Goal: Task Accomplishment & Management: Use online tool/utility

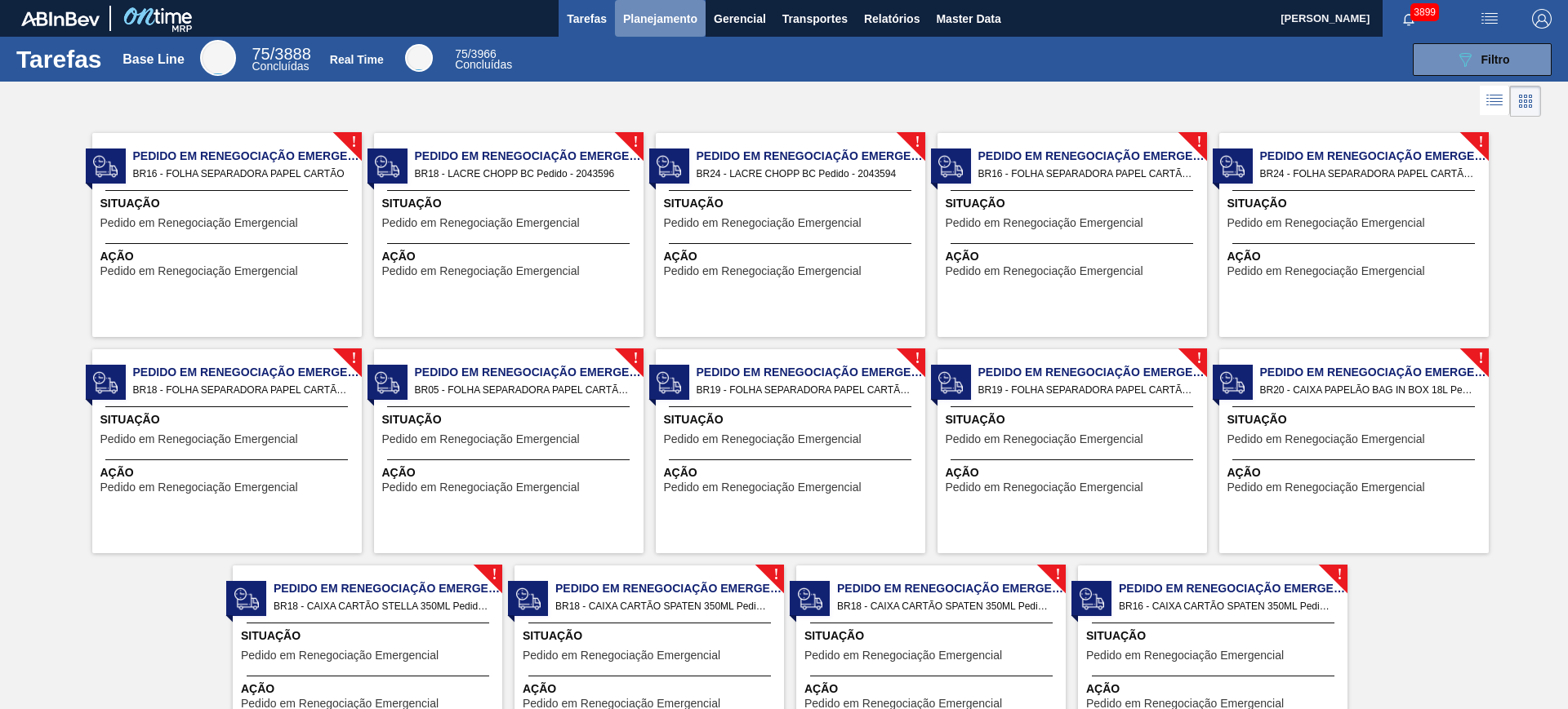
click at [618, 13] on button "Planejamento" at bounding box center [660, 18] width 91 height 37
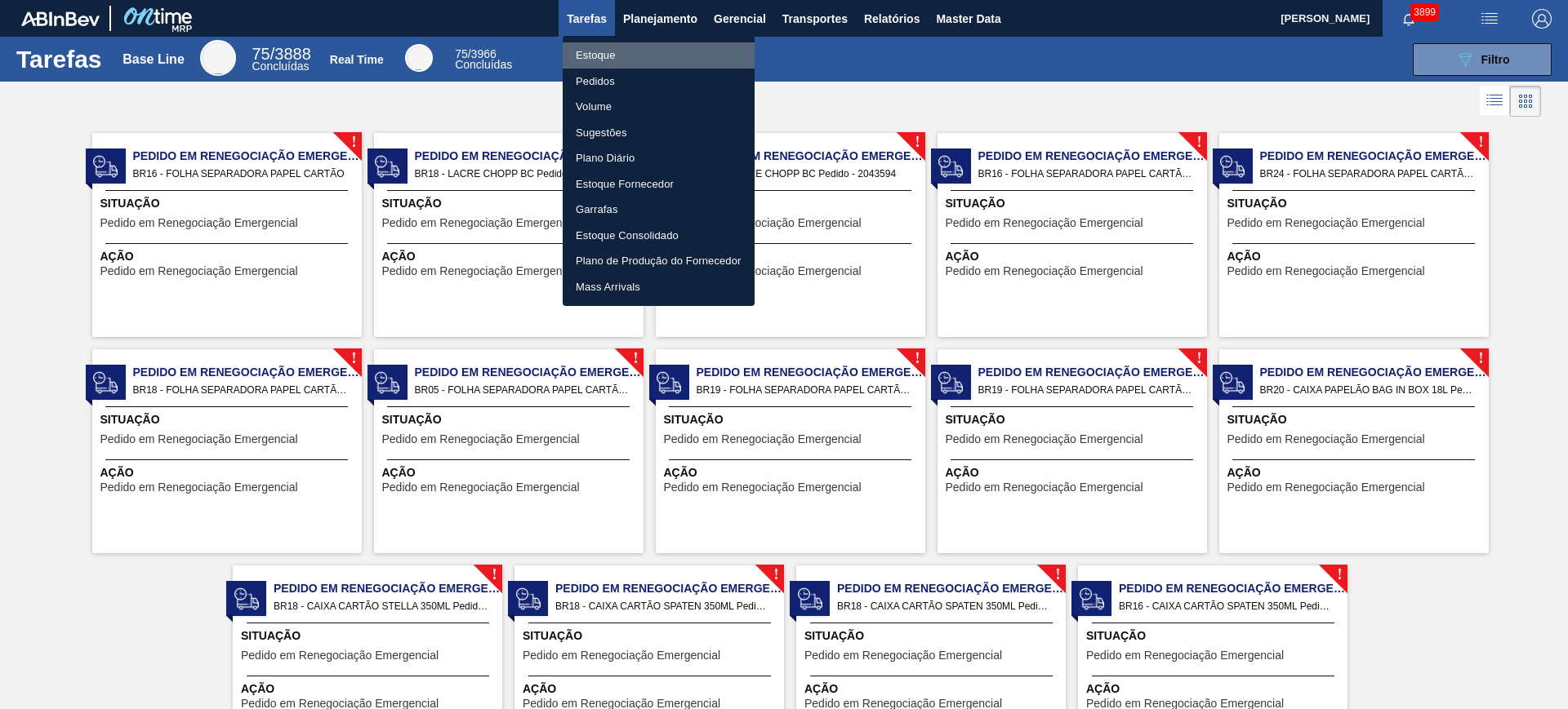
click at [649, 52] on li "Estoque" at bounding box center [659, 55] width 192 height 26
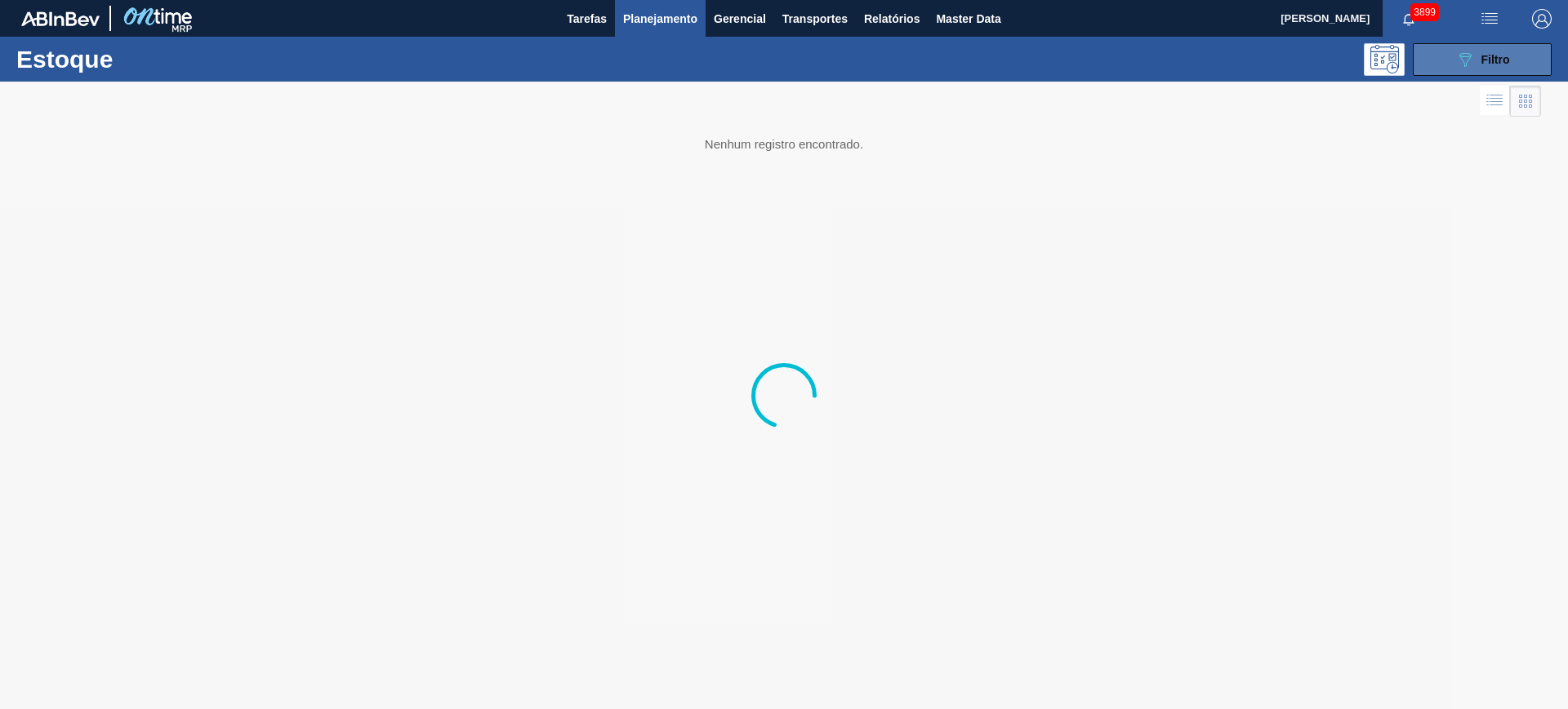
click at [1458, 56] on icon "089F7B8B-B2A5-4AFE-B5C0-19BA573D28AC" at bounding box center [1465, 60] width 20 height 20
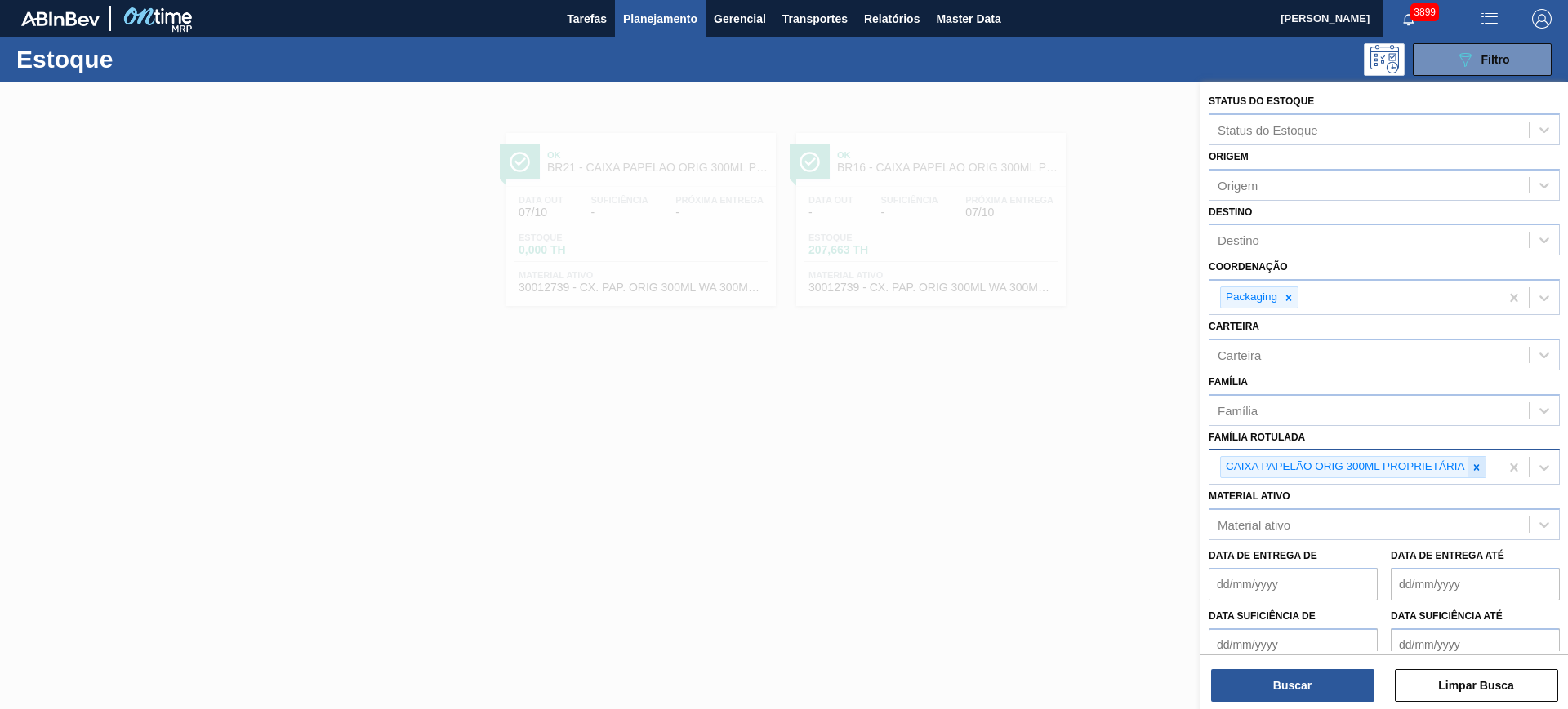
click at [1480, 464] on icon at bounding box center [1476, 467] width 12 height 12
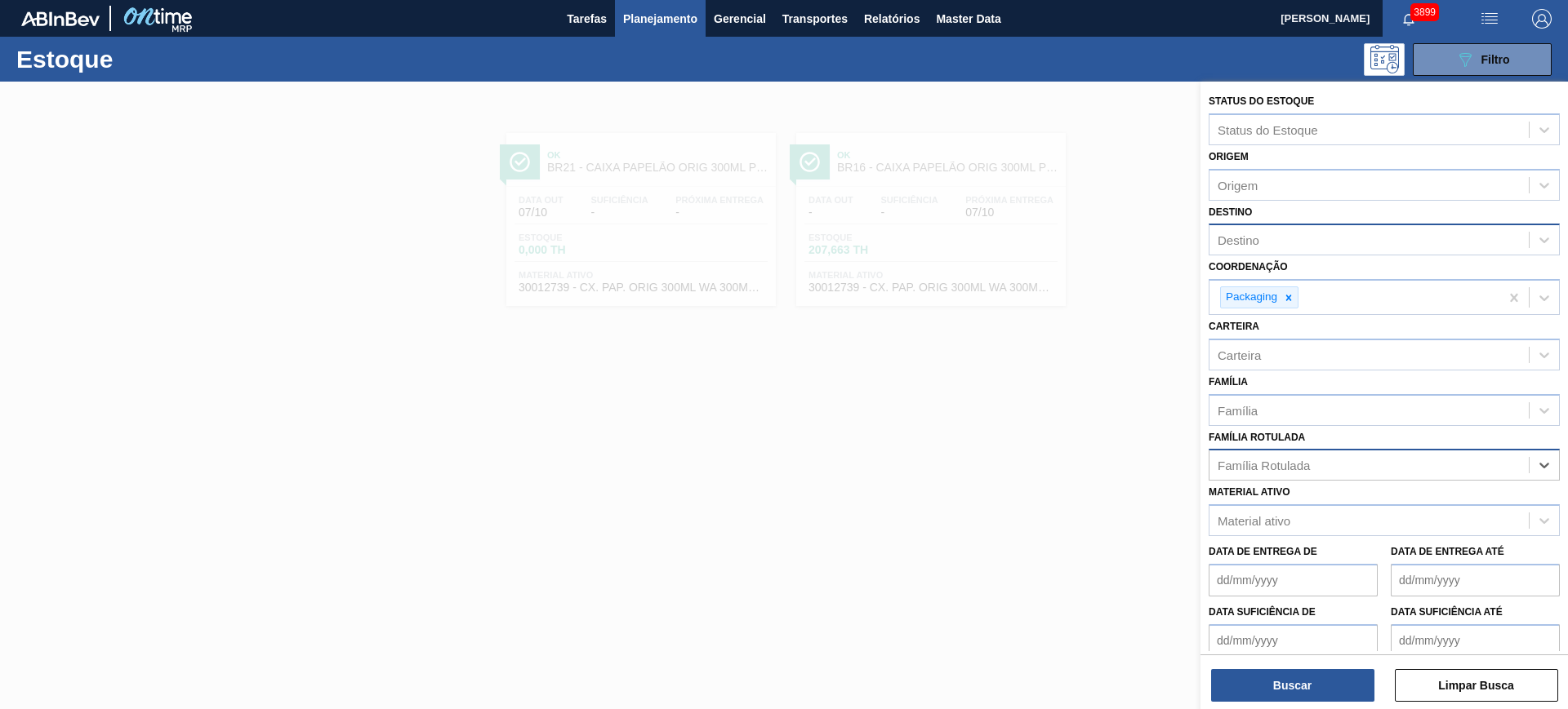
click at [1310, 246] on div "Destino" at bounding box center [1369, 240] width 319 height 23
type input "ponta g"
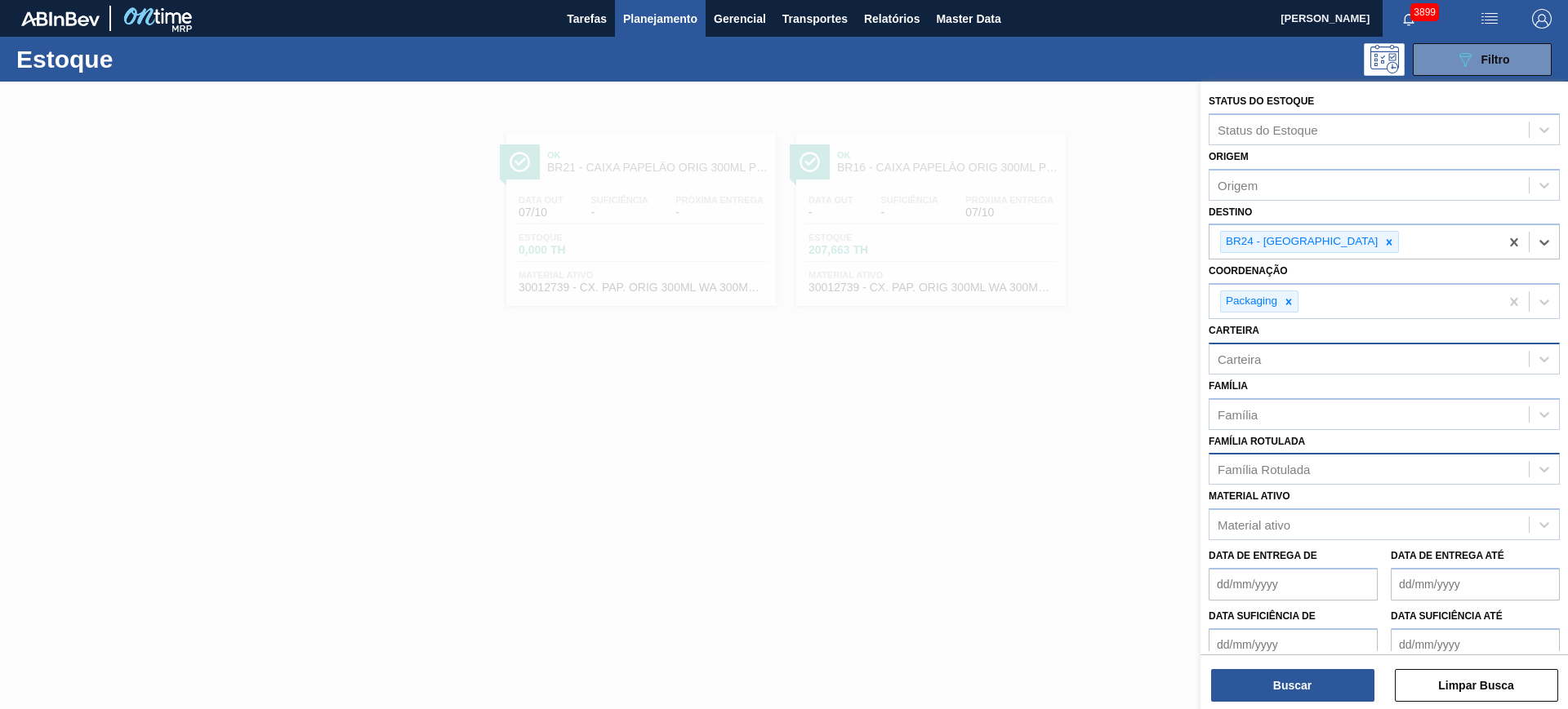
click at [1378, 356] on div "Carteira" at bounding box center [1369, 358] width 319 height 23
type input "folha se"
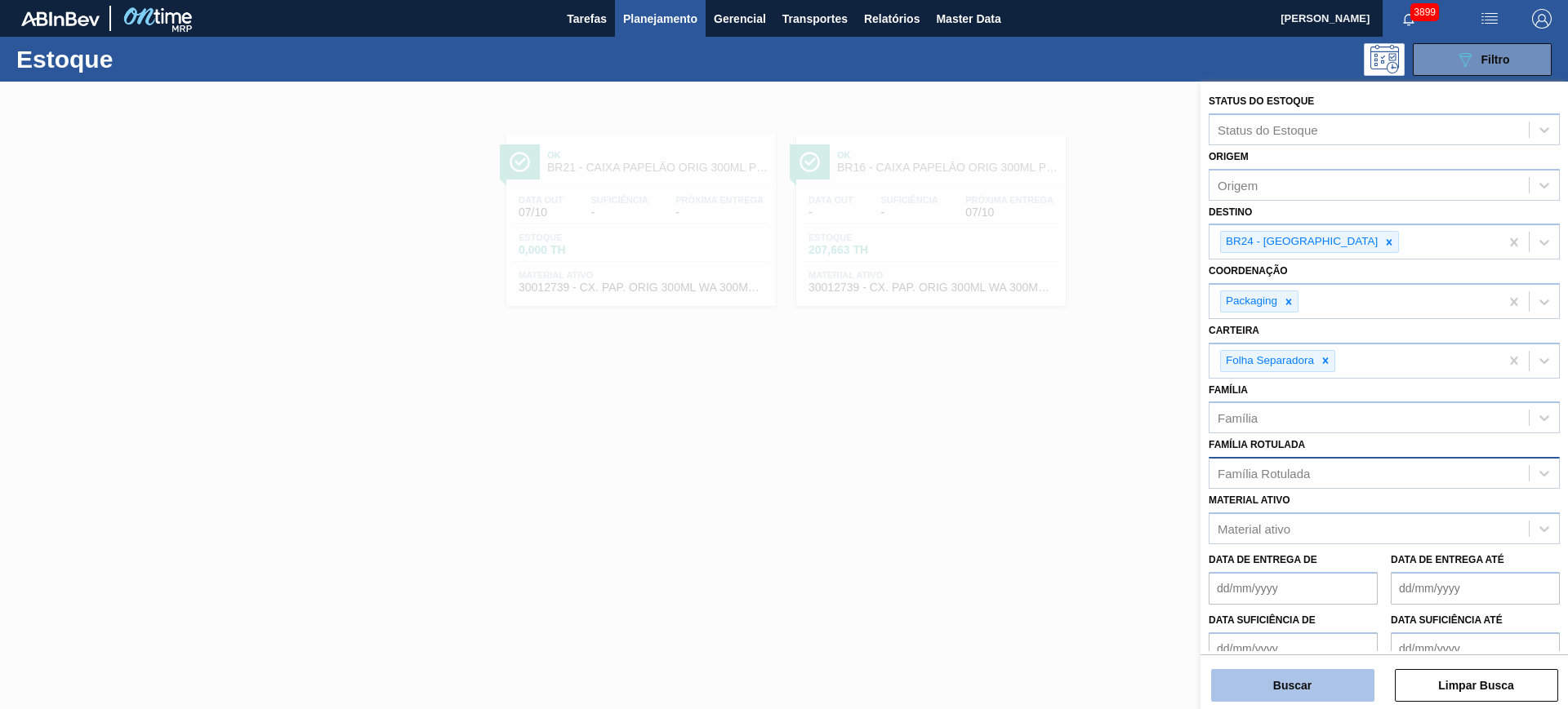
click at [1320, 688] on button "Buscar" at bounding box center [1293, 685] width 163 height 32
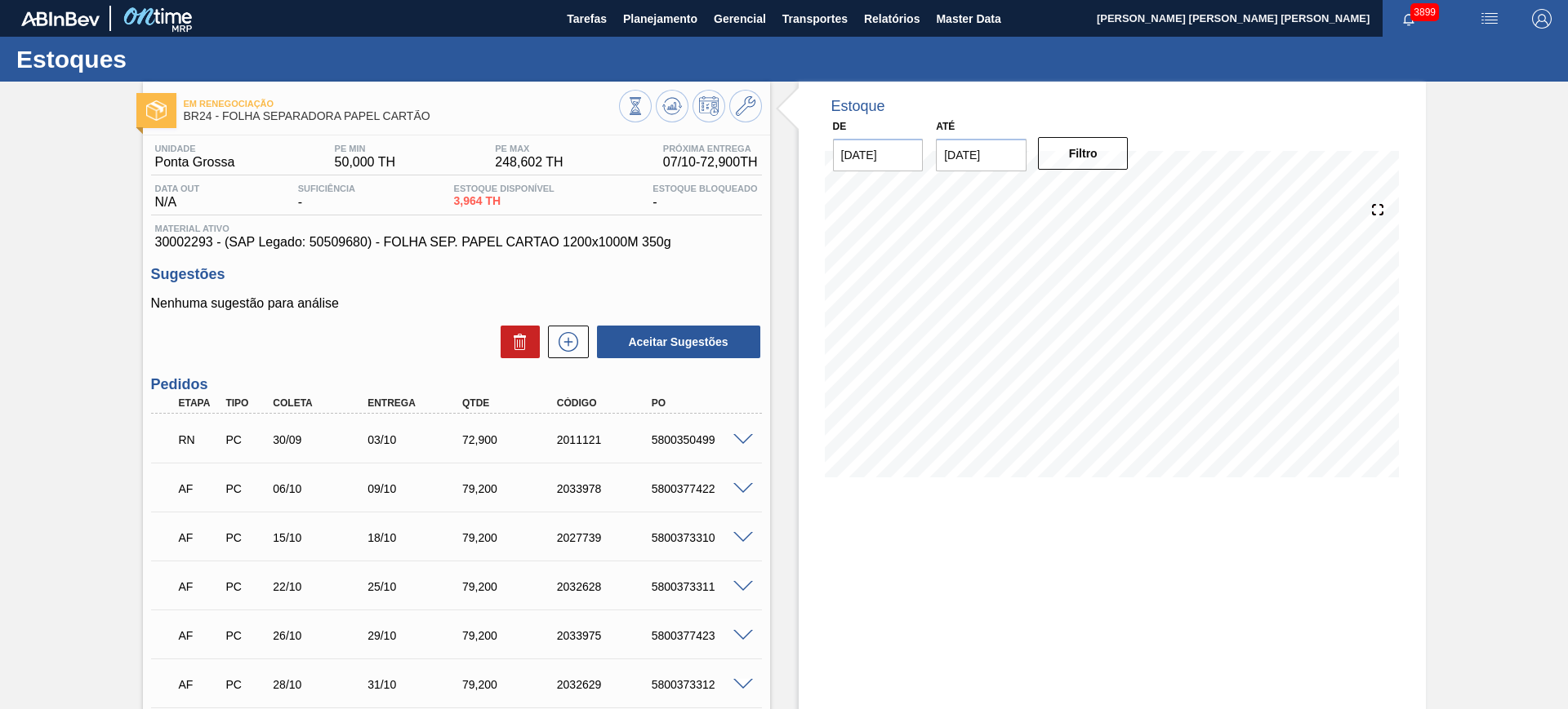
click at [966, 165] on input "21/10/2025" at bounding box center [981, 155] width 91 height 32
click at [1117, 193] on button "Next Month" at bounding box center [1119, 194] width 12 height 12
click at [1114, 346] on div "3" at bounding box center [1114, 352] width 22 height 22
type input "[DATE]"
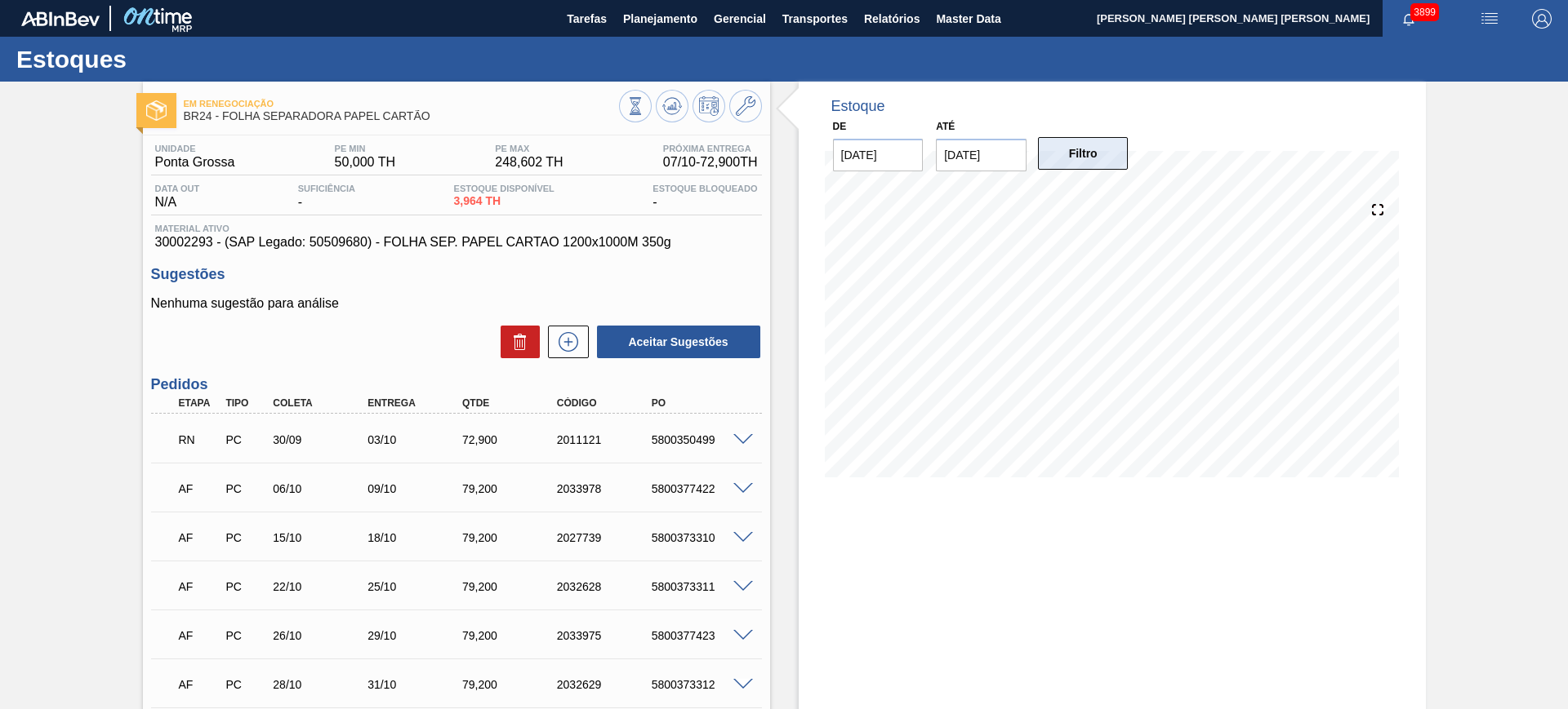
click at [1102, 162] on button "Filtro" at bounding box center [1083, 153] width 91 height 32
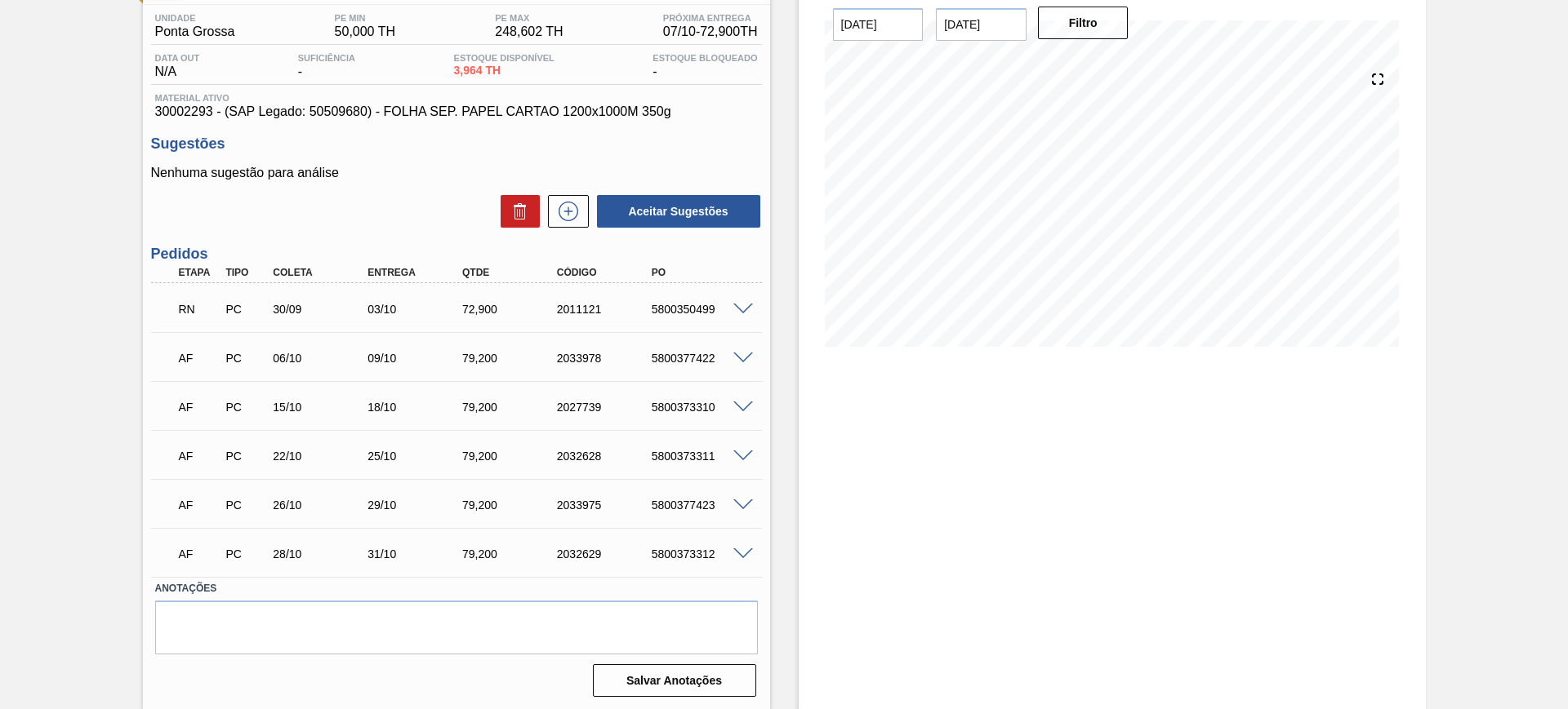
scroll to position [132, 0]
click at [739, 304] on span at bounding box center [744, 307] width 20 height 12
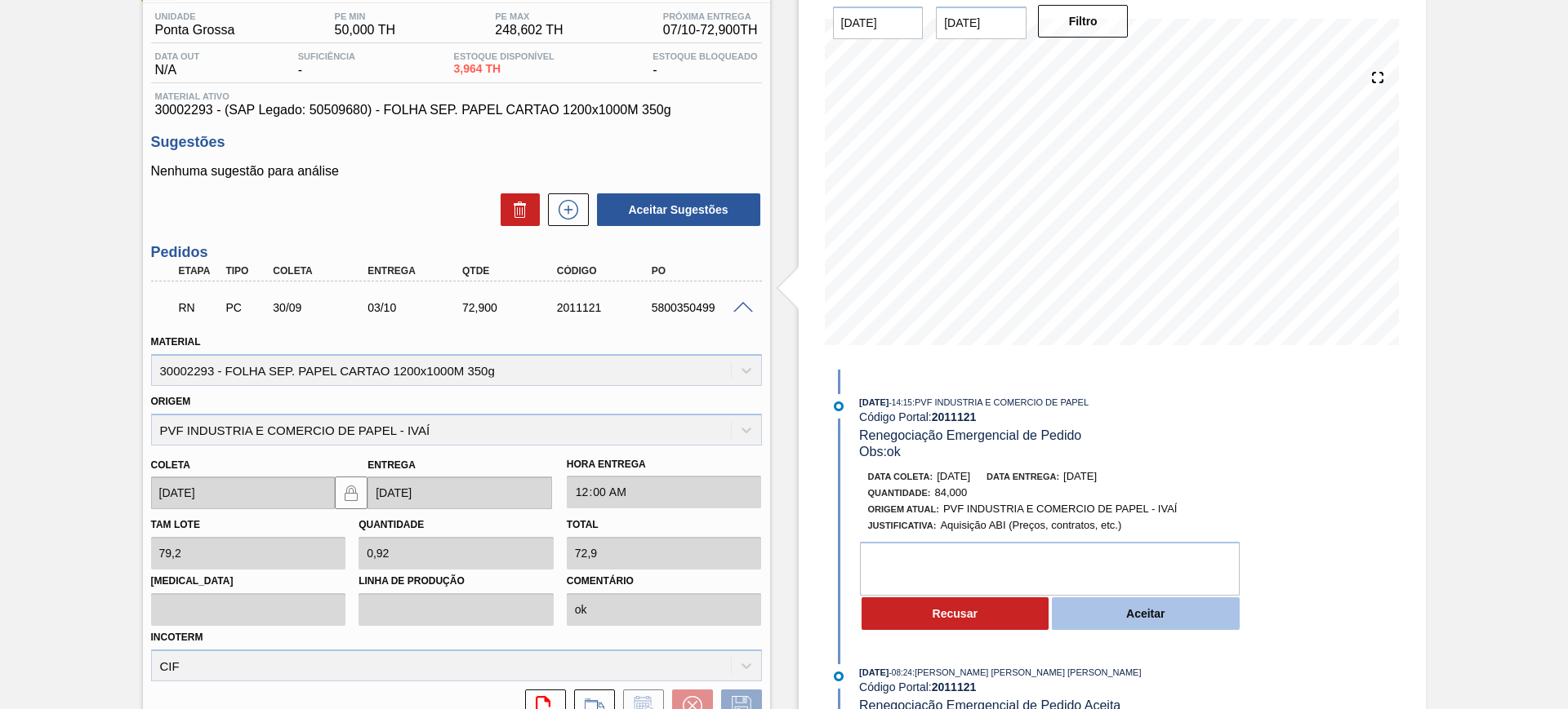
click at [1119, 611] on button "Aceitar" at bounding box center [1145, 613] width 188 height 32
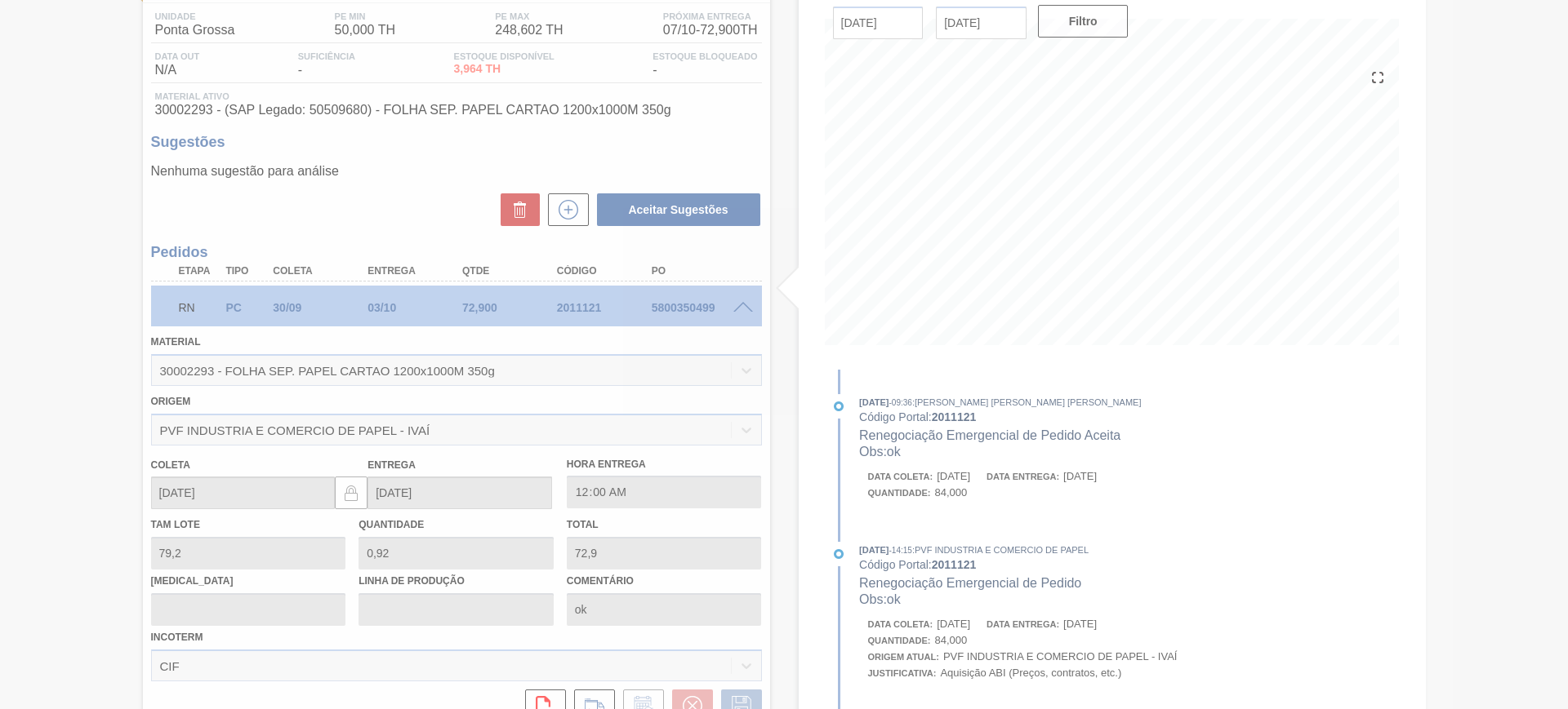
type input "1,061"
type input "84"
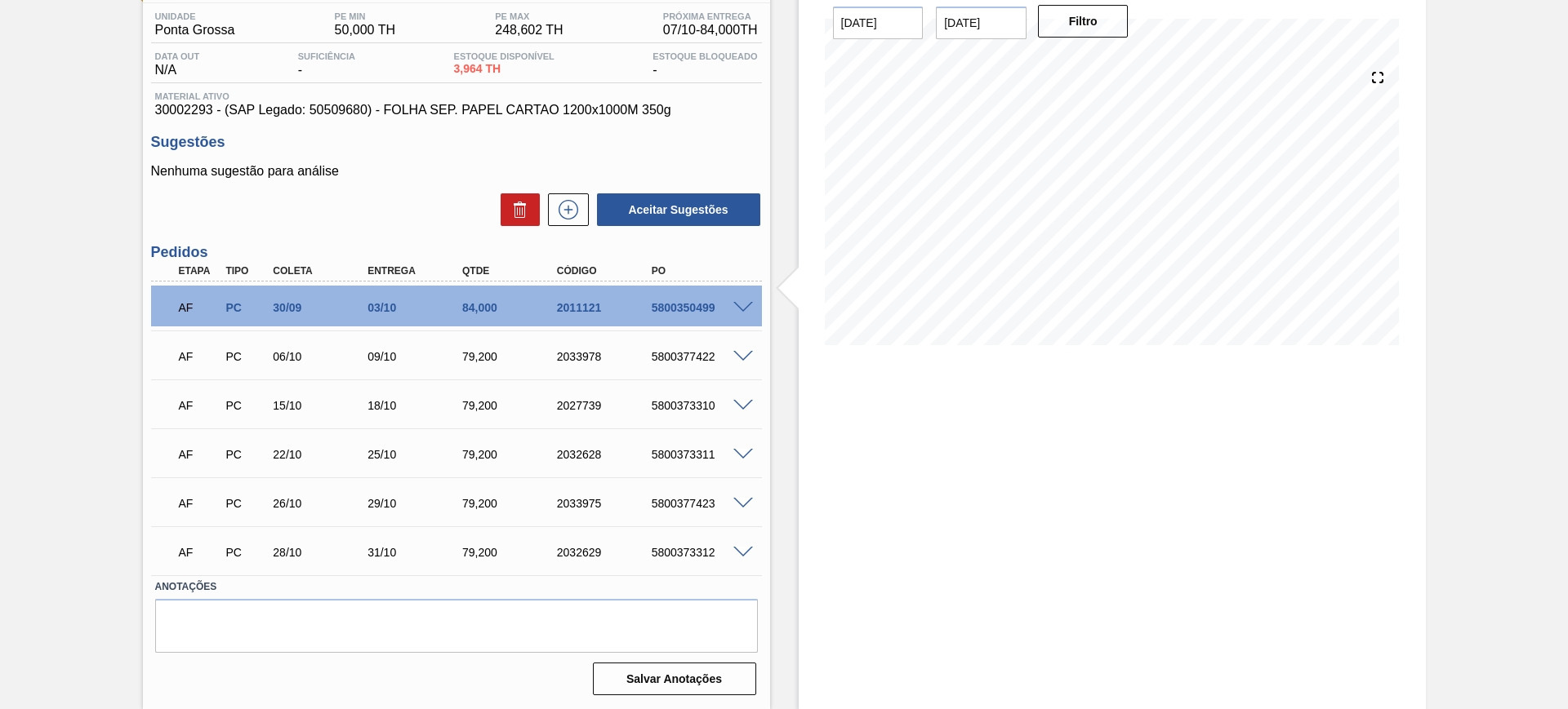
click at [706, 305] on div "5800350499" at bounding box center [700, 307] width 106 height 13
copy div "5800350499"
click at [743, 298] on div "AF PC 30/09 03/10 84,000 2011121 5800350499" at bounding box center [456, 306] width 611 height 41
click at [684, 306] on div "5800350499" at bounding box center [700, 307] width 106 height 13
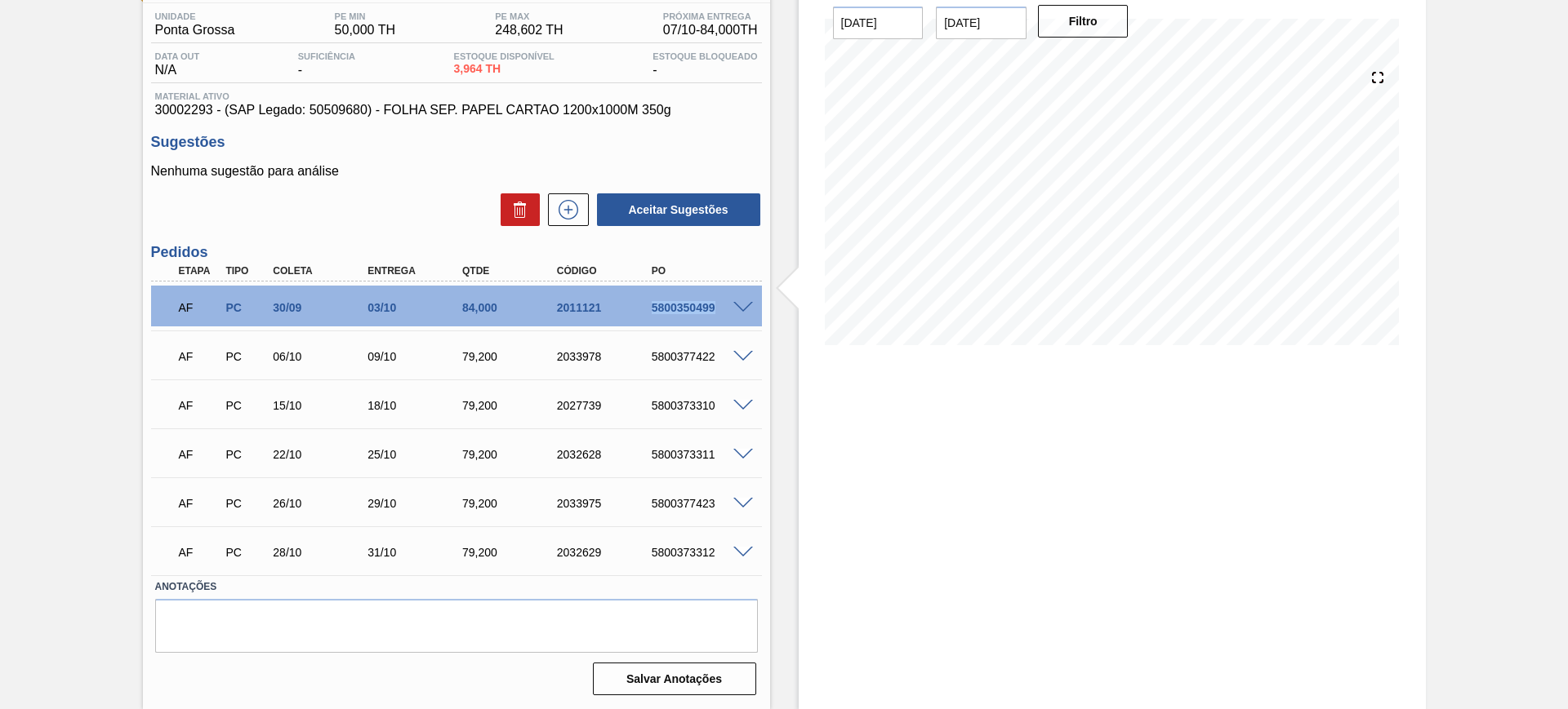
click at [684, 306] on div "5800350499" at bounding box center [700, 307] width 106 height 13
copy div "5800350499"
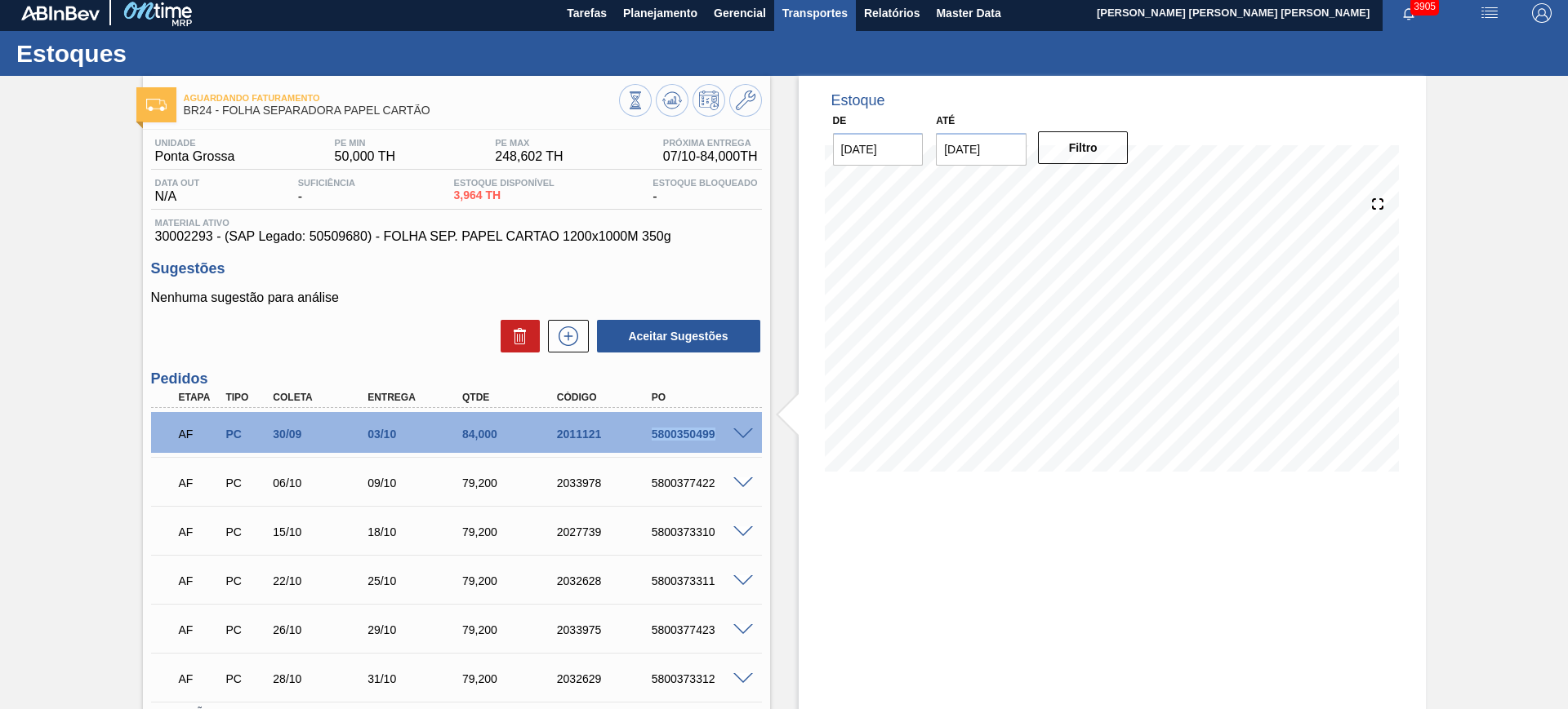
scroll to position [0, 0]
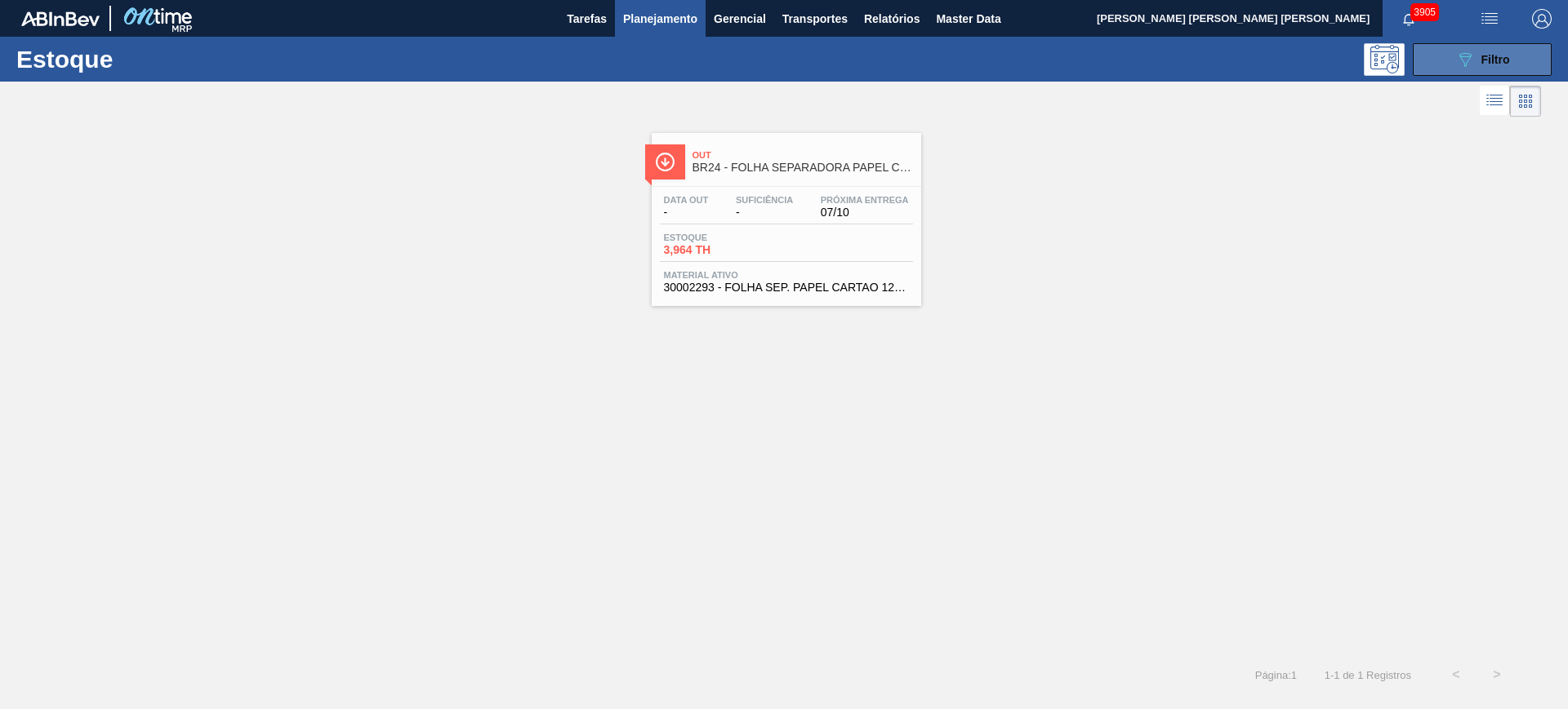
click at [1487, 64] on span "Filtro" at bounding box center [1495, 60] width 28 height 13
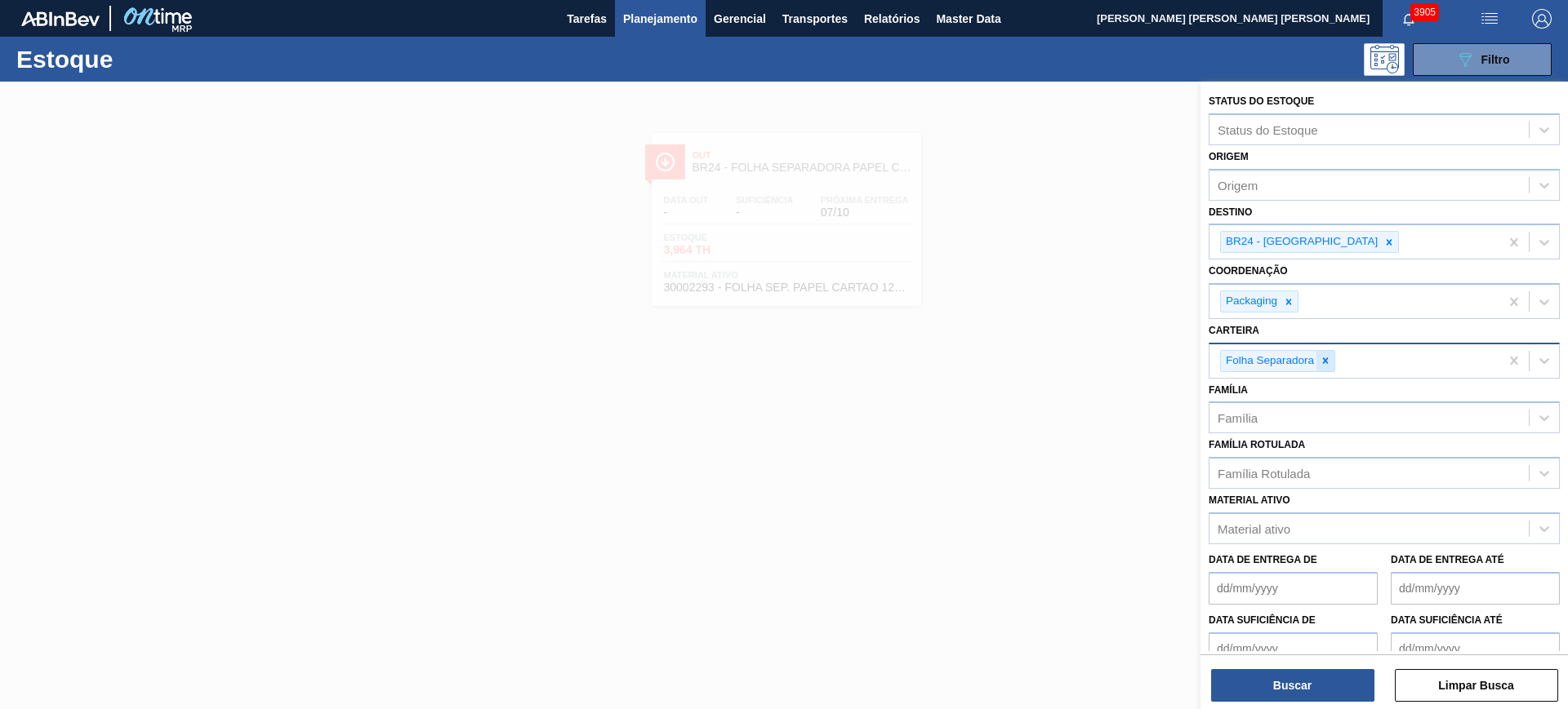
click at [1328, 362] on icon at bounding box center [1325, 361] width 12 height 12
click at [1380, 251] on div at bounding box center [1389, 242] width 18 height 20
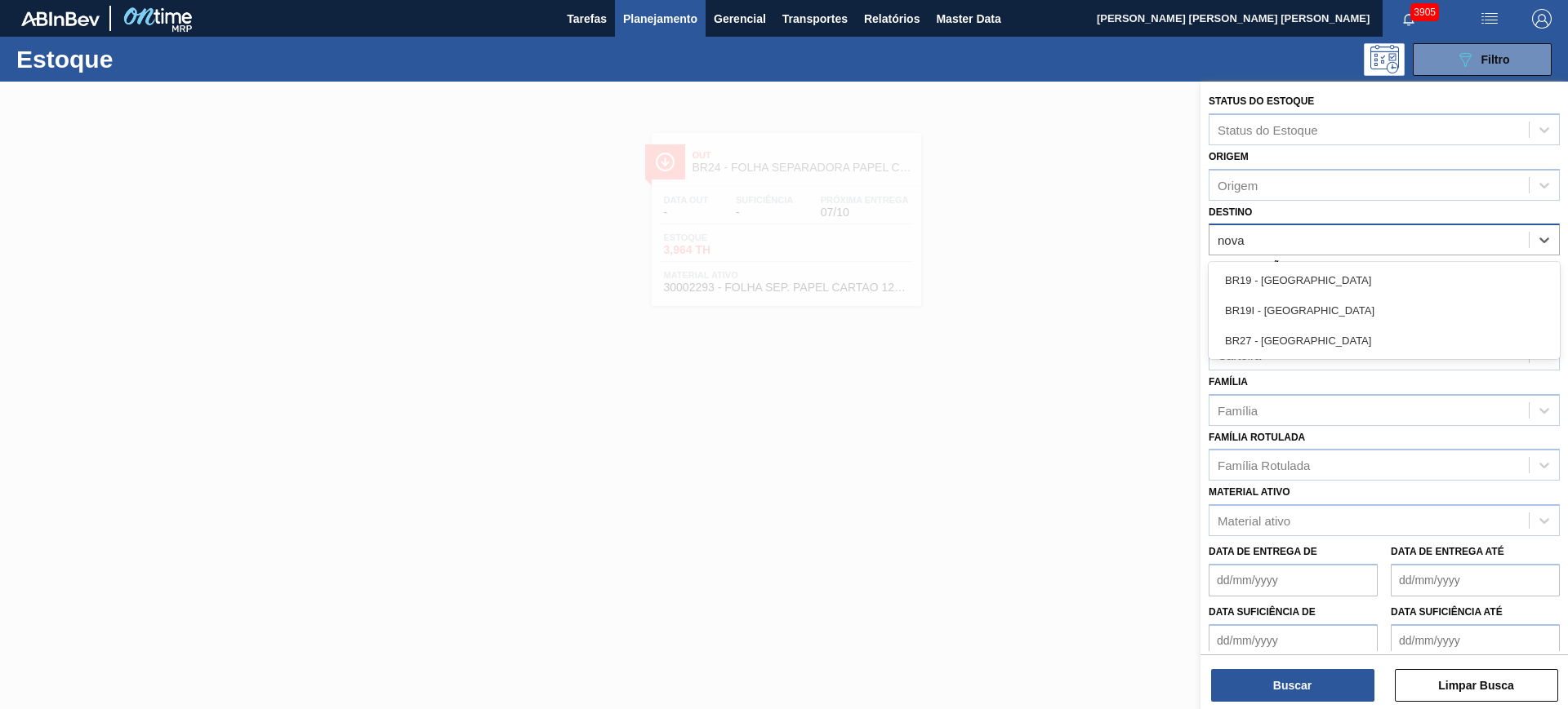
type input "nova r"
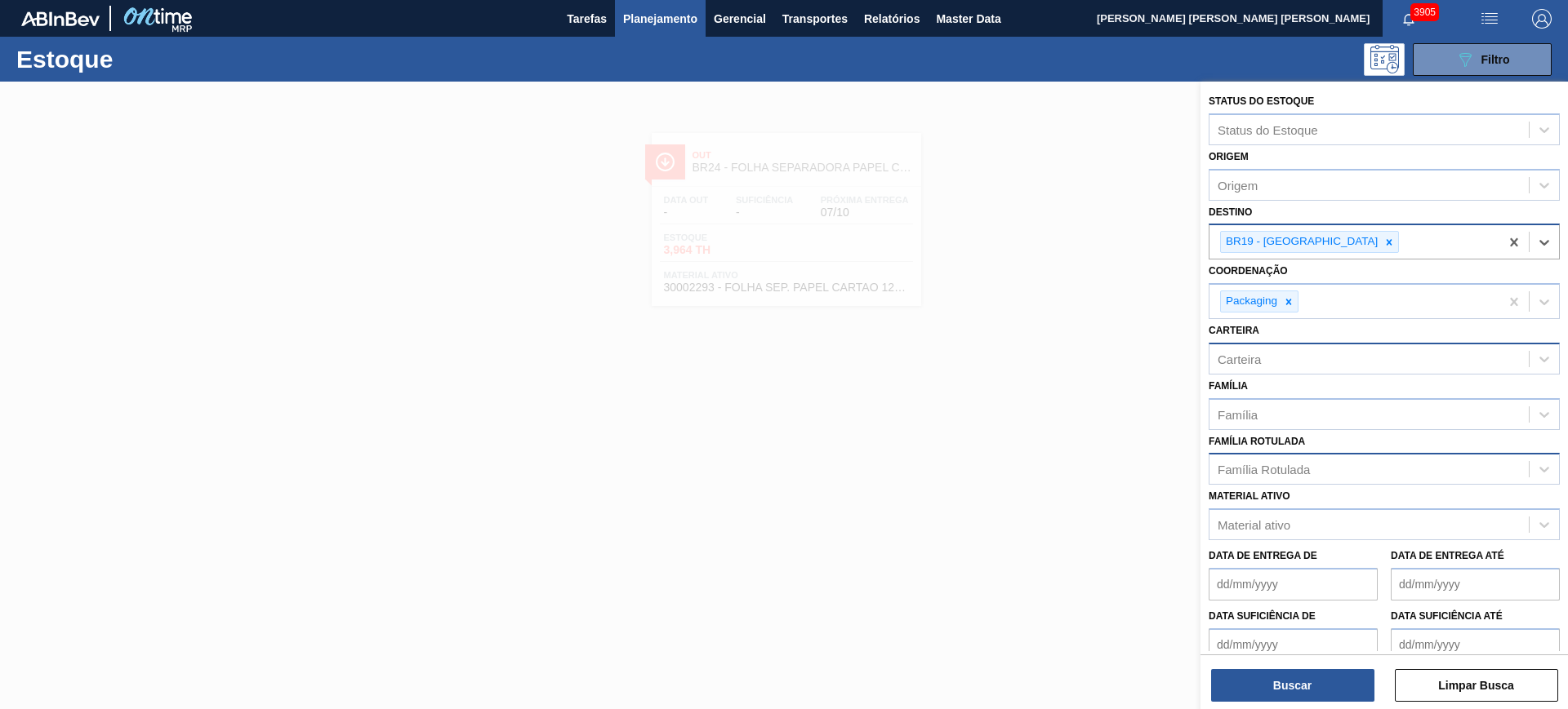
click at [1314, 467] on div "Família Rotulada" at bounding box center [1369, 470] width 319 height 23
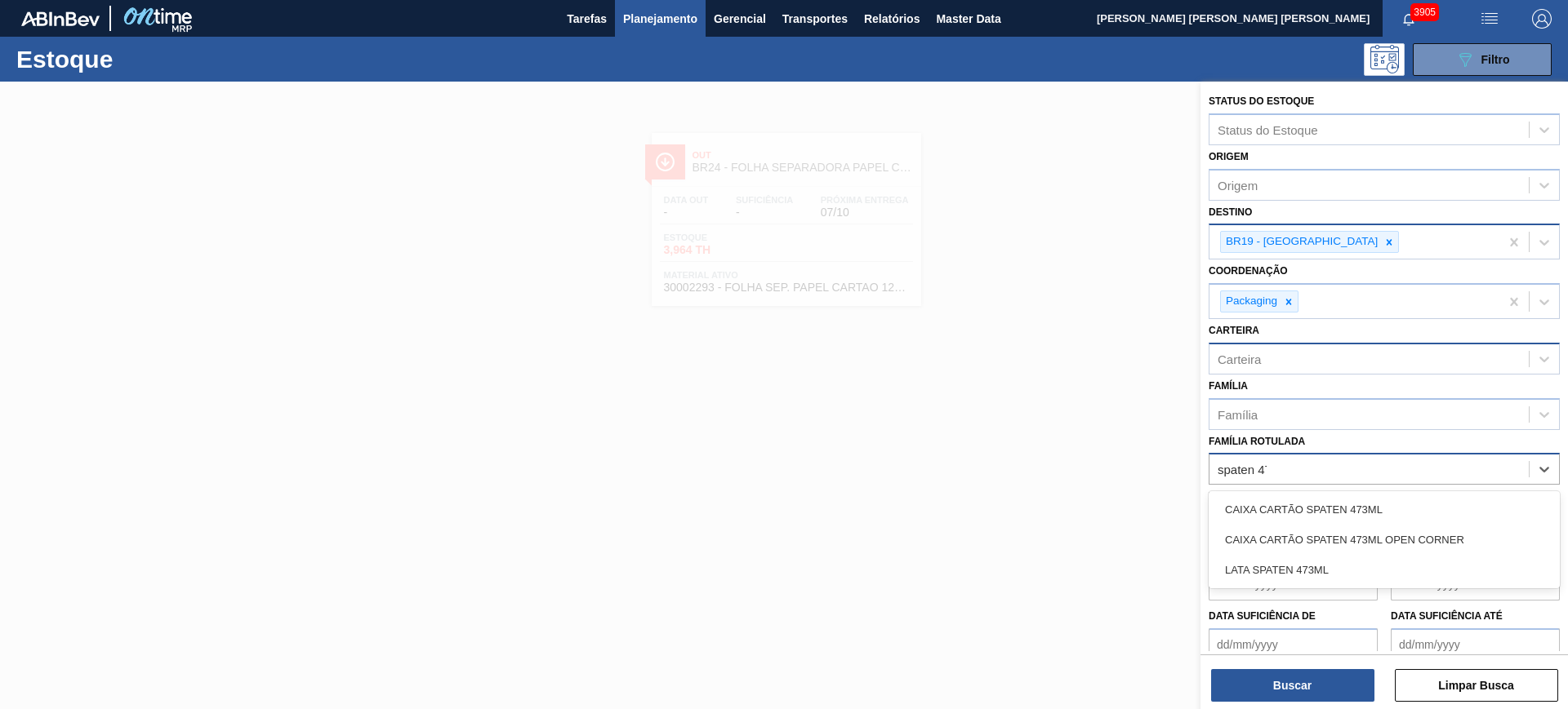
type Rotulada "spaten 473"
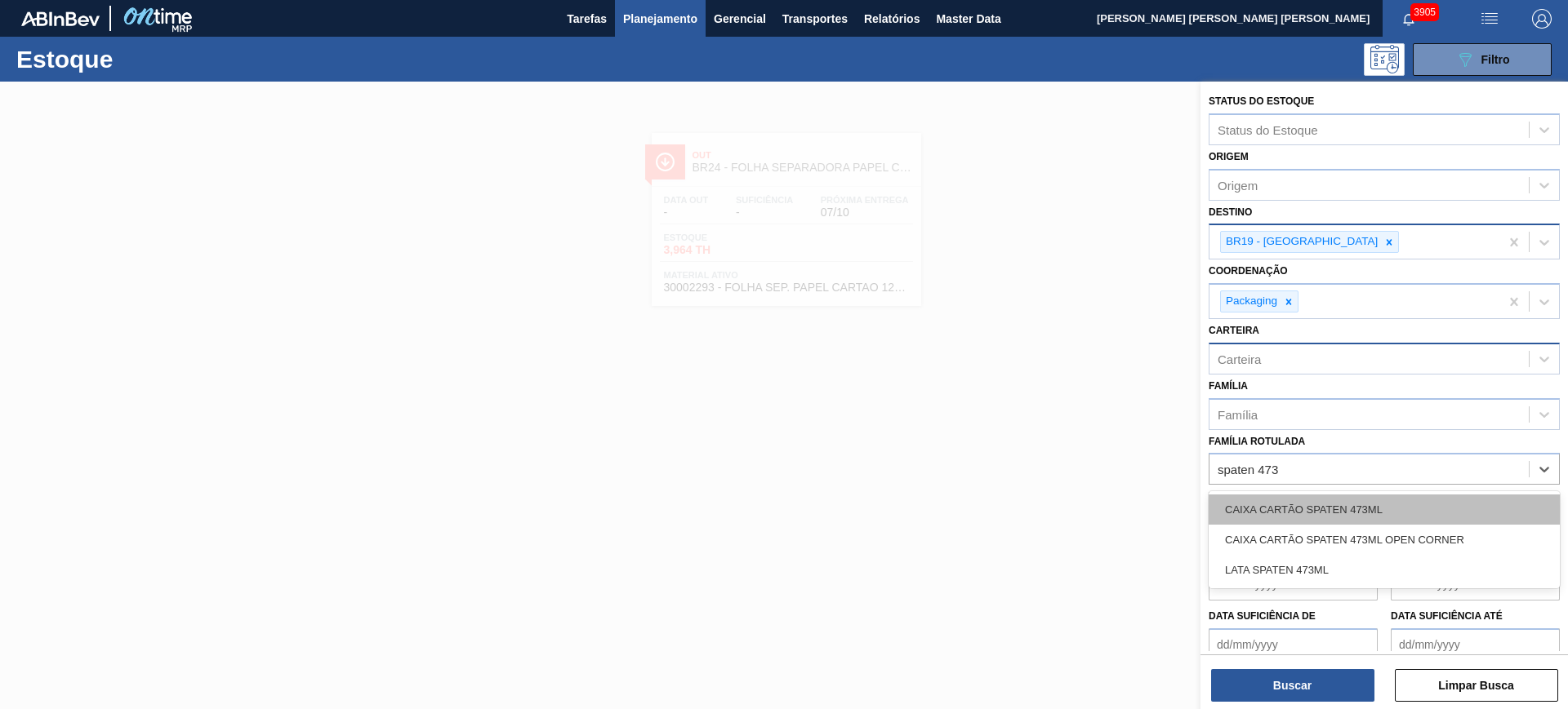
click at [1344, 507] on div "CAIXA CARTÃO SPATEN 473ML" at bounding box center [1384, 510] width 351 height 30
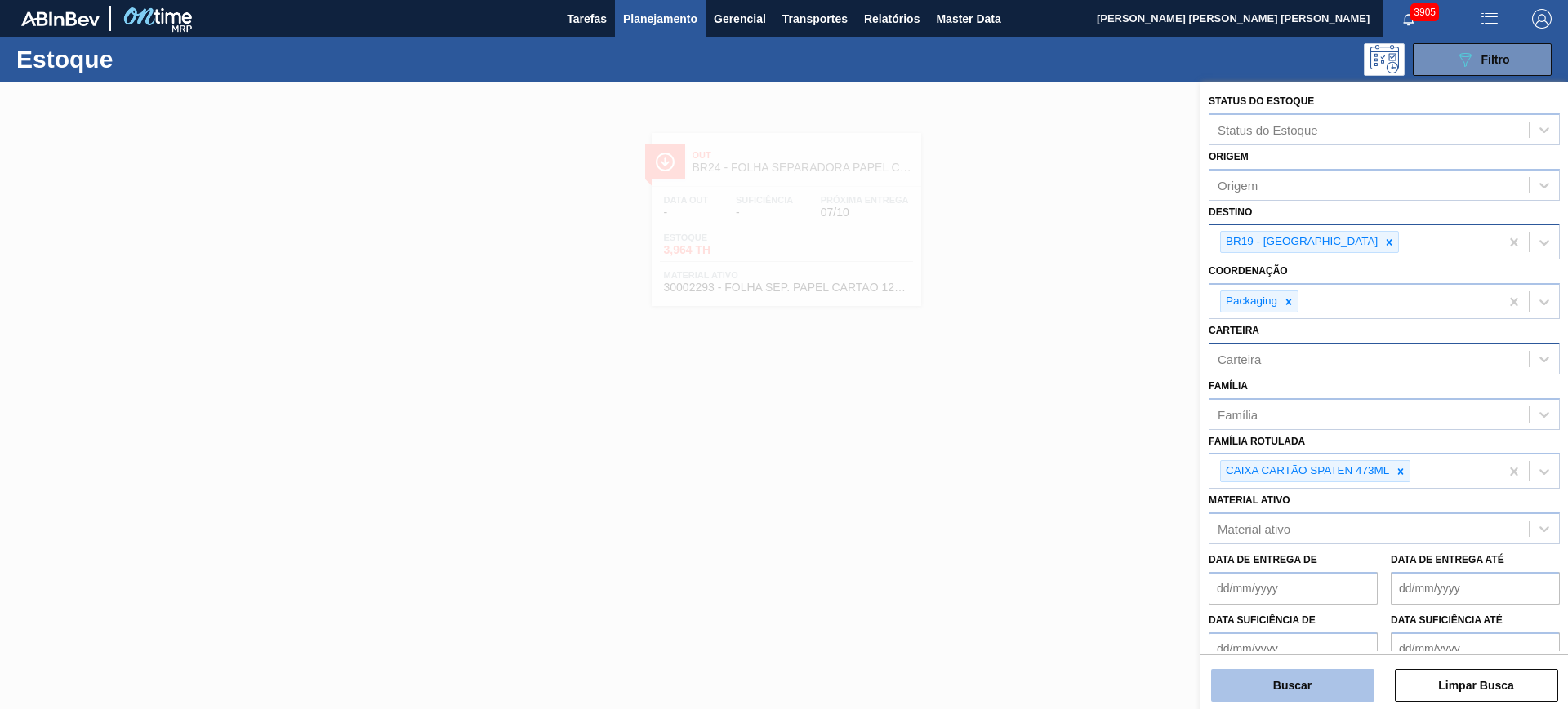
click at [1340, 683] on button "Buscar" at bounding box center [1293, 685] width 163 height 32
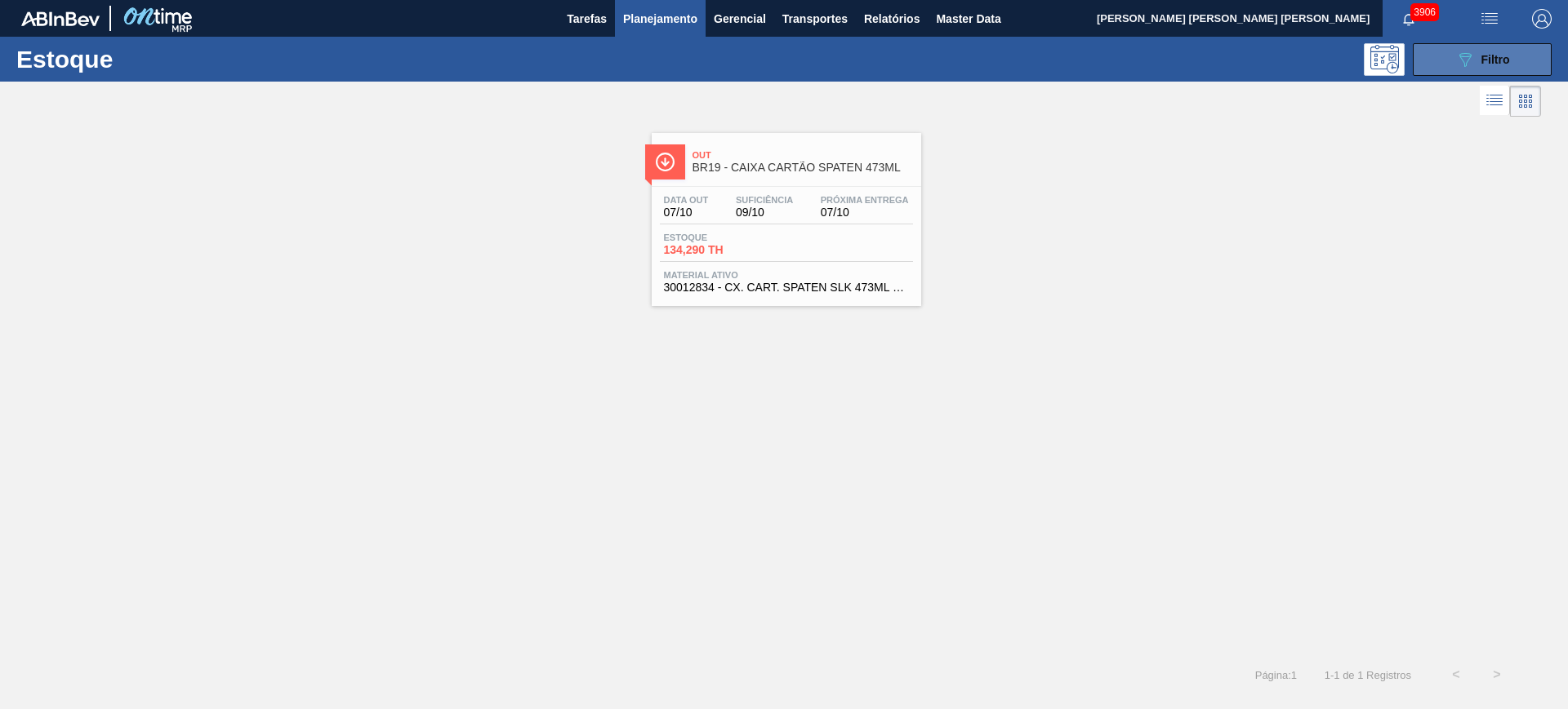
click at [1460, 64] on icon "089F7B8B-B2A5-4AFE-B5C0-19BA573D28AC" at bounding box center [1465, 60] width 20 height 20
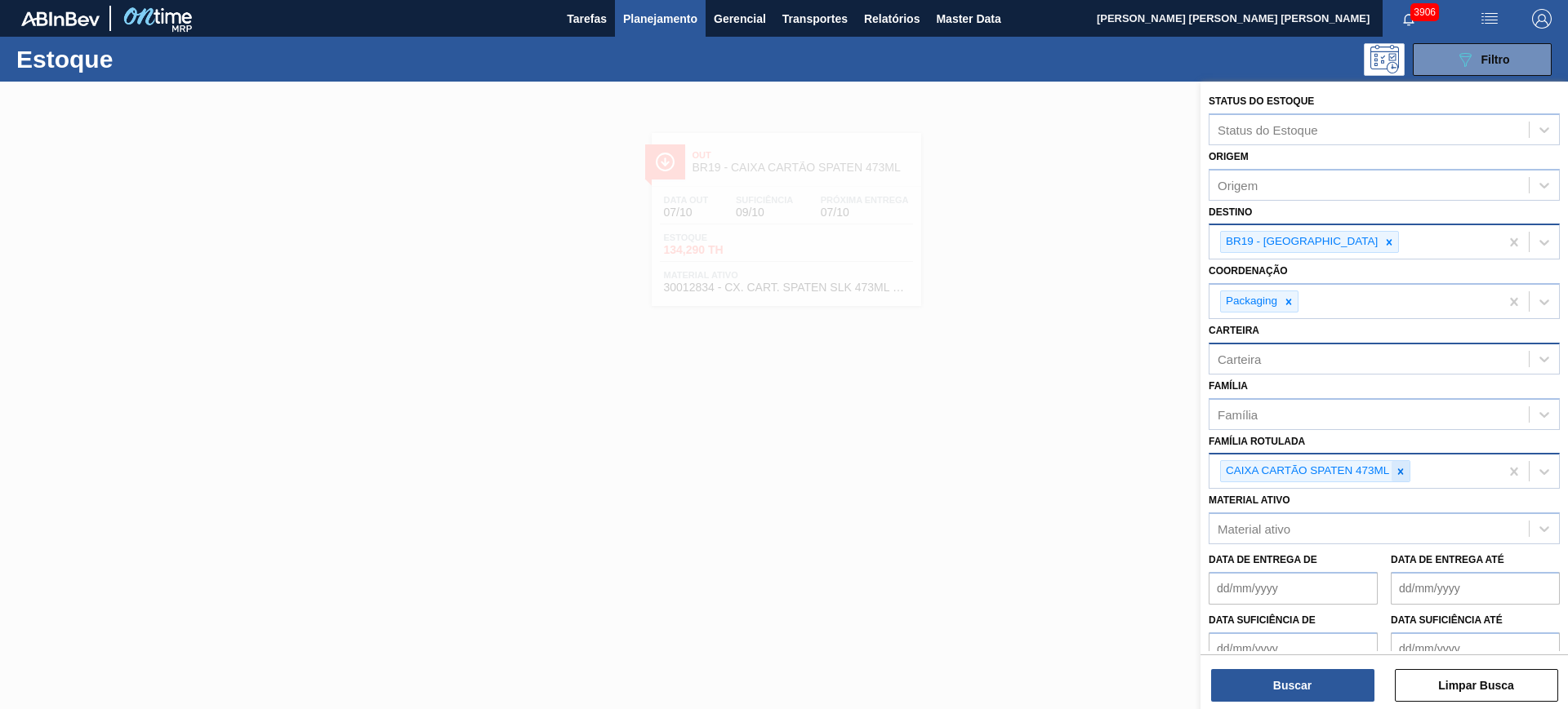
click at [1405, 473] on icon at bounding box center [1400, 472] width 12 height 12
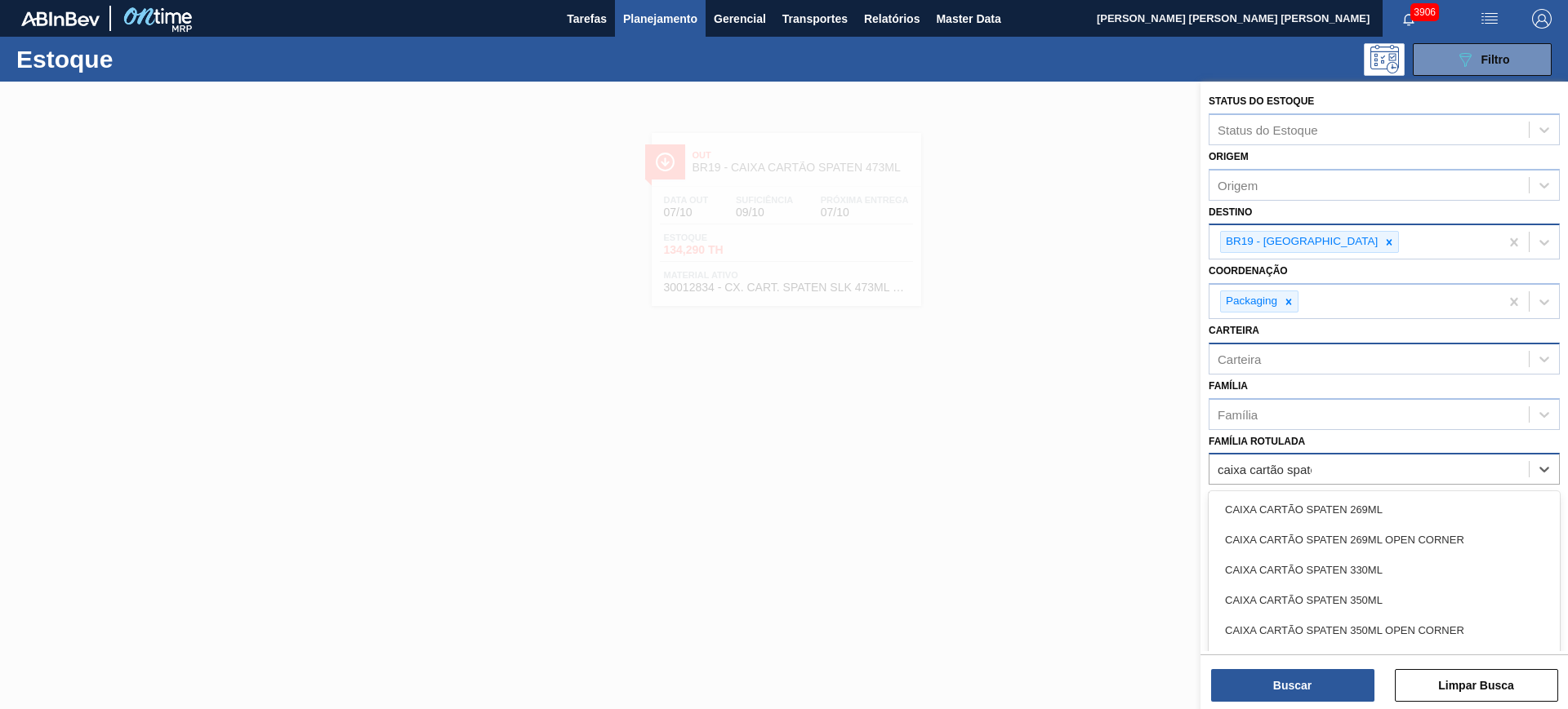
type Rotulada "caixa cartão spaten"
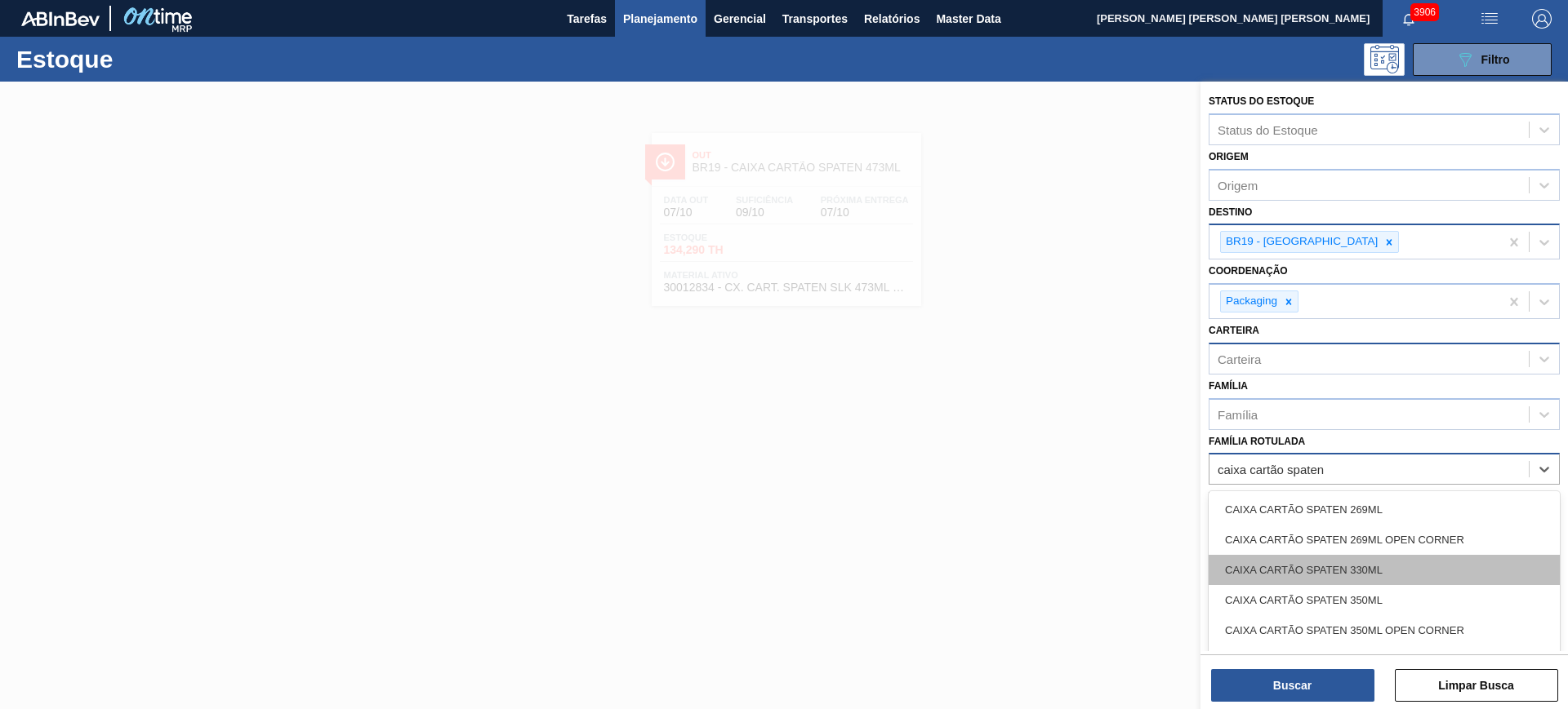
click at [1396, 574] on div "CAIXA CARTÃO SPATEN 330ML" at bounding box center [1384, 570] width 351 height 30
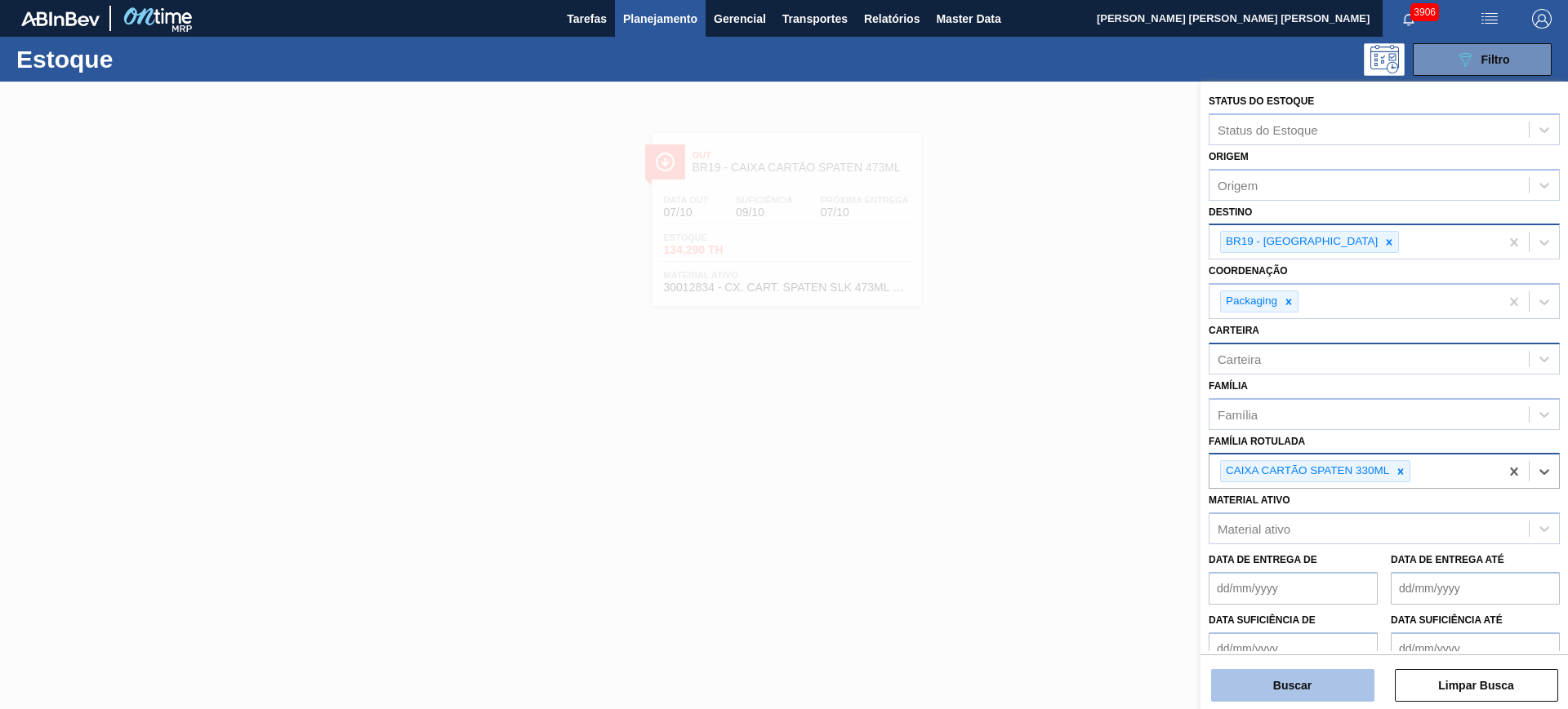
click at [1350, 678] on button "Buscar" at bounding box center [1293, 685] width 163 height 32
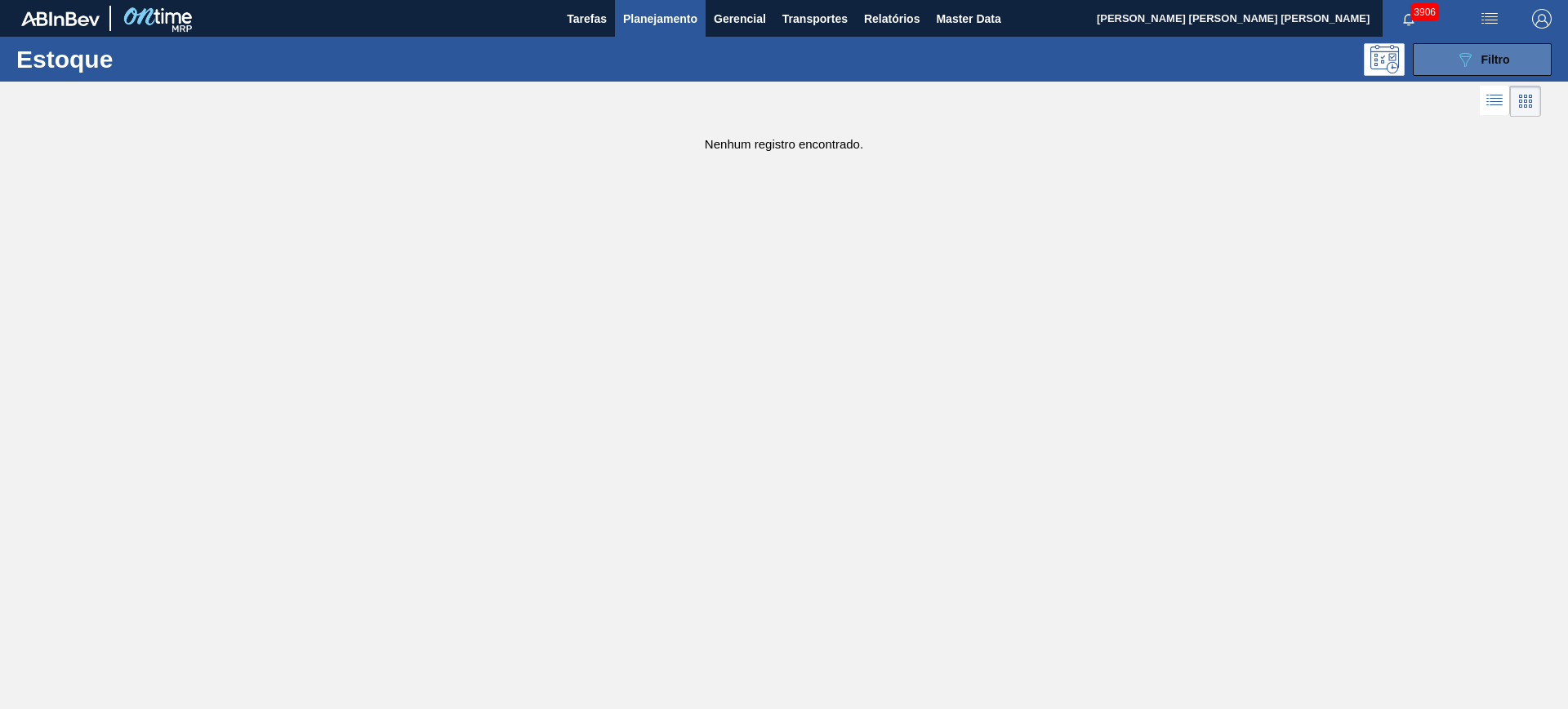
click at [1480, 63] on div "089F7B8B-B2A5-4AFE-B5C0-19BA573D28AC Filtro" at bounding box center [1483, 60] width 55 height 20
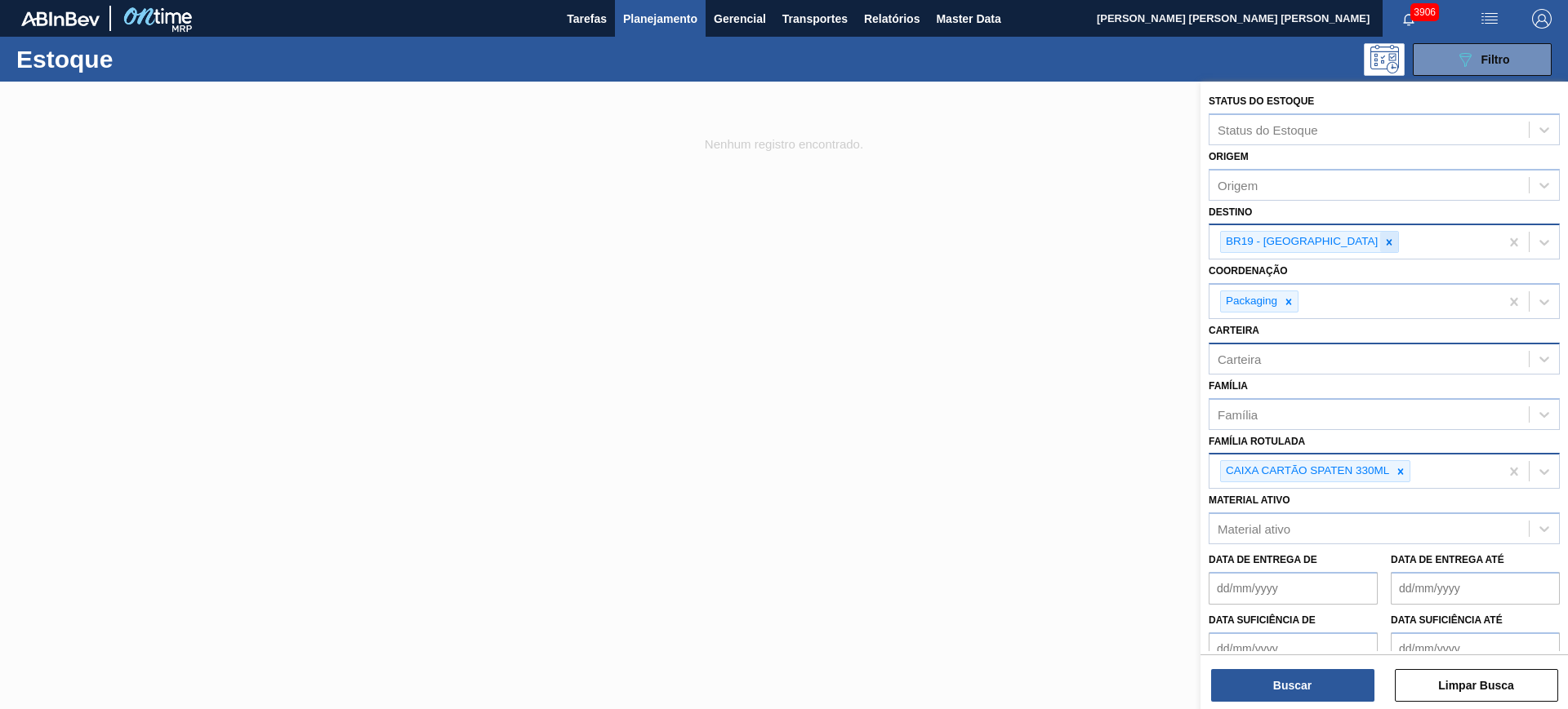
click at [1383, 242] on icon at bounding box center [1389, 242] width 12 height 12
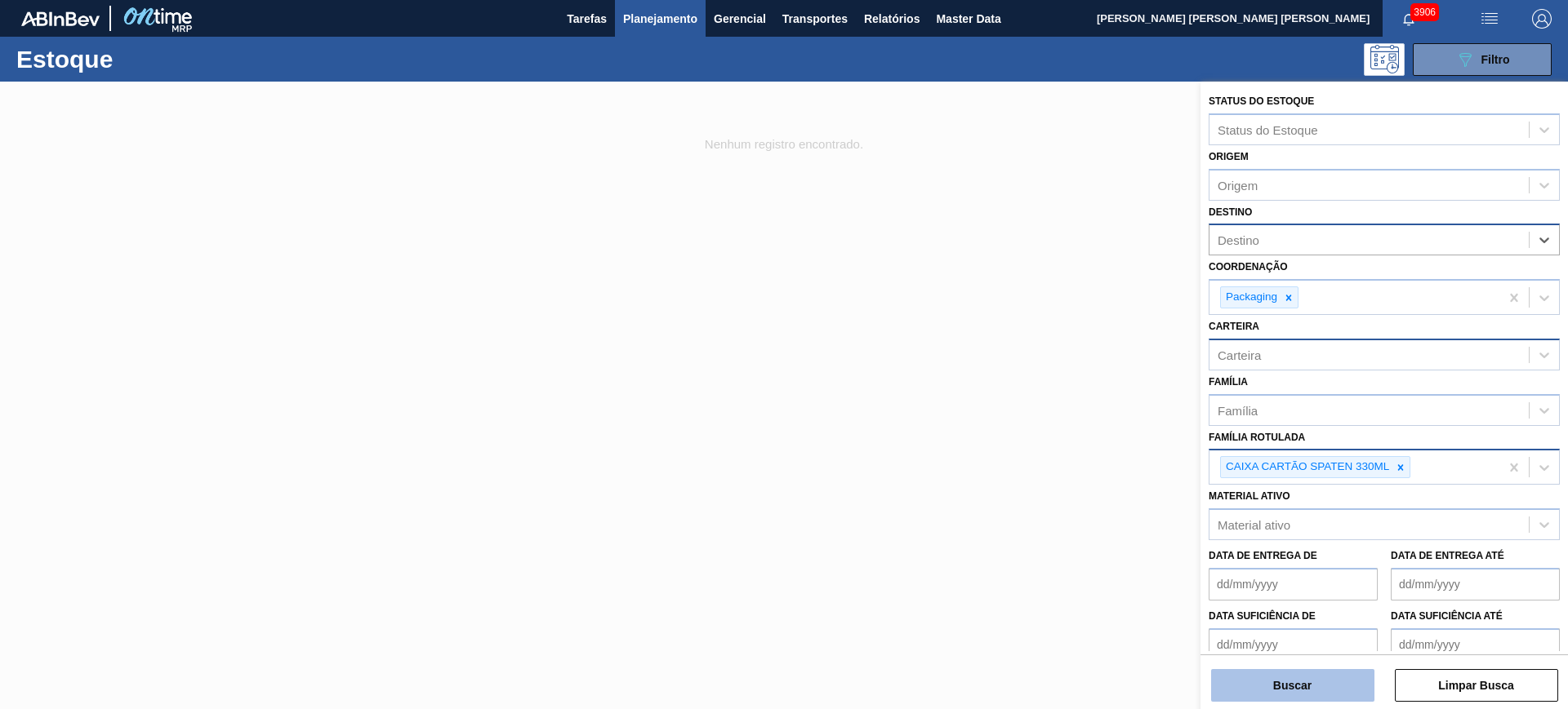
click at [1336, 674] on button "Buscar" at bounding box center [1293, 685] width 163 height 32
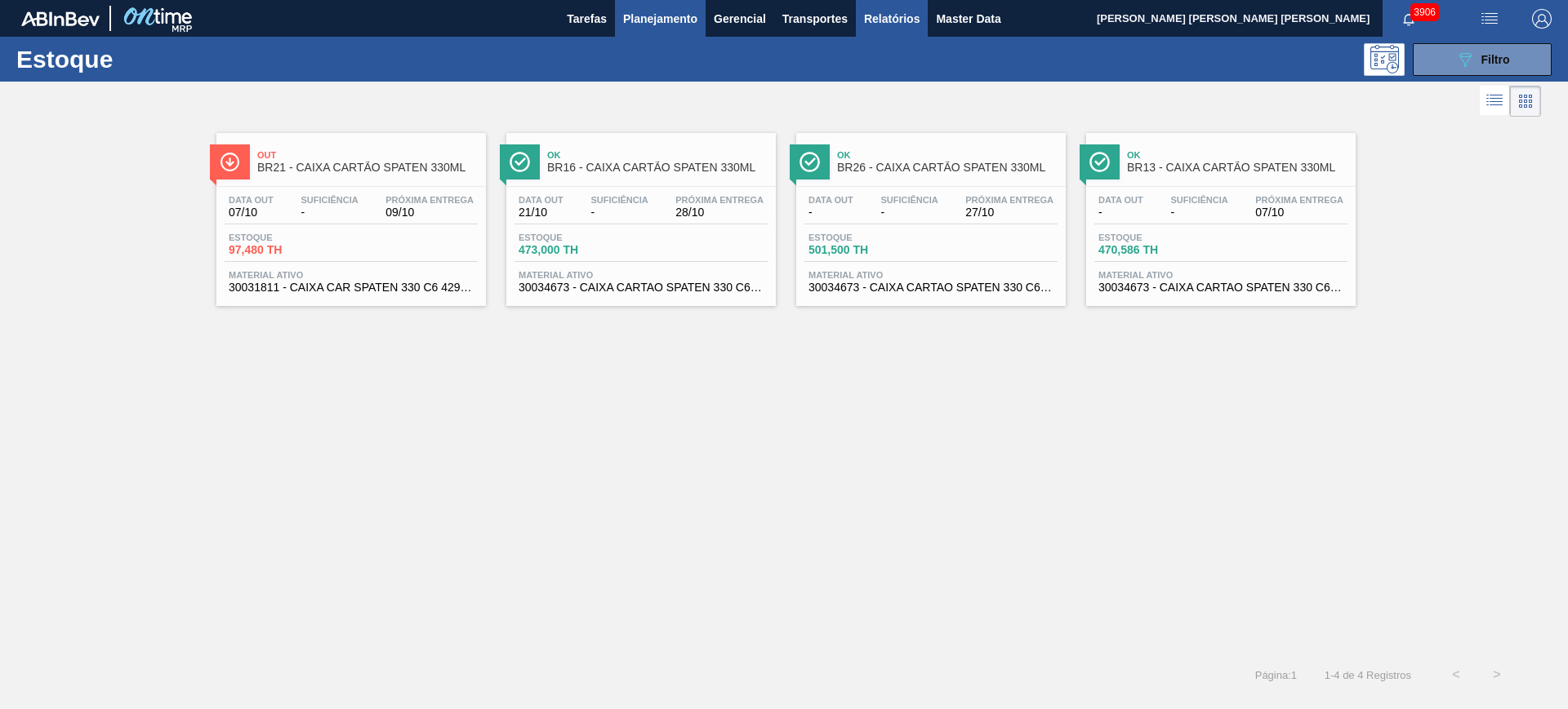
click at [864, 15] on span "Relatórios" at bounding box center [891, 19] width 56 height 20
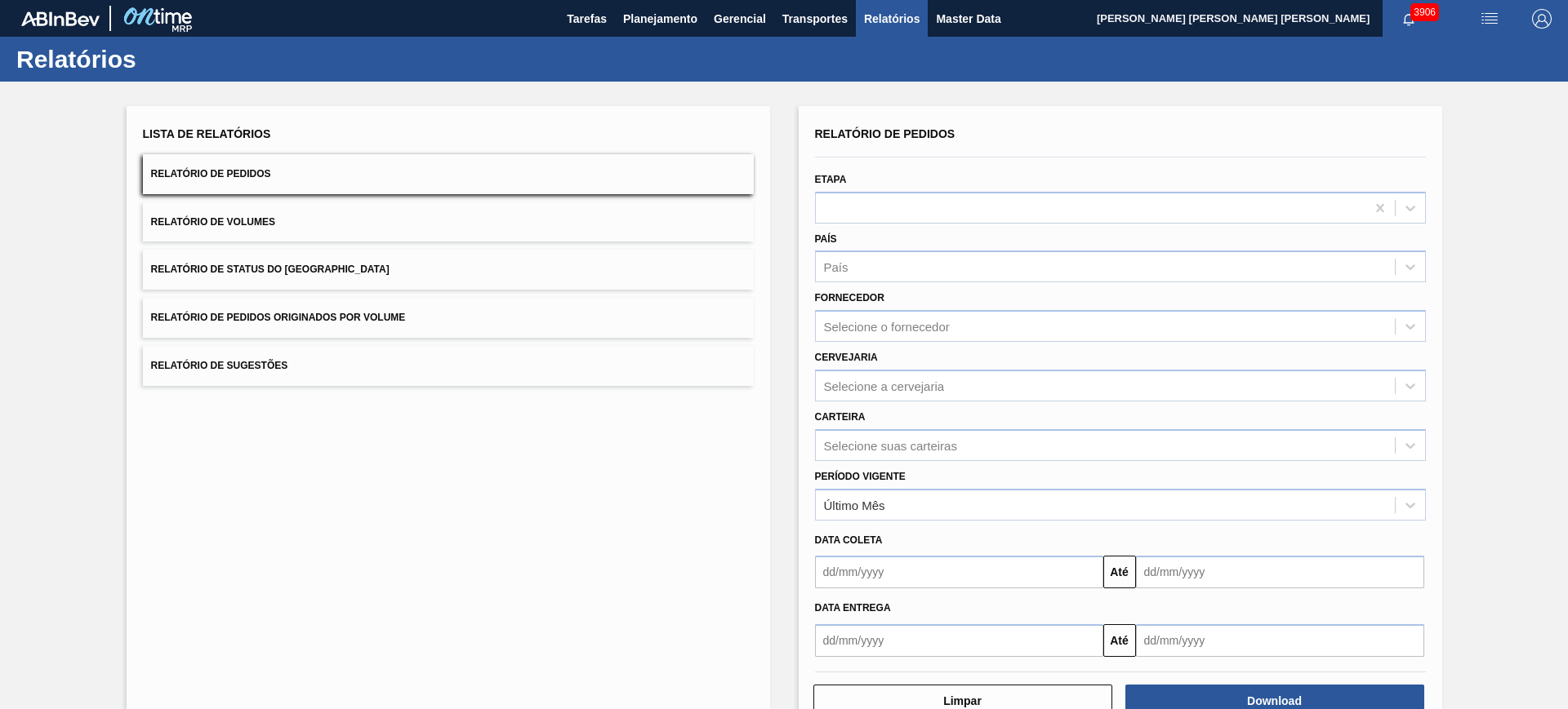
click at [498, 312] on button "Relatório de Pedidos Originados por Volume" at bounding box center [448, 318] width 611 height 40
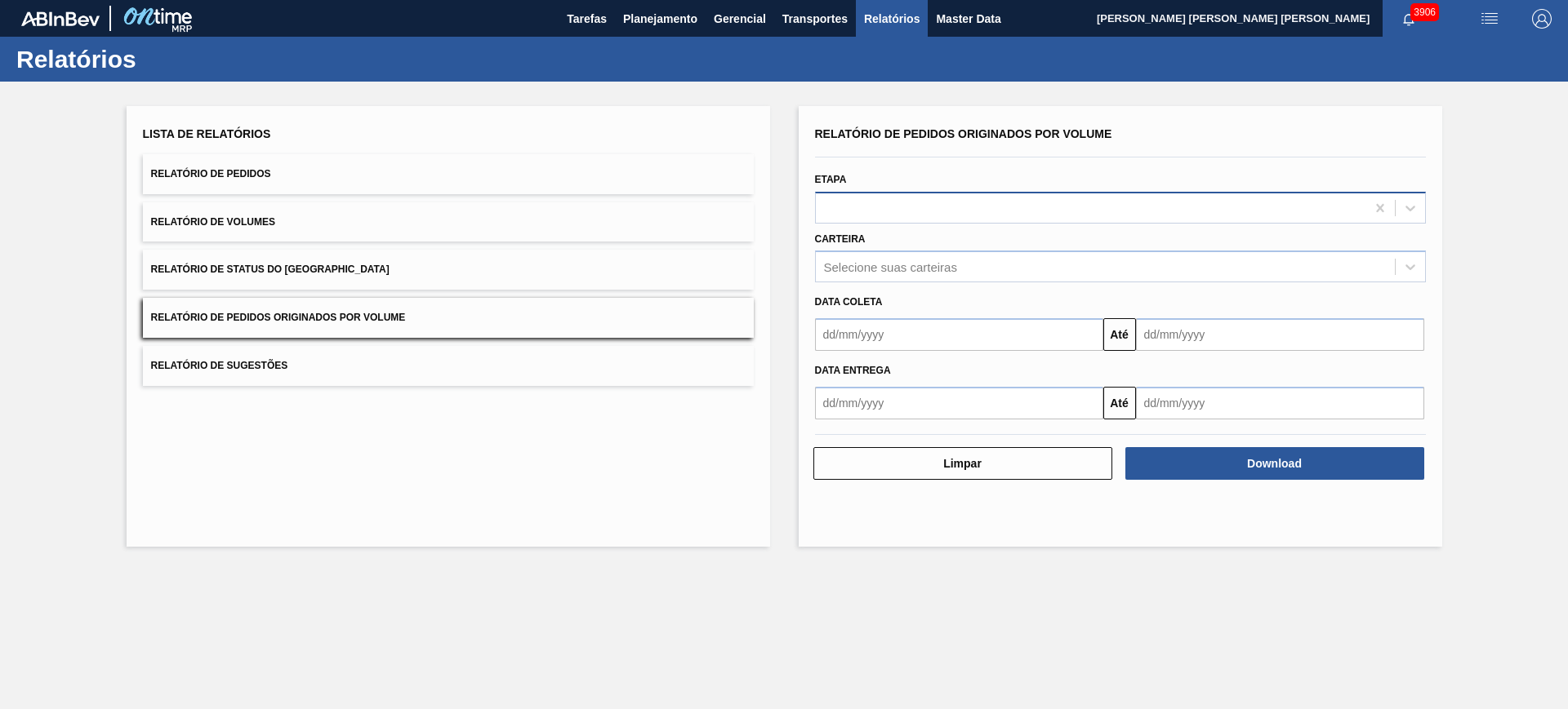
click at [957, 212] on div at bounding box center [1090, 207] width 549 height 23
click at [951, 166] on div "Etapa" at bounding box center [1120, 194] width 624 height 60
click at [875, 271] on div "Selecione suas carteiras" at bounding box center [890, 267] width 133 height 14
type input "xarop"
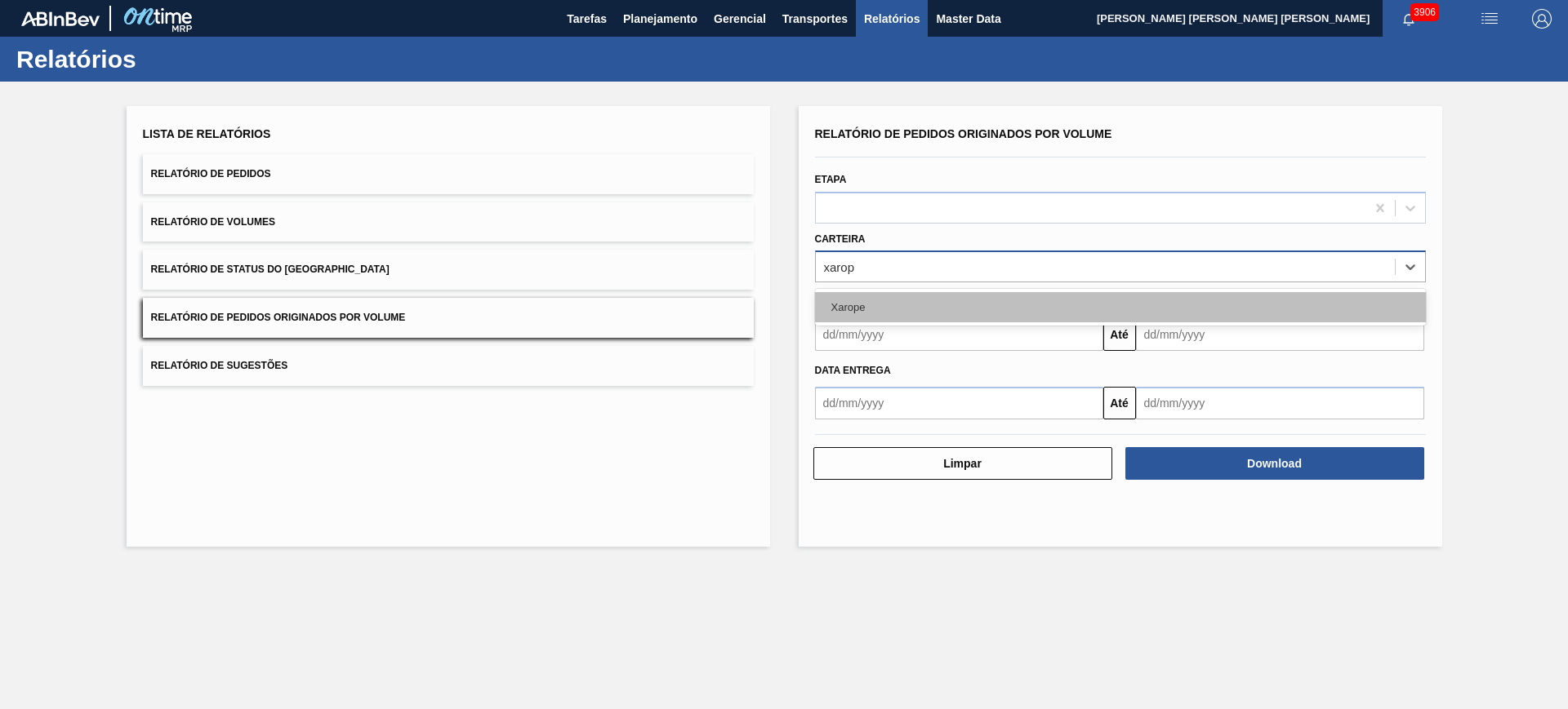
click at [896, 302] on div "Xarope" at bounding box center [1120, 307] width 611 height 30
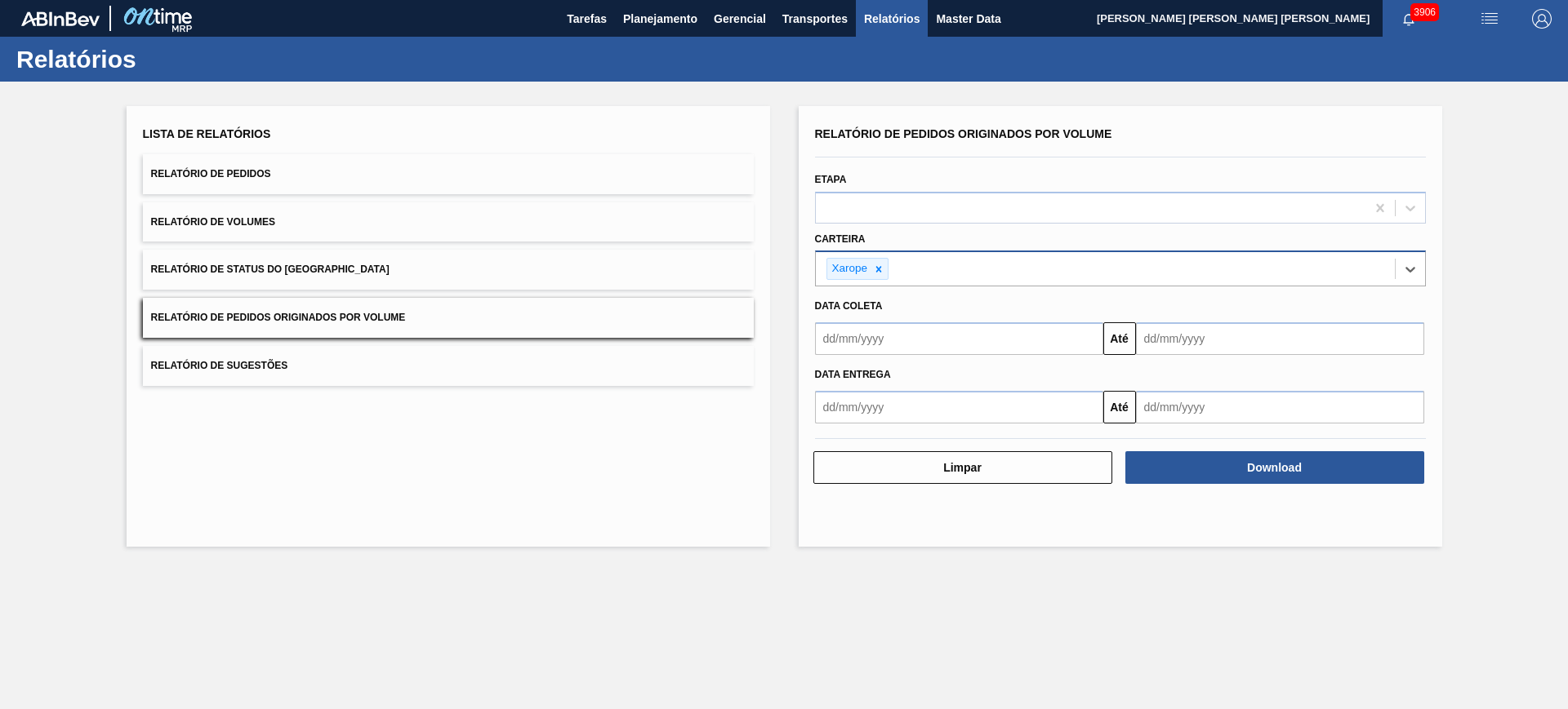
click at [902, 338] on input "text" at bounding box center [959, 338] width 288 height 32
click at [918, 426] on div "1" at bounding box center [913, 430] width 22 height 22
type input "01/10/2025"
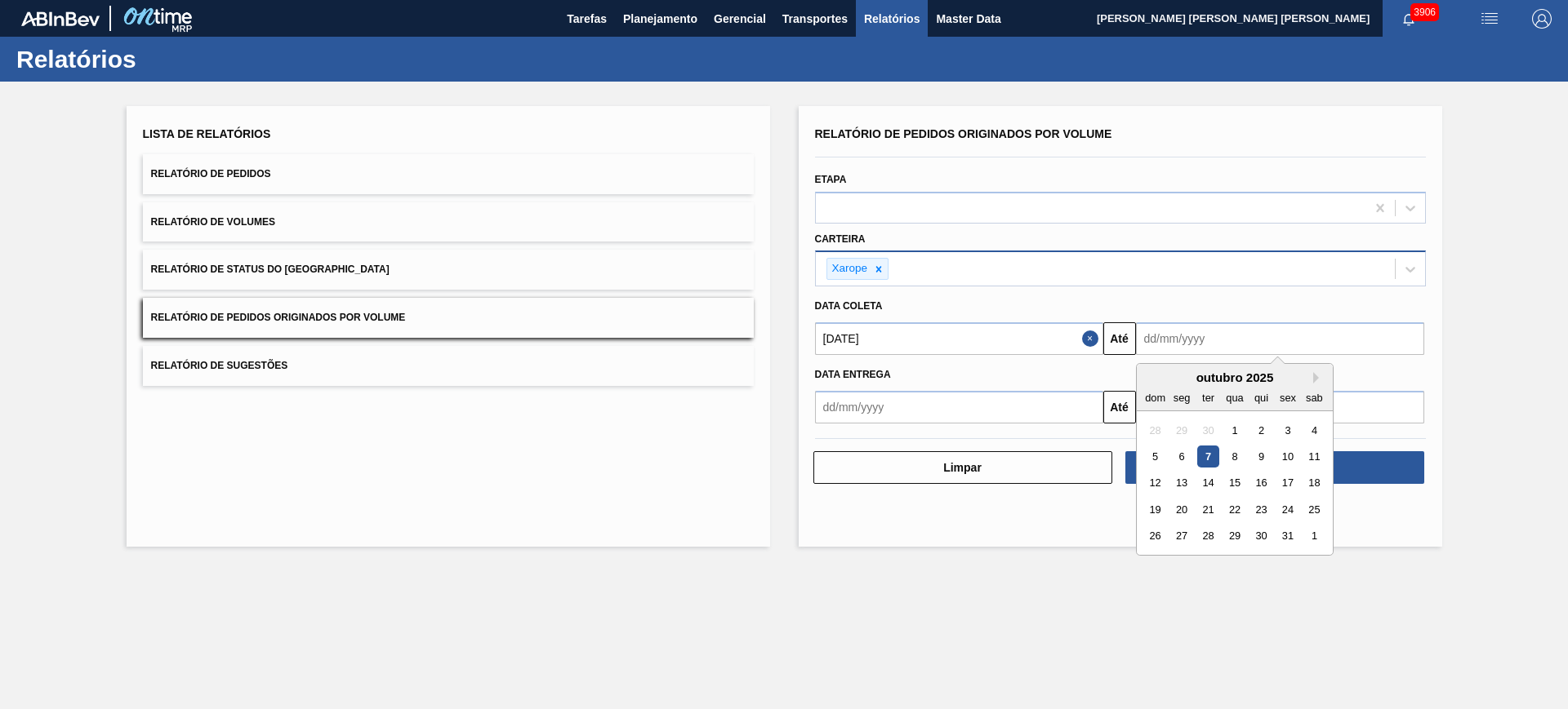
click at [1189, 340] on input "text" at bounding box center [1280, 338] width 288 height 32
click at [1298, 538] on div "31" at bounding box center [1287, 537] width 22 height 22
type input "31/10/2025"
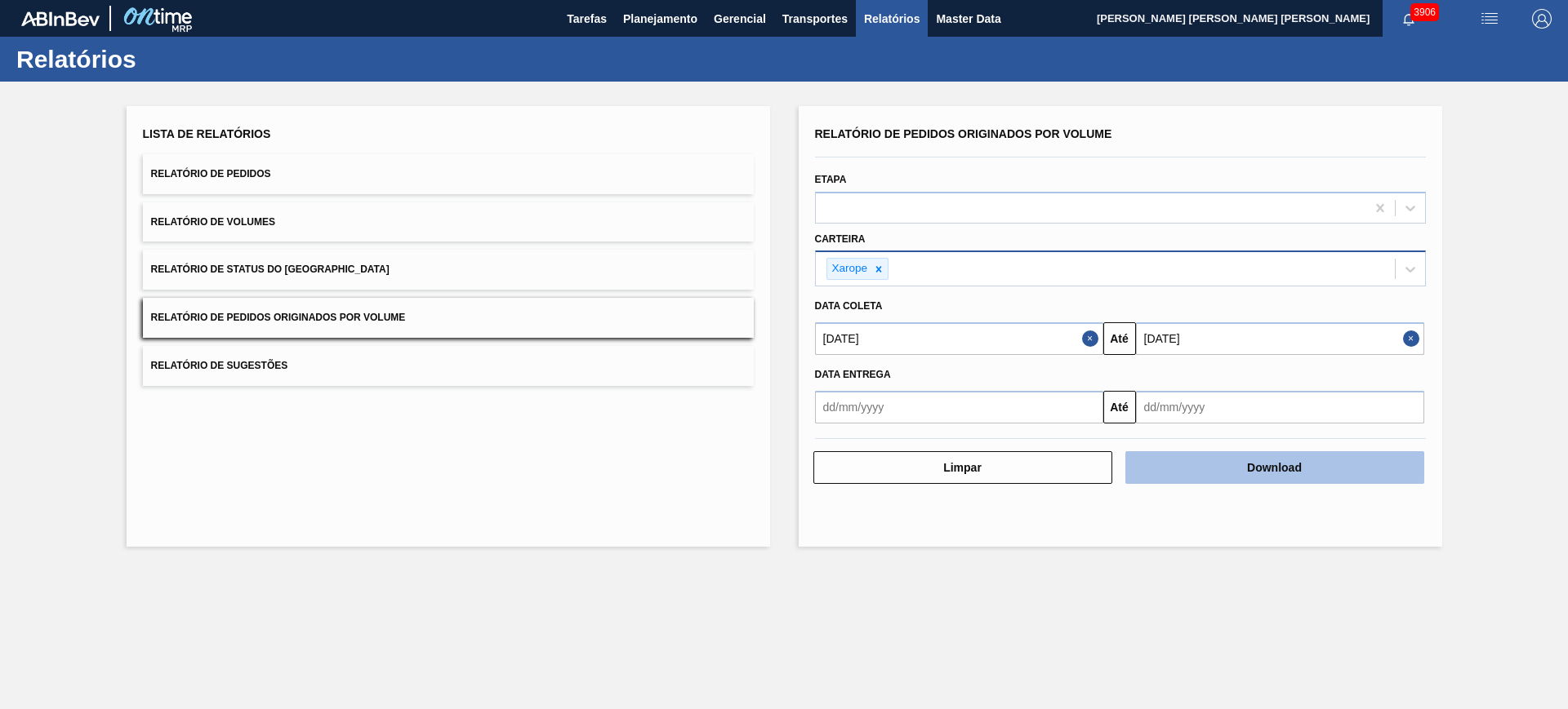
click at [1268, 470] on button "Download" at bounding box center [1275, 467] width 299 height 32
click at [386, 172] on button "Relatório de Pedidos" at bounding box center [448, 174] width 611 height 40
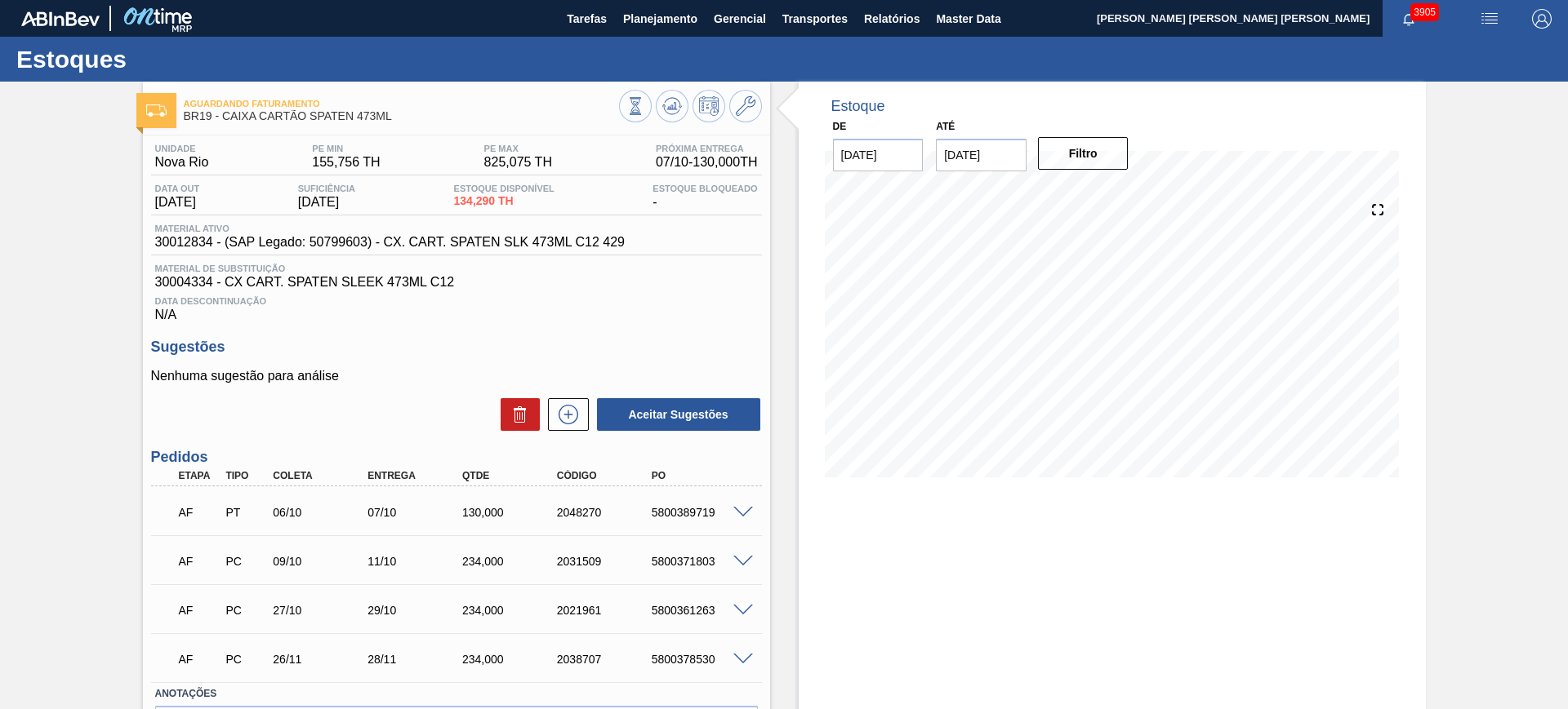
scroll to position [102, 0]
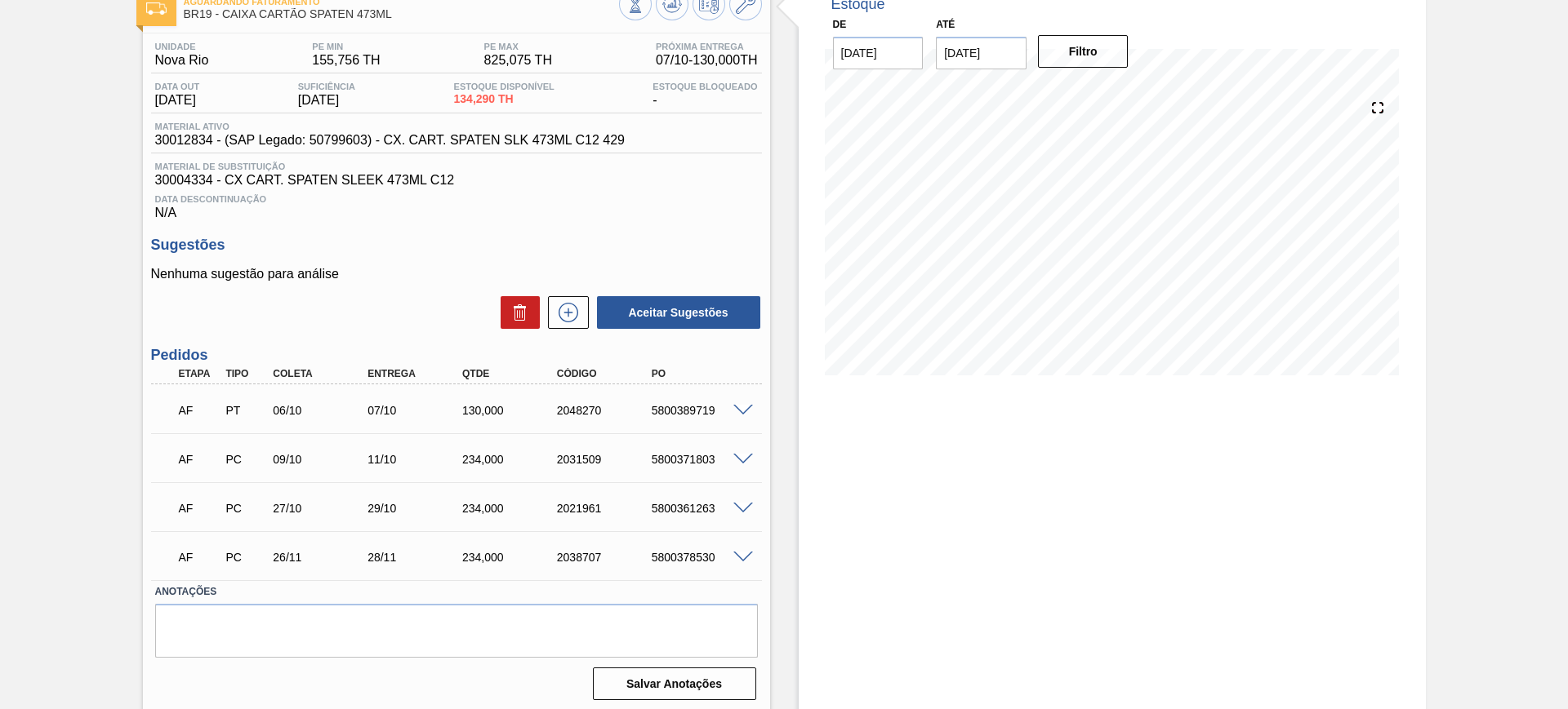
click at [744, 406] on span at bounding box center [744, 411] width 20 height 12
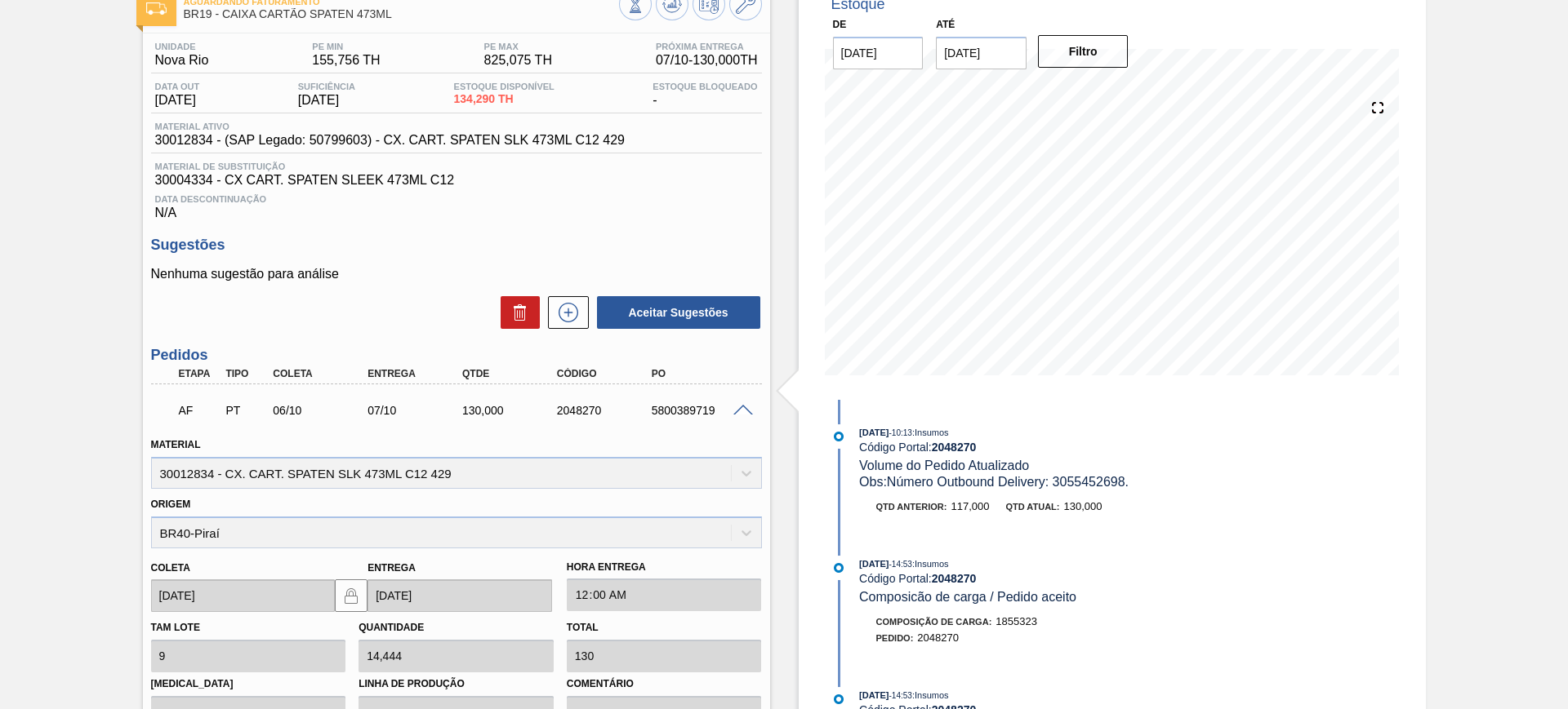
click at [739, 412] on span at bounding box center [744, 411] width 20 height 12
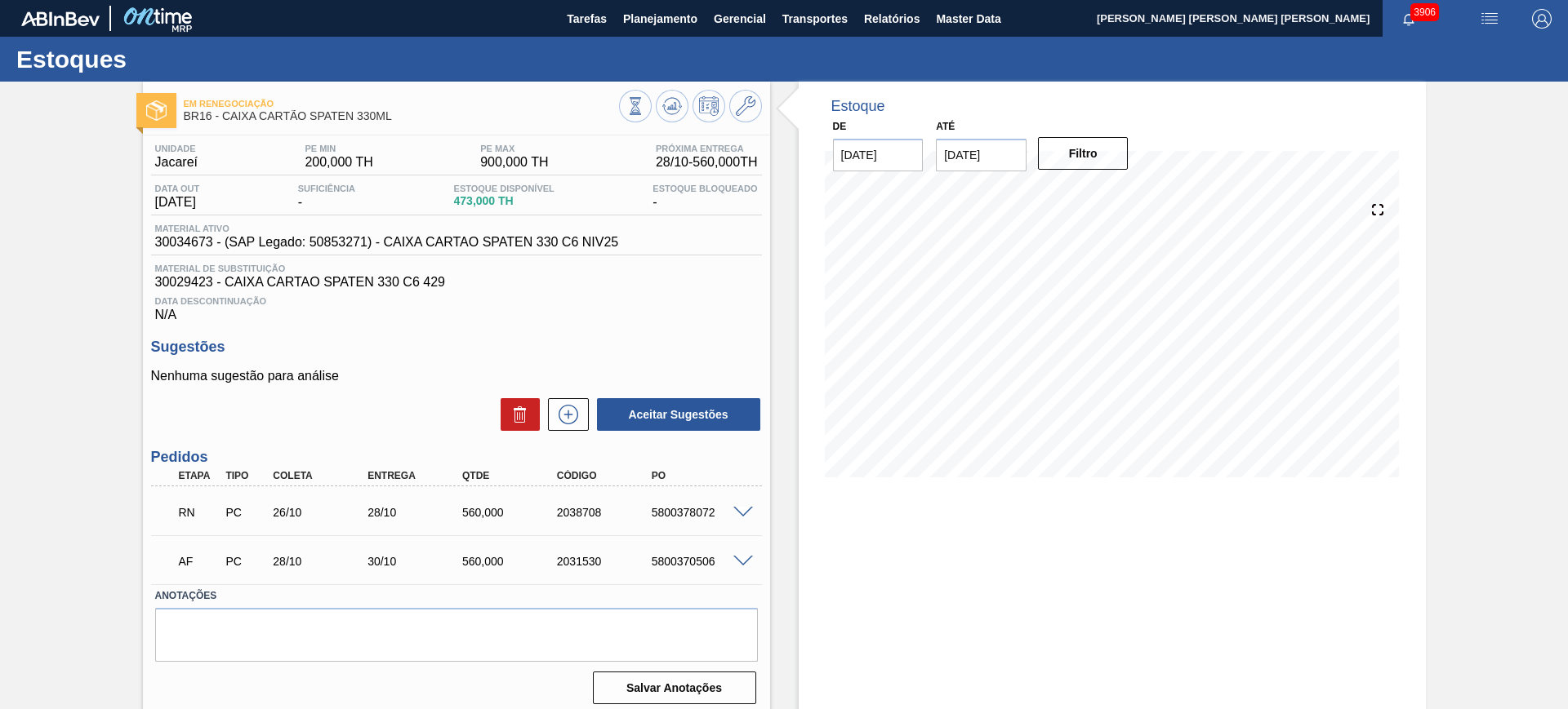
click at [744, 516] on span at bounding box center [744, 512] width 20 height 12
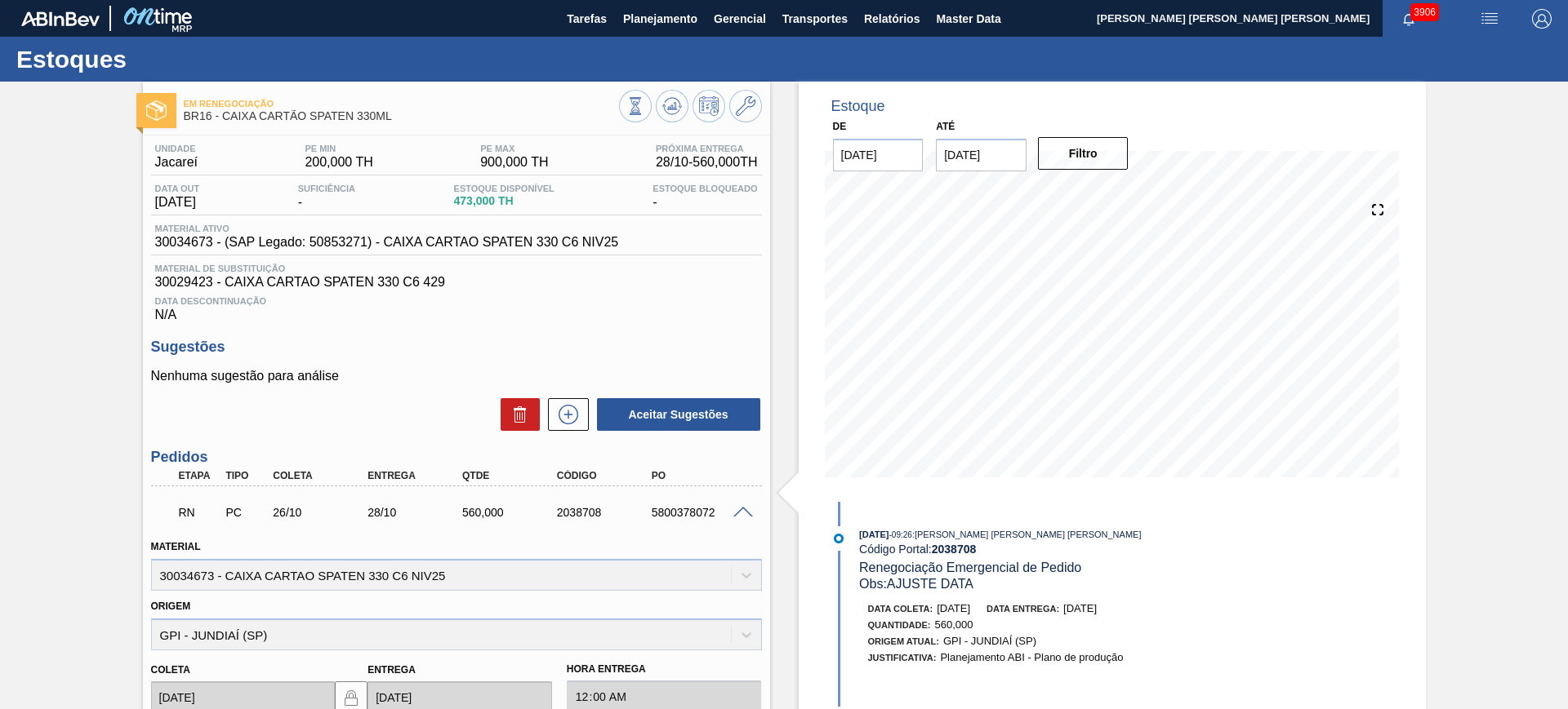
click at [744, 512] on span at bounding box center [744, 512] width 20 height 12
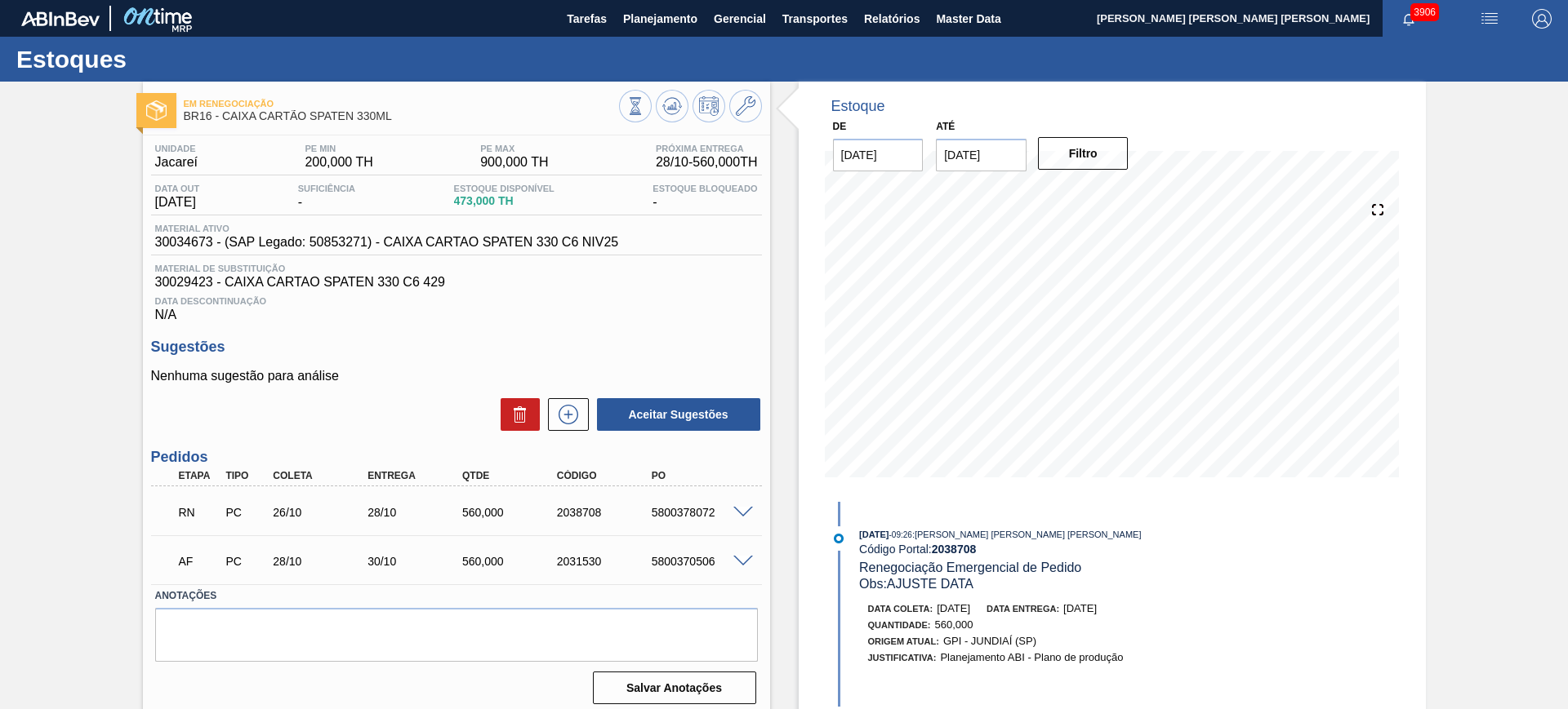
click at [657, 511] on div "5800378072" at bounding box center [700, 512] width 106 height 13
click at [571, 516] on div "2038708" at bounding box center [605, 512] width 106 height 13
copy div "2038708"
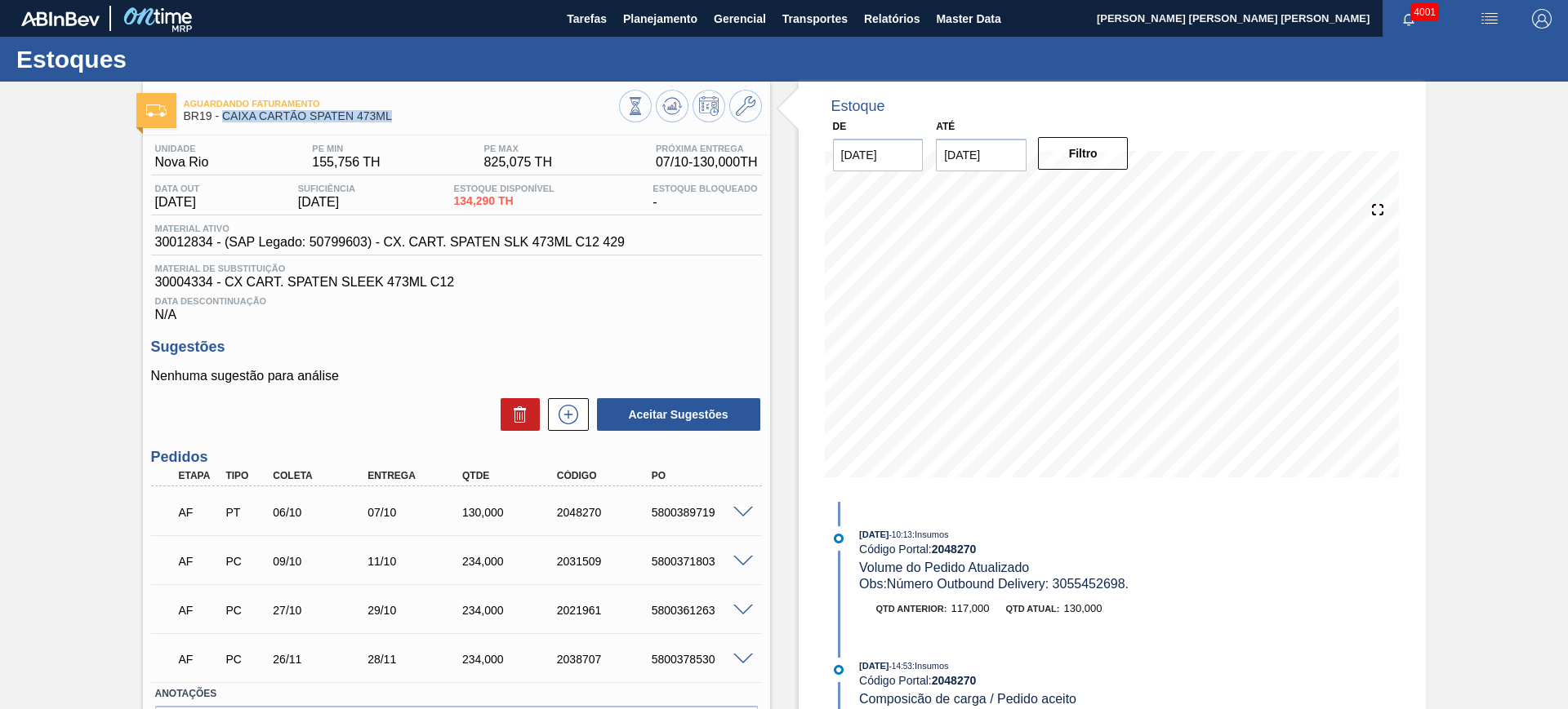
drag, startPoint x: 366, startPoint y: 123, endPoint x: 223, endPoint y: 125, distance: 143.0
click at [223, 125] on div "Aguardando Faturamento BR19 - CAIXA CARTÃO SPATEN 473ML" at bounding box center [401, 111] width 435 height 37
copy span "CAIXA CARTÃO SPATEN 473ML"
click at [682, 513] on div "5800389719" at bounding box center [700, 512] width 106 height 13
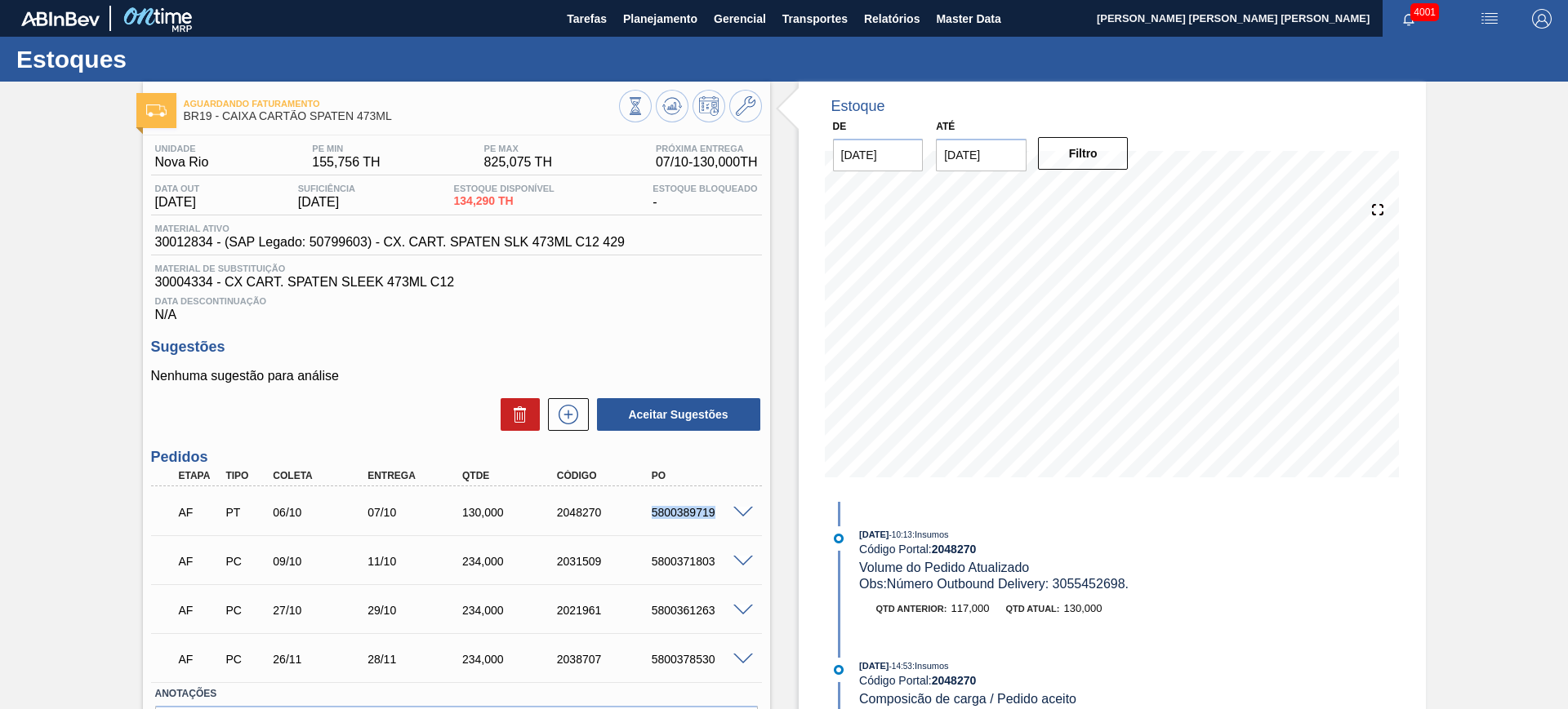
copy div "5800389719"
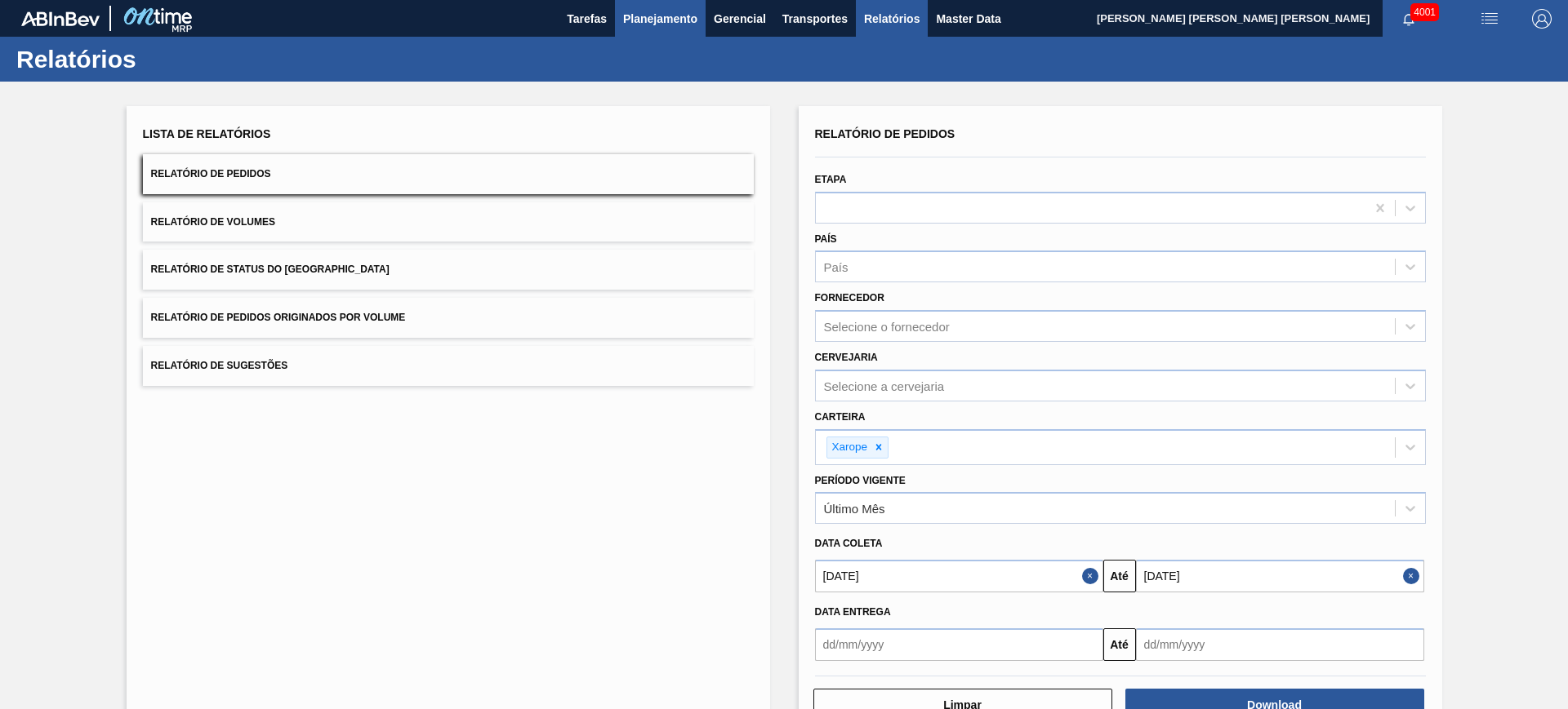
click at [630, 27] on button "Planejamento" at bounding box center [660, 18] width 91 height 37
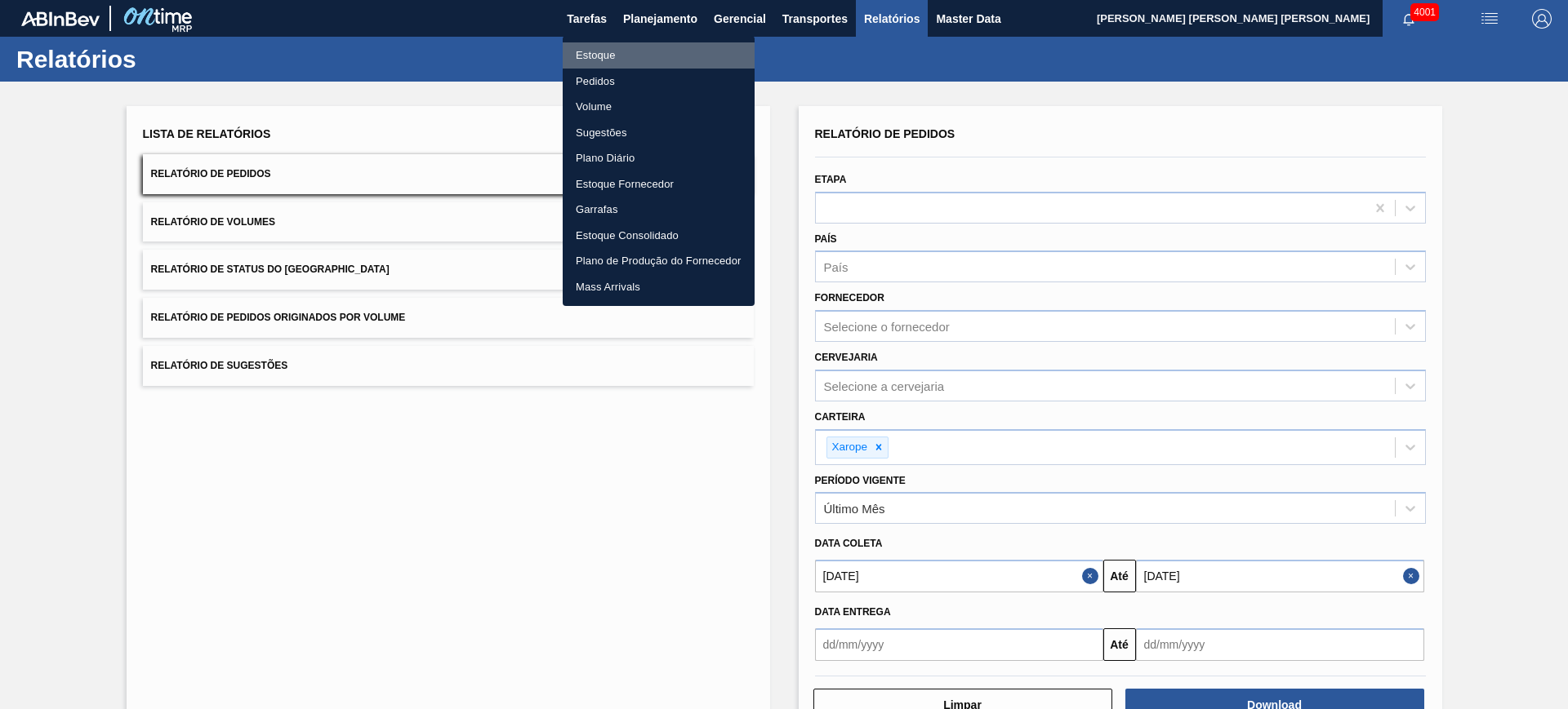
click at [645, 52] on li "Estoque" at bounding box center [659, 55] width 192 height 26
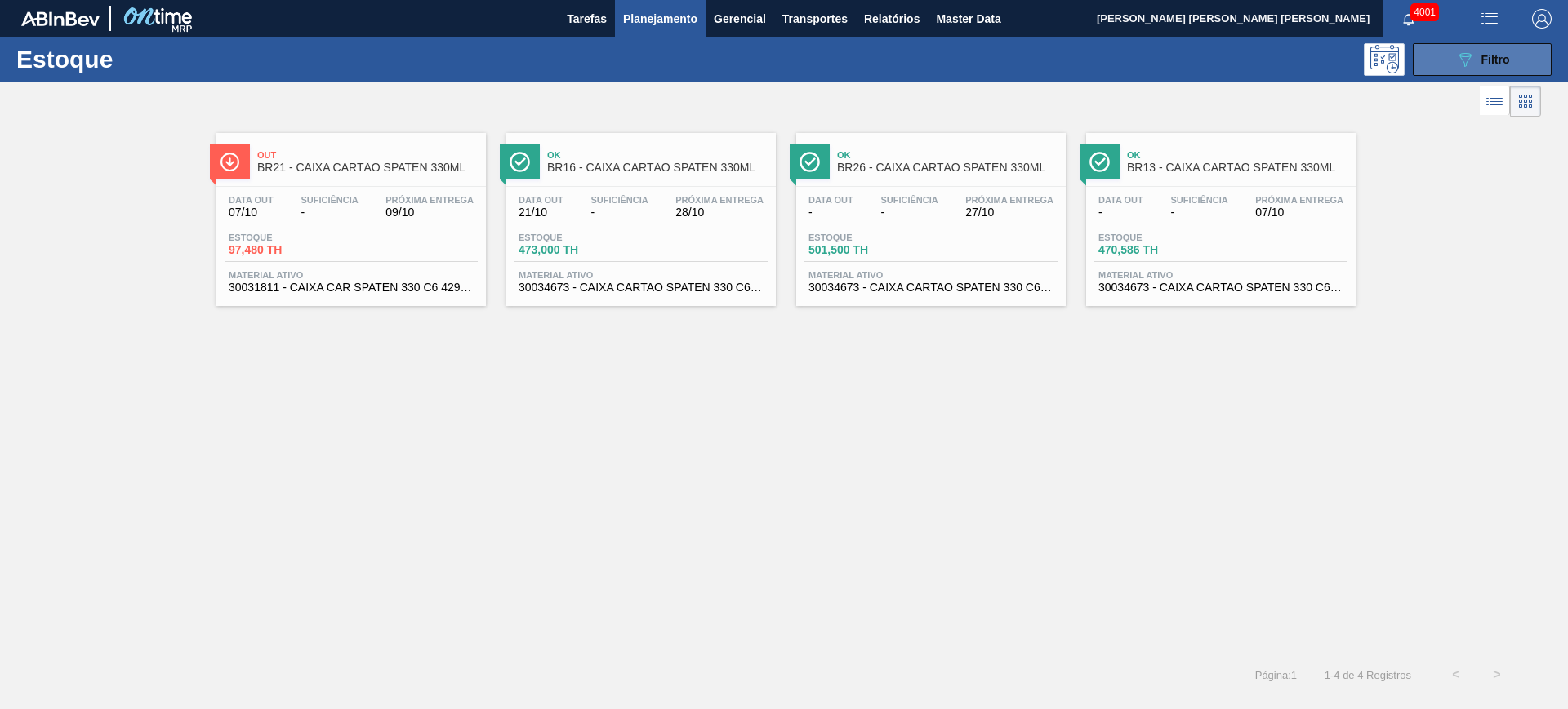
click at [1490, 46] on button "089F7B8B-B2A5-4AFE-B5C0-19BA573D28AC Filtro" at bounding box center [1482, 59] width 139 height 32
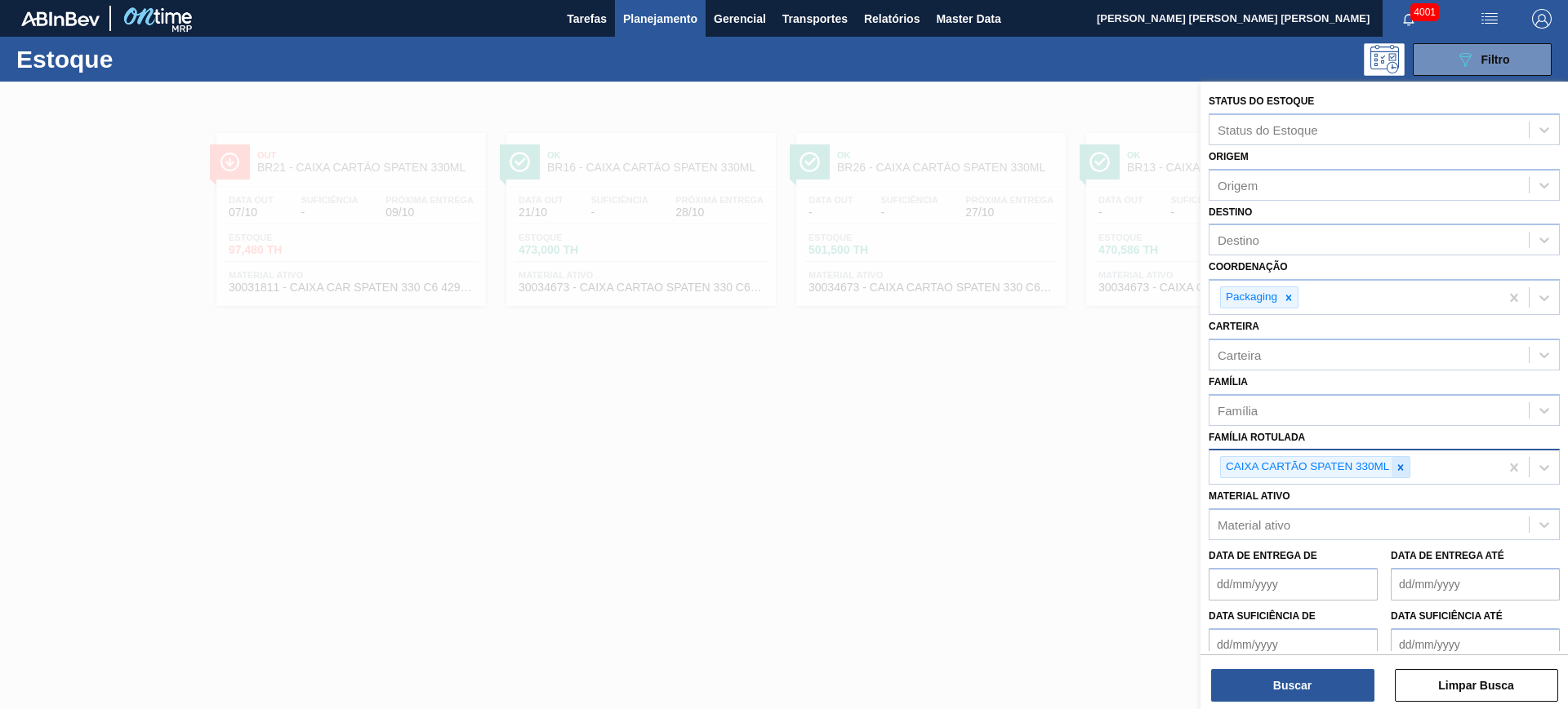
click at [1397, 471] on icon at bounding box center [1400, 467] width 12 height 12
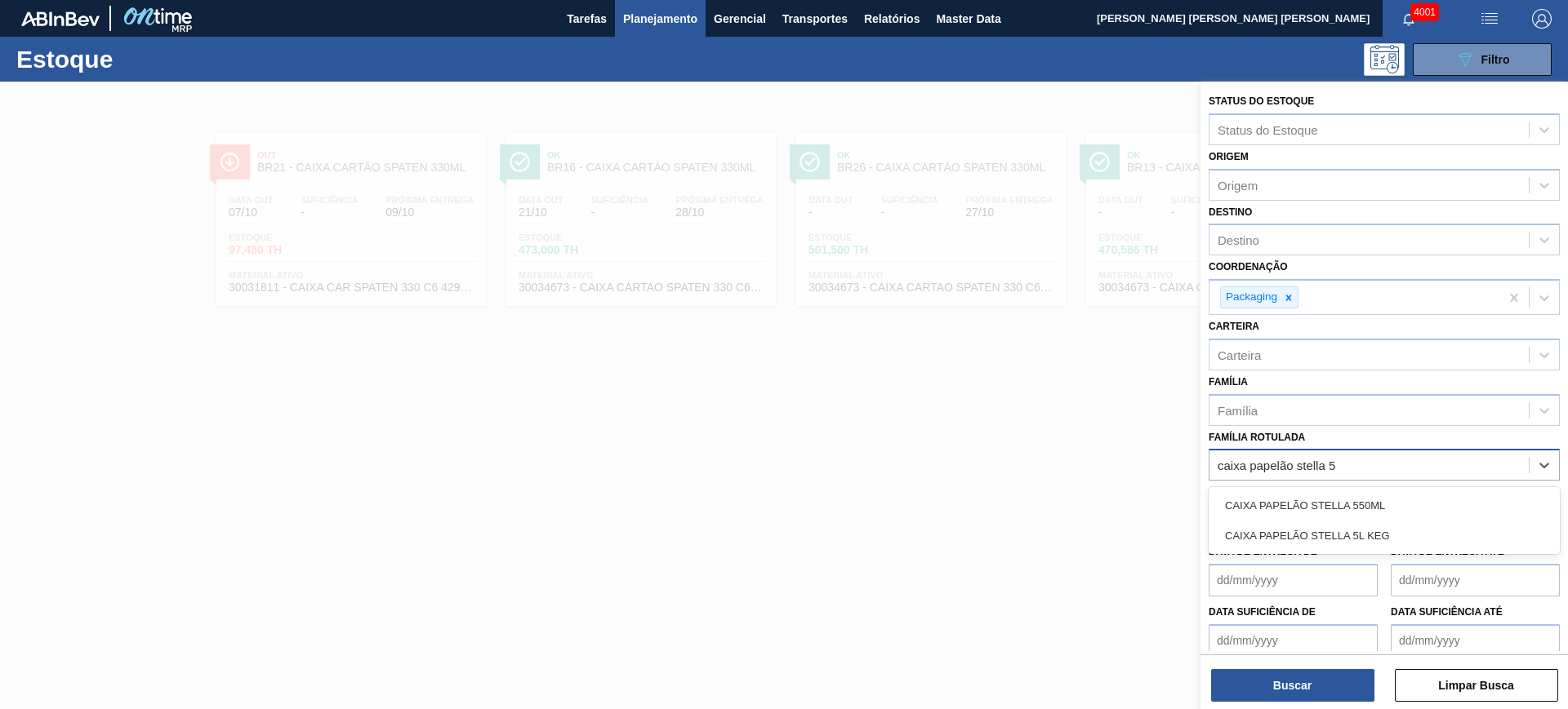
type Rotulada "caixa papelão stella 5"
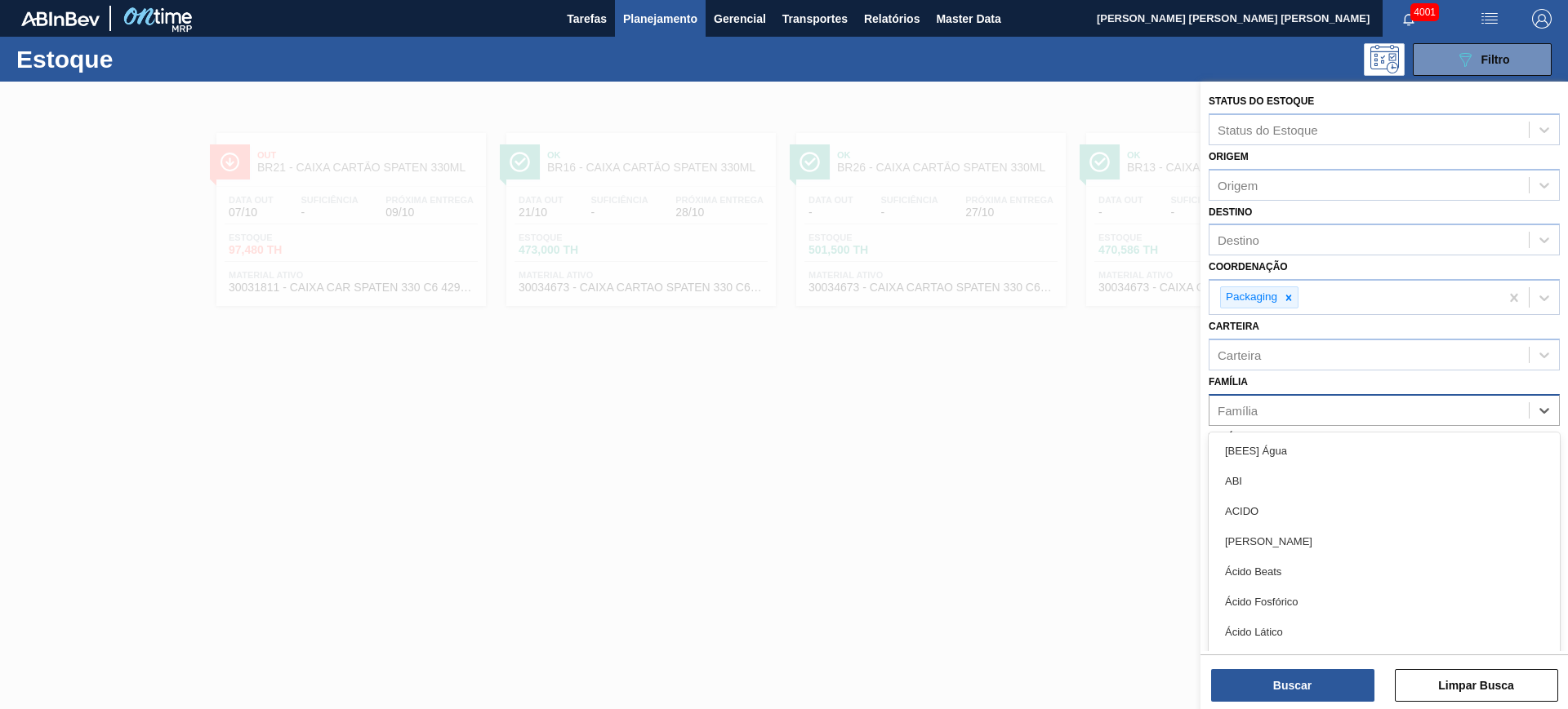
click at [1312, 400] on div "Família" at bounding box center [1369, 410] width 319 height 23
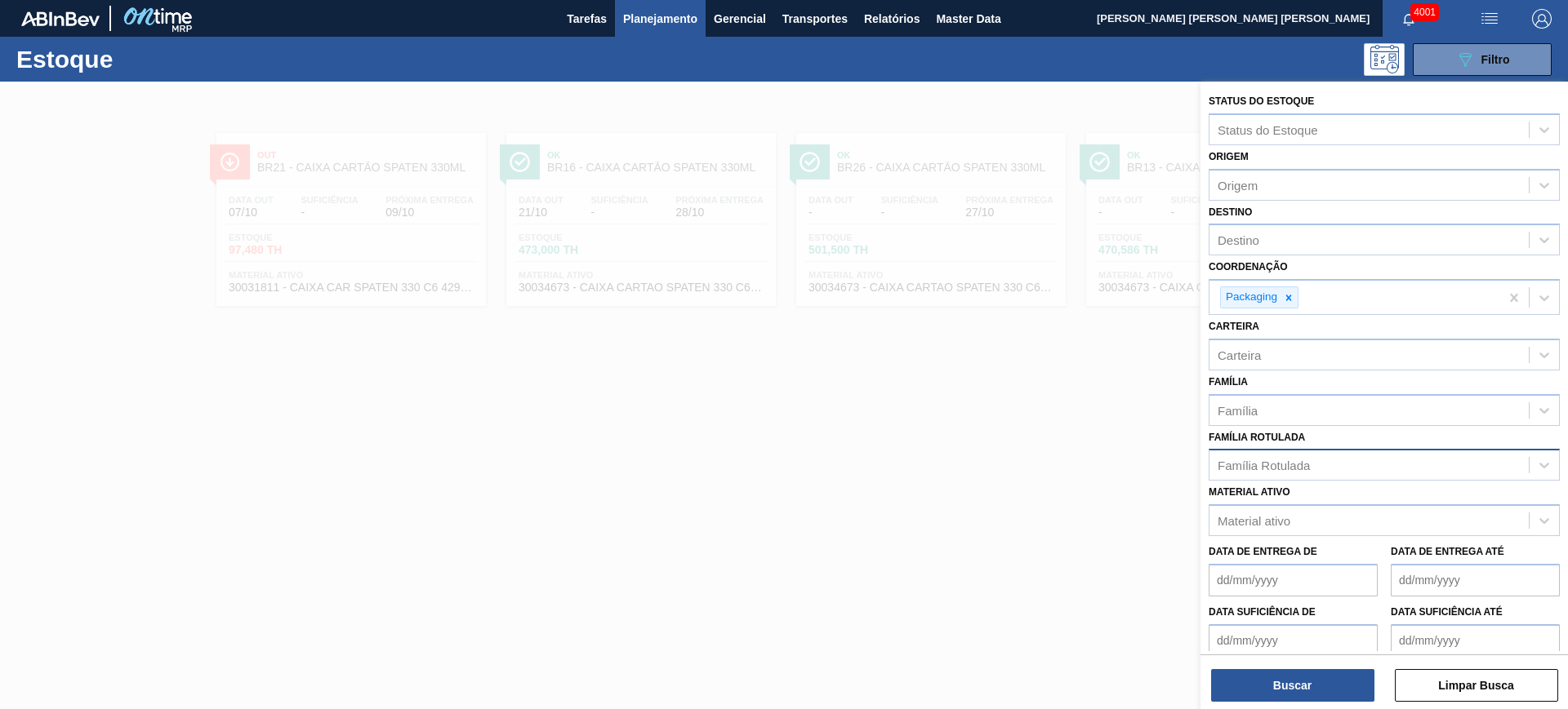
click at [1315, 383] on div "Família Família" at bounding box center [1384, 398] width 351 height 56
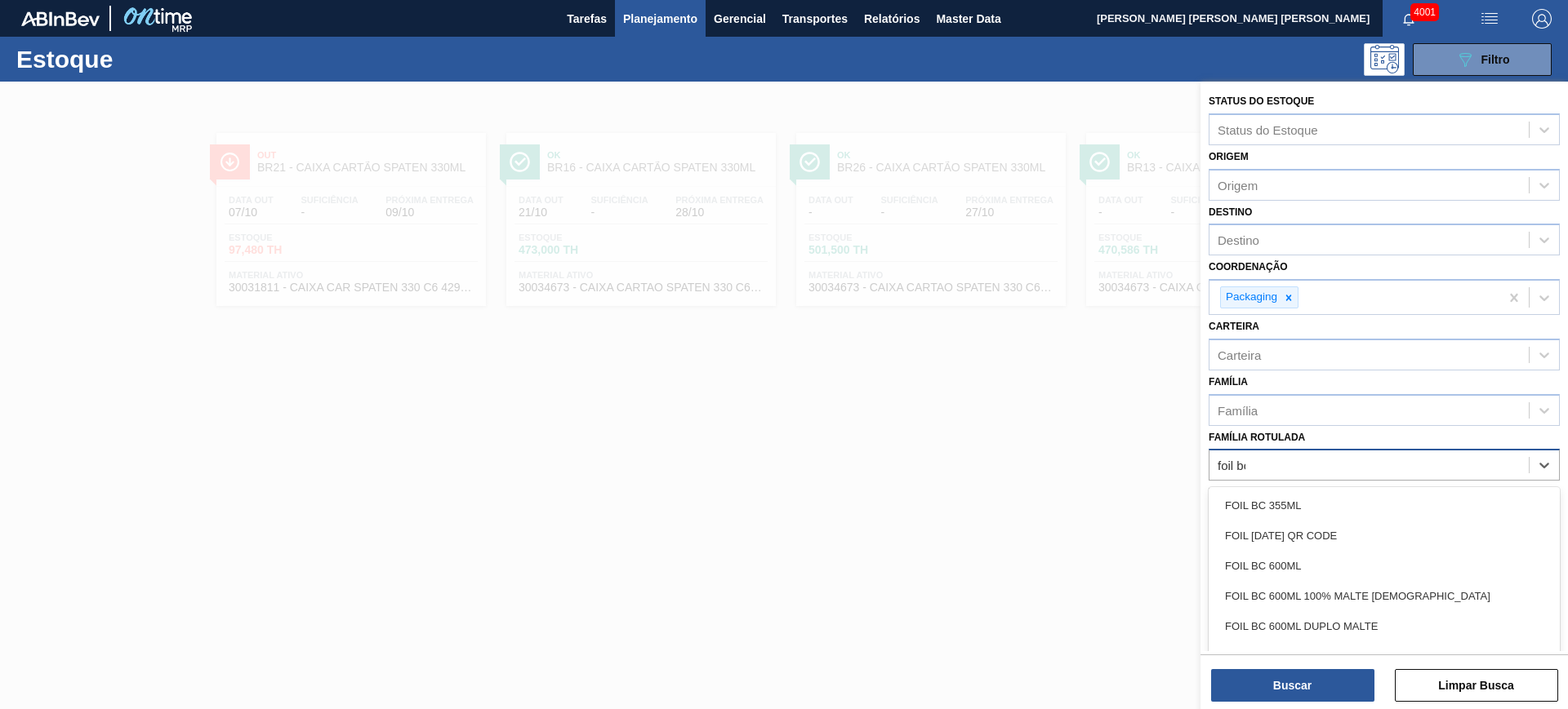
type Rotulada "foil bc p"
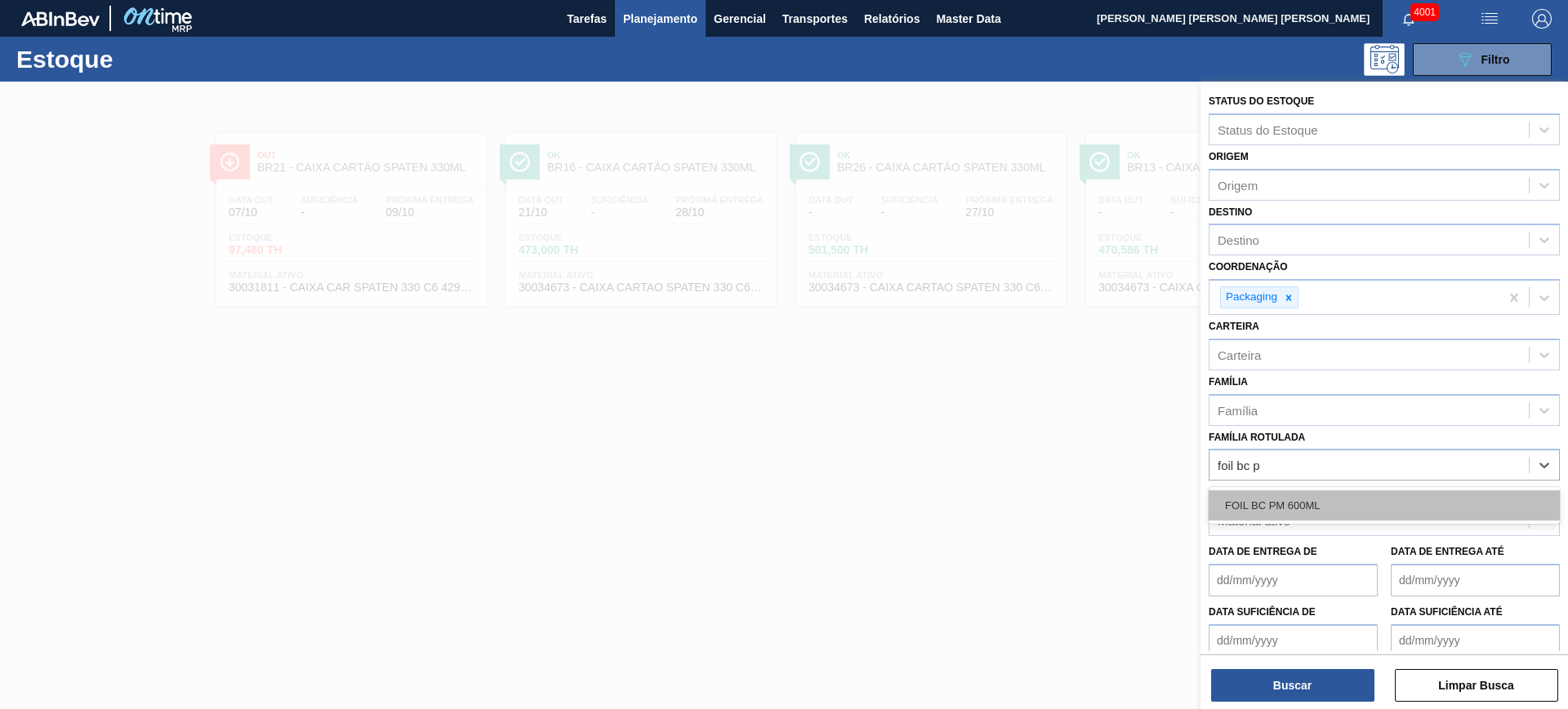
click at [1307, 507] on div "FOIL BC PM 600ML" at bounding box center [1384, 506] width 351 height 30
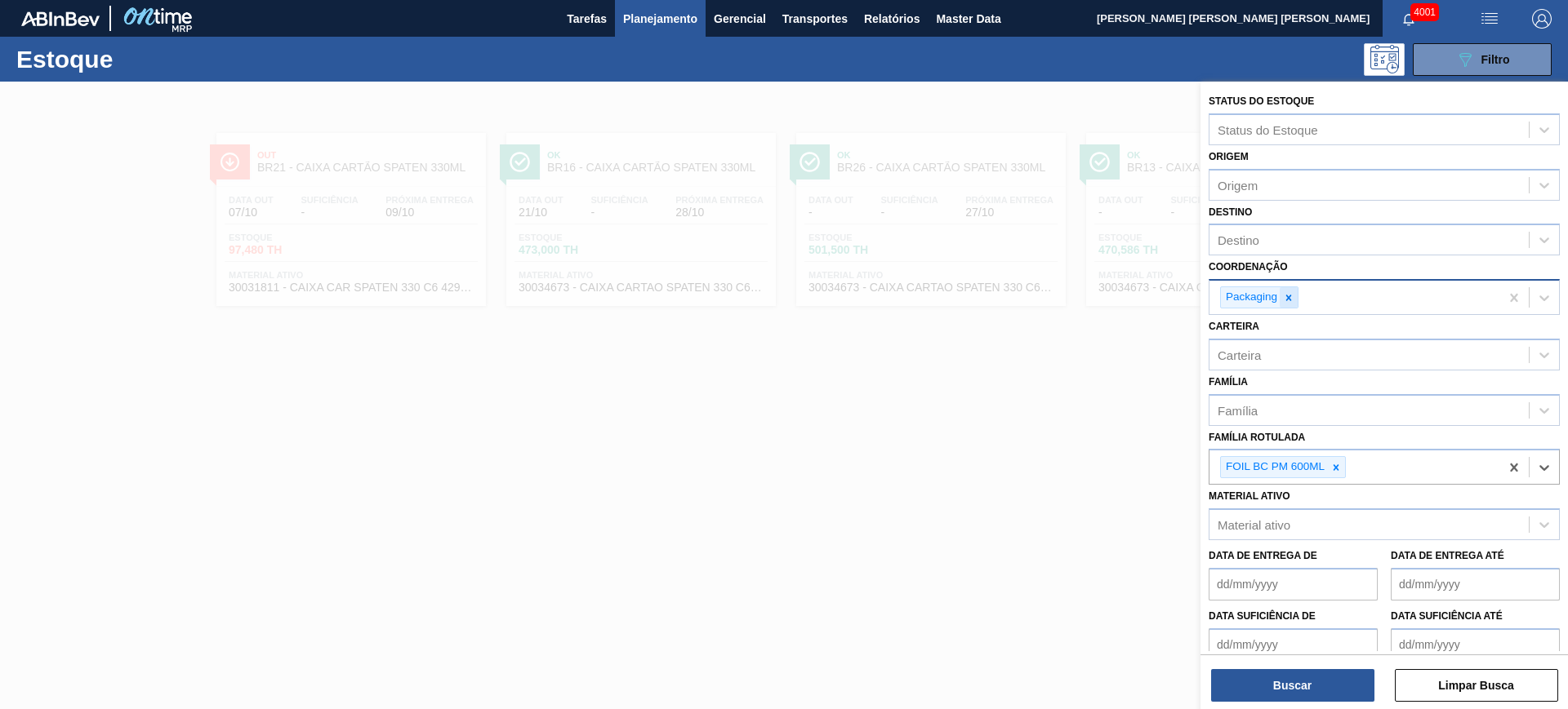
click at [1294, 296] on icon at bounding box center [1289, 298] width 12 height 12
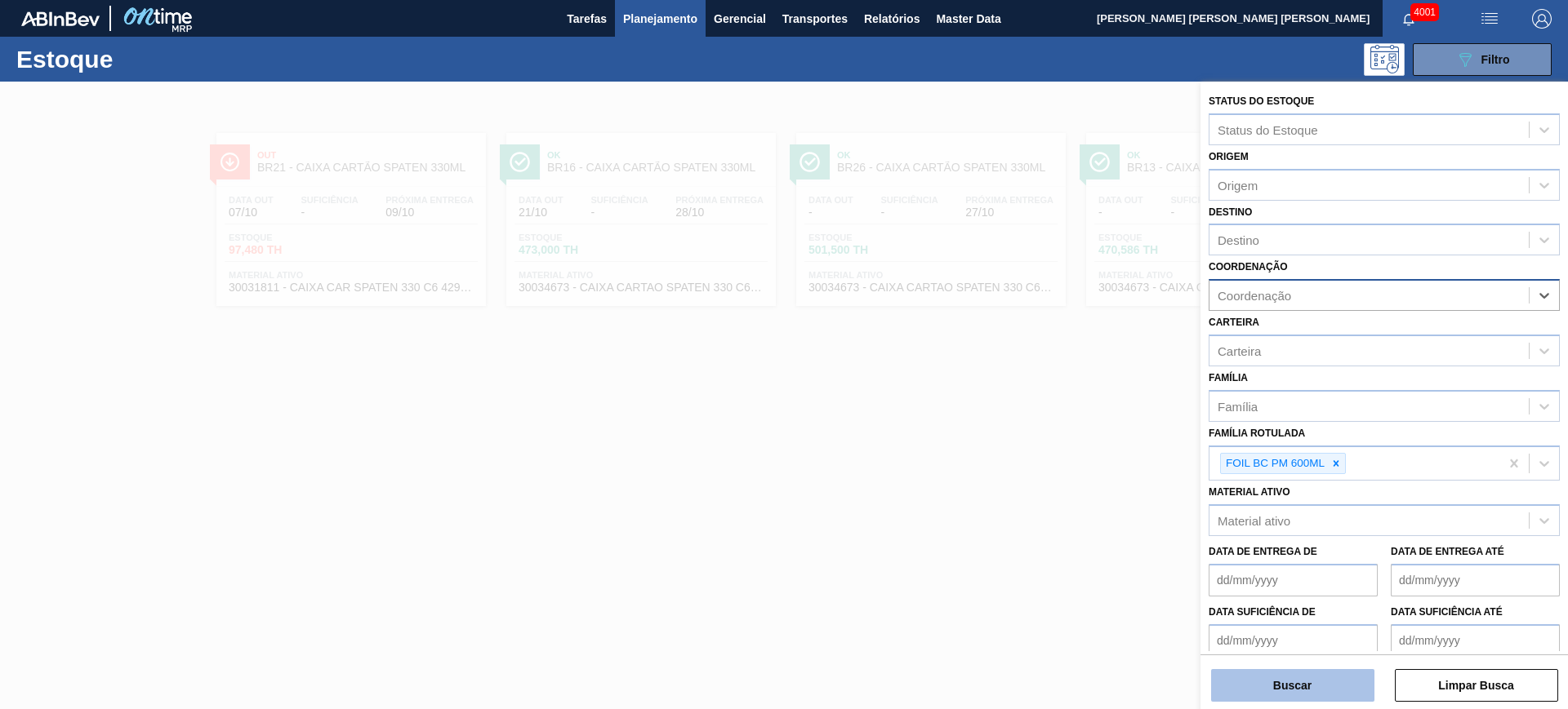
click at [1337, 679] on button "Buscar" at bounding box center [1293, 685] width 163 height 32
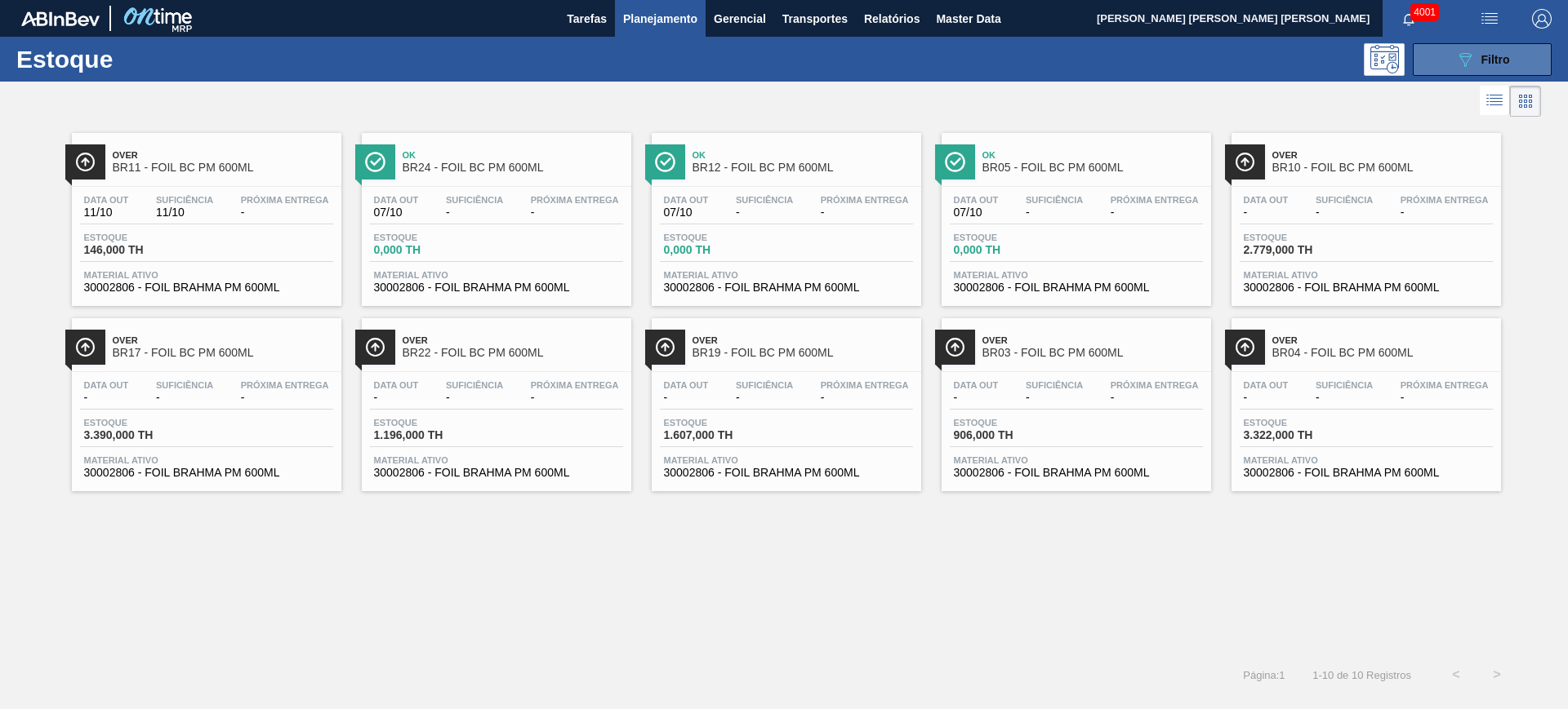
click at [1483, 53] on span "Filtro" at bounding box center [1495, 60] width 28 height 13
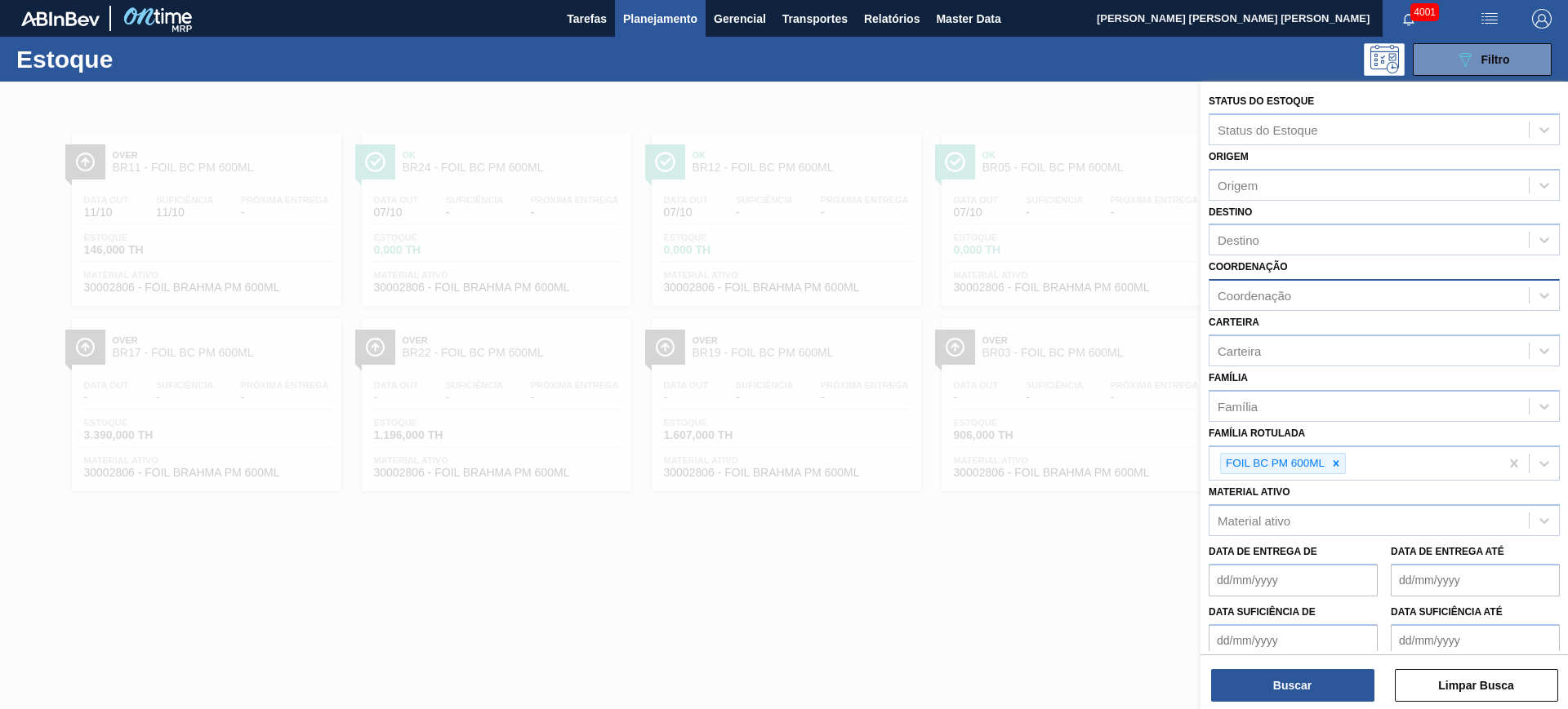
click at [1286, 297] on div "Coordenação" at bounding box center [1254, 296] width 73 height 14
type input "packa"
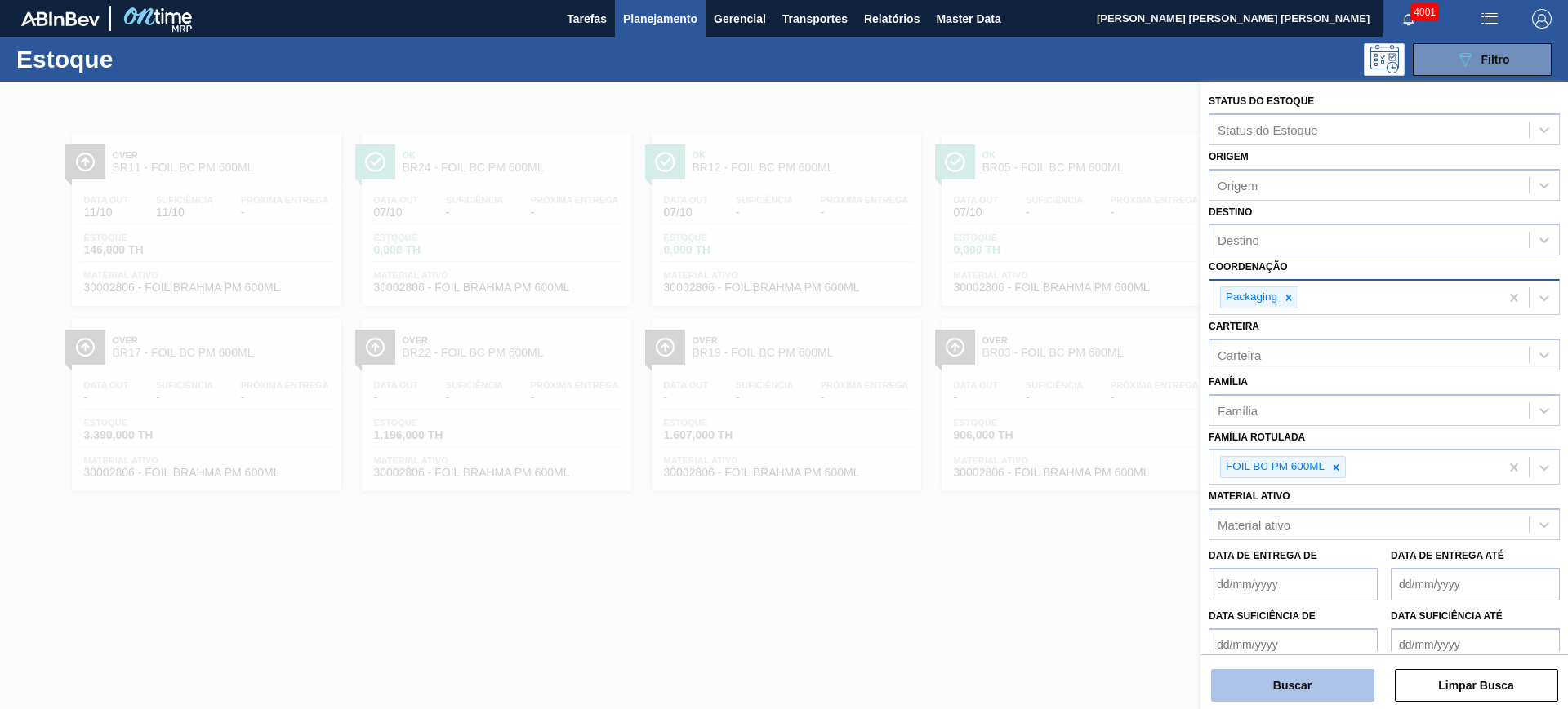
click at [1288, 684] on button "Buscar" at bounding box center [1293, 685] width 163 height 32
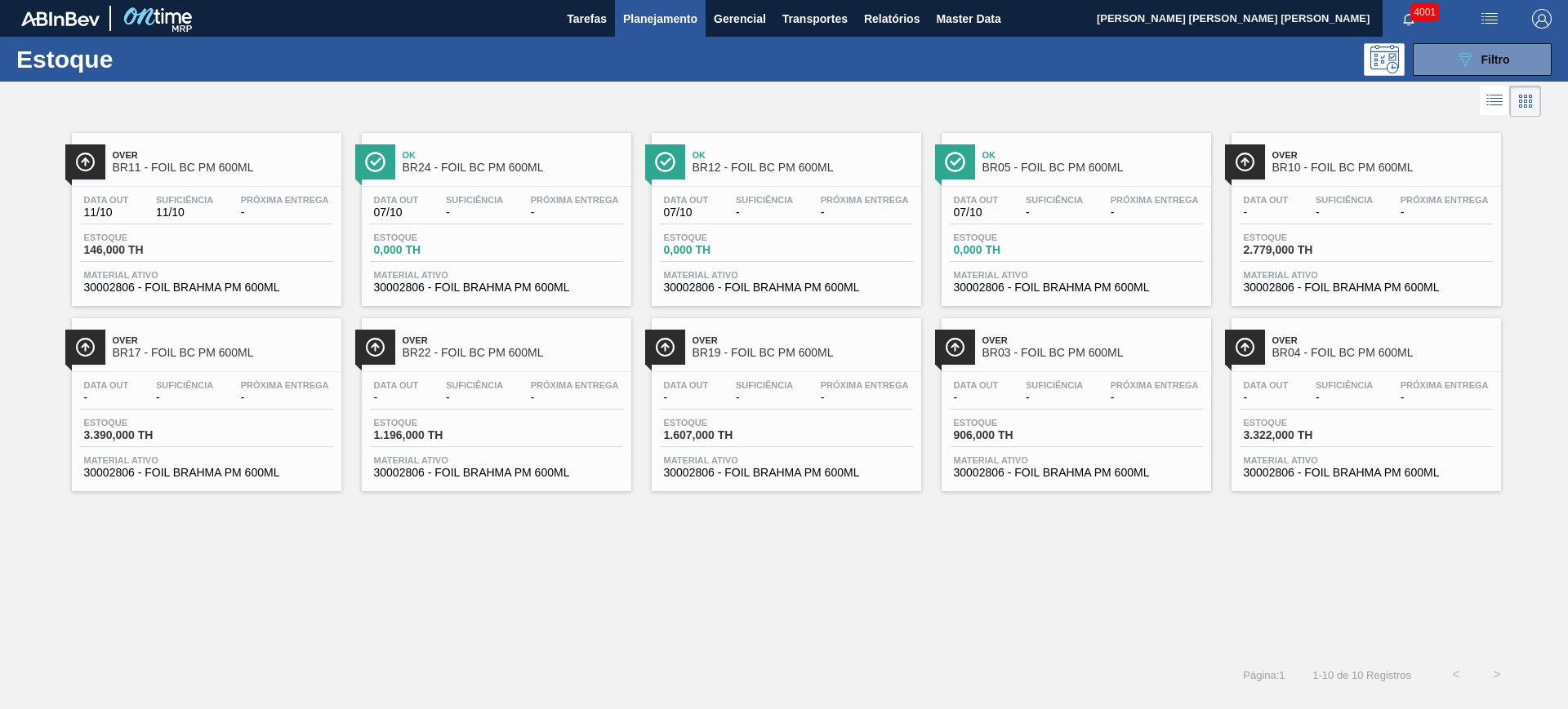
drag, startPoint x: 1300, startPoint y: 377, endPoint x: 1174, endPoint y: 556, distance: 218.9
click at [1174, 556] on div "Over BR11 - FOIL BC PM 600ML Data out 11/10 Suficiência 11/10 Próxima Entrega -…" at bounding box center [784, 387] width 1568 height 534
click at [1472, 58] on icon "089F7B8B-B2A5-4AFE-B5C0-19BA573D28AC" at bounding box center [1465, 60] width 20 height 20
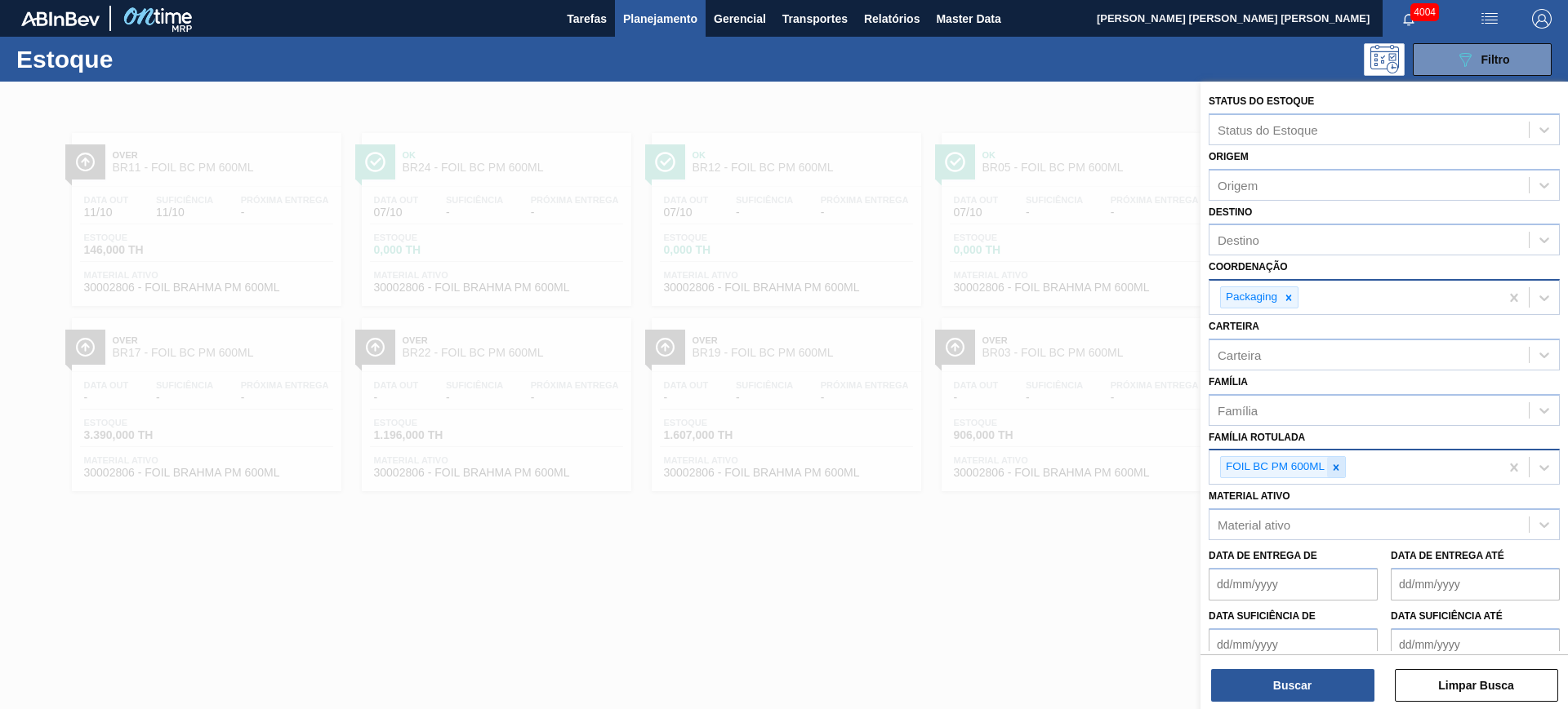
click at [1343, 470] on div at bounding box center [1336, 467] width 18 height 20
type Rotulada "bandeja de"
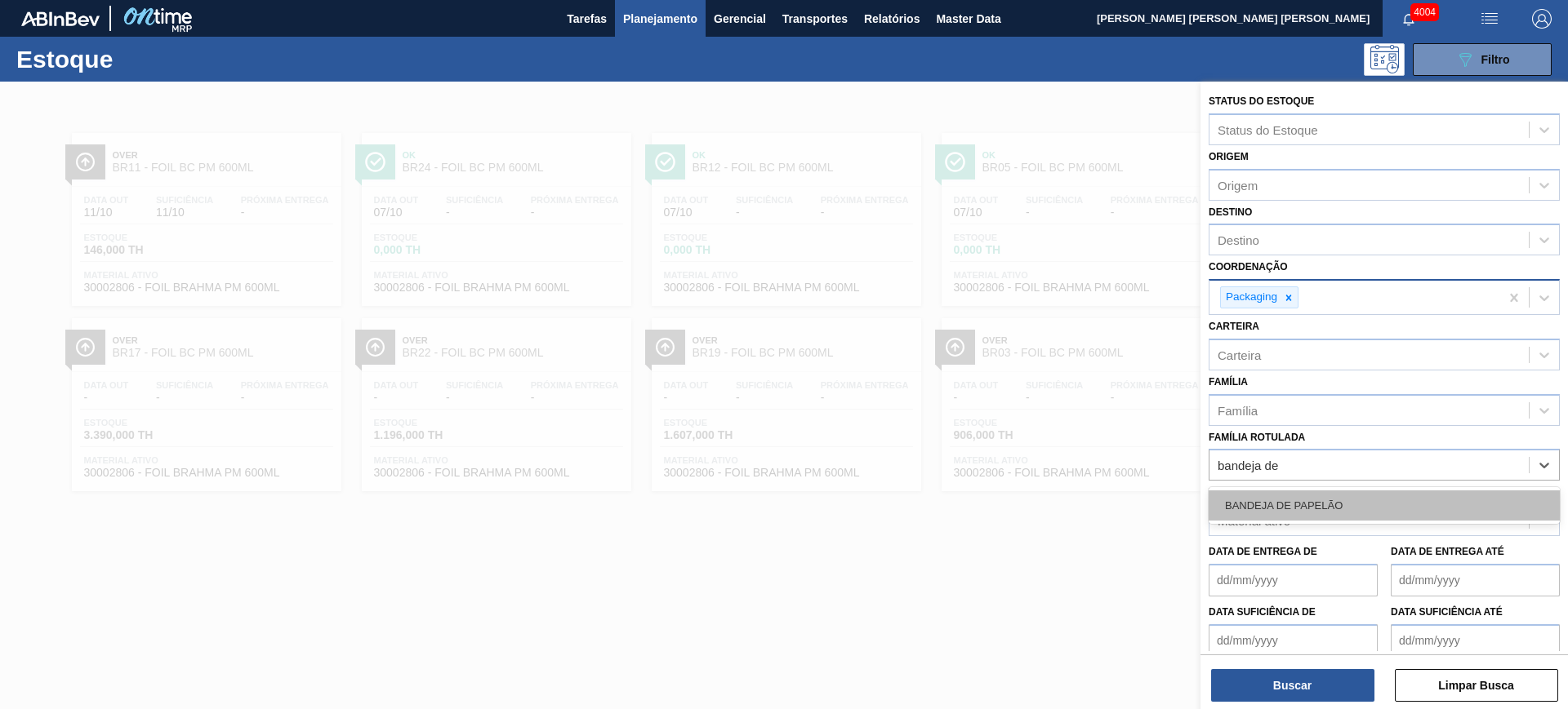
click at [1363, 496] on div "BANDEJA DE PAPELÃO" at bounding box center [1384, 506] width 351 height 30
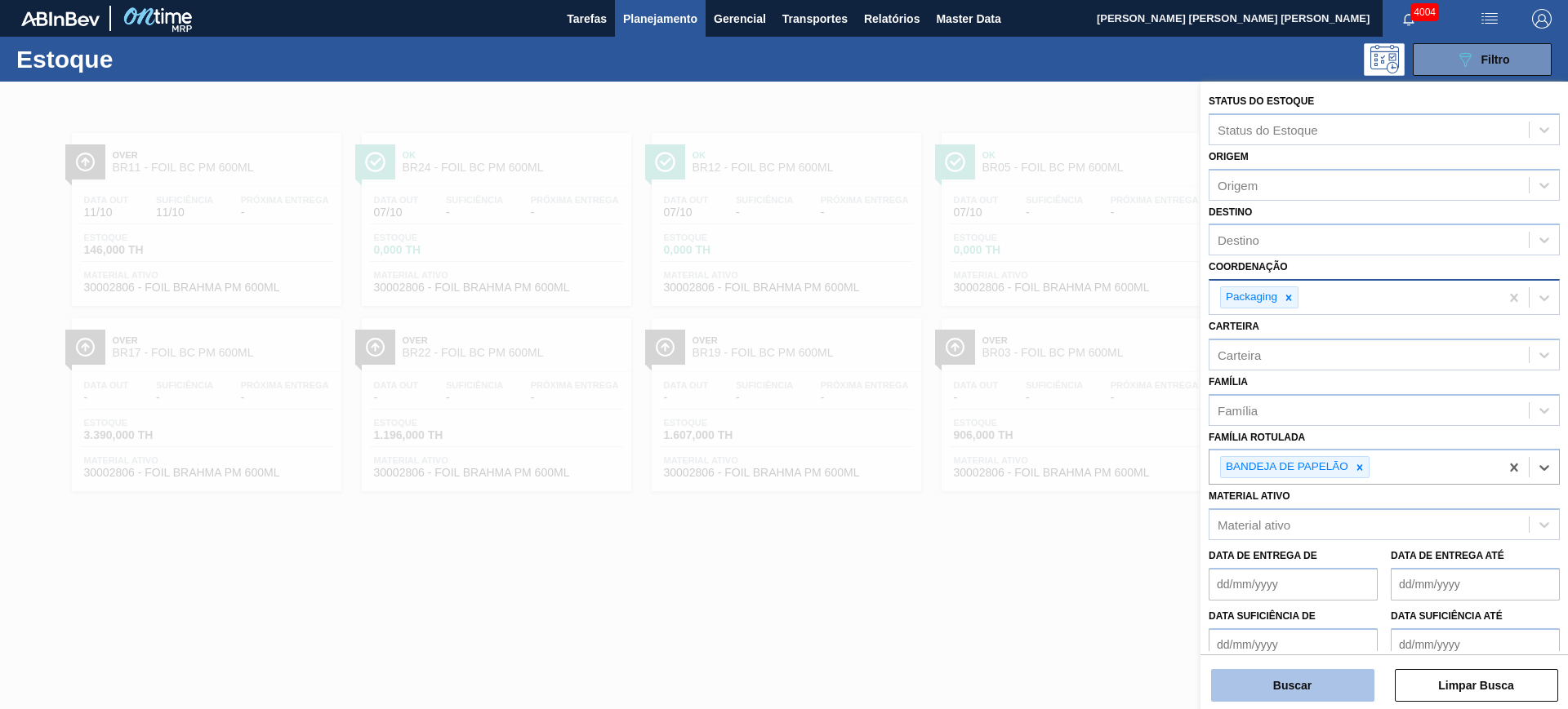
click at [1341, 687] on button "Buscar" at bounding box center [1293, 685] width 163 height 32
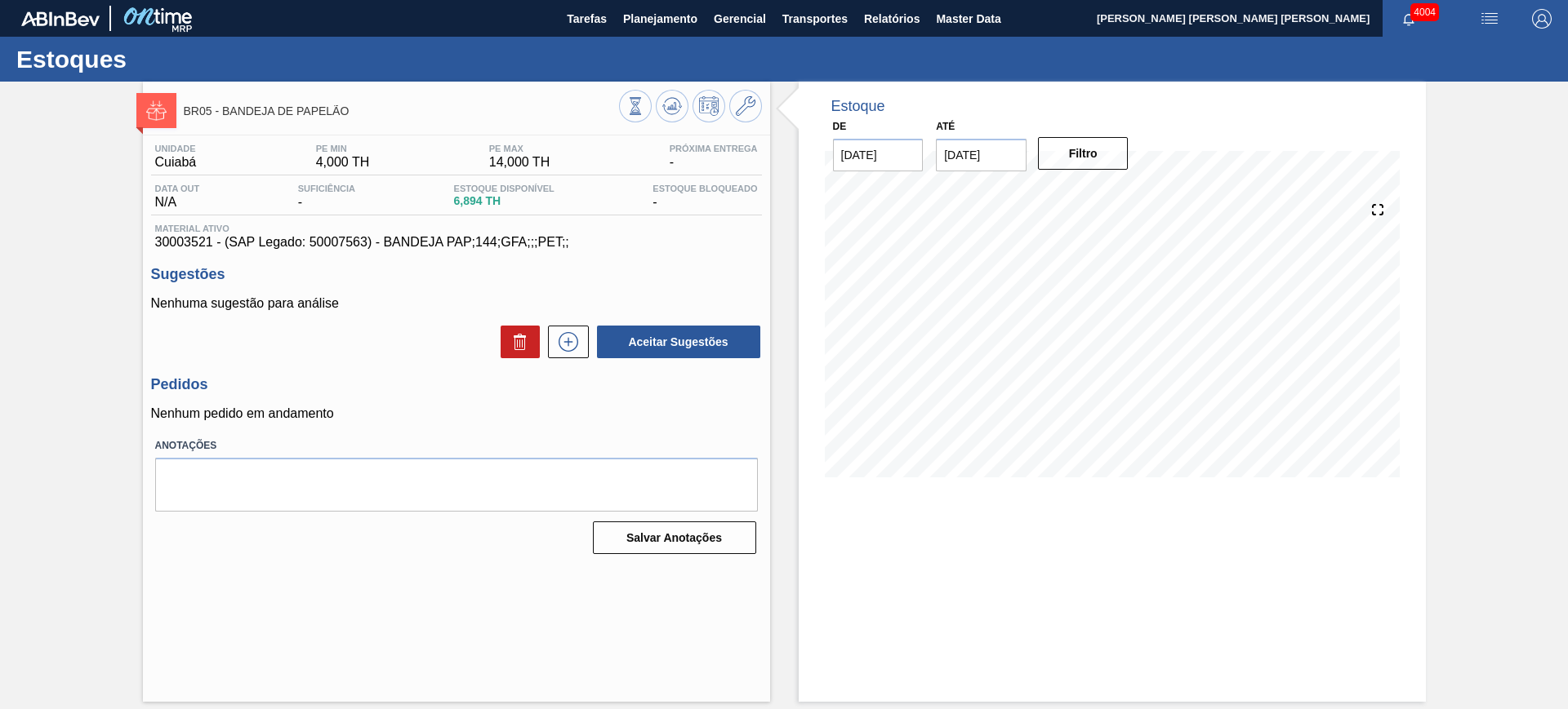
click at [559, 362] on div "Unidade Cuiabá PE MIN 4,000 TH PE MAX 14,000 TH Próxima Entrega - Data out N/A …" at bounding box center [456, 347] width 627 height 424
click at [575, 339] on icon at bounding box center [568, 342] width 26 height 20
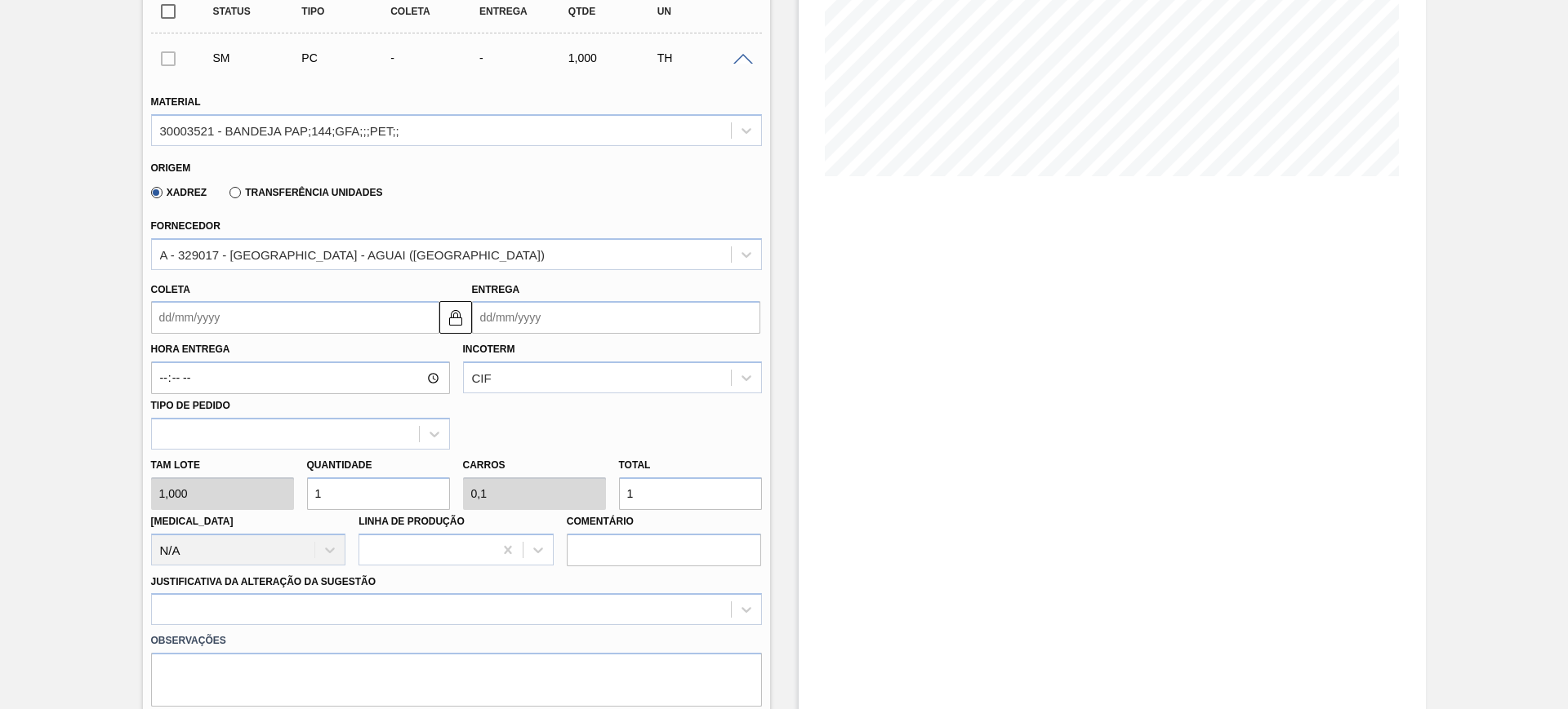
scroll to position [306, 0]
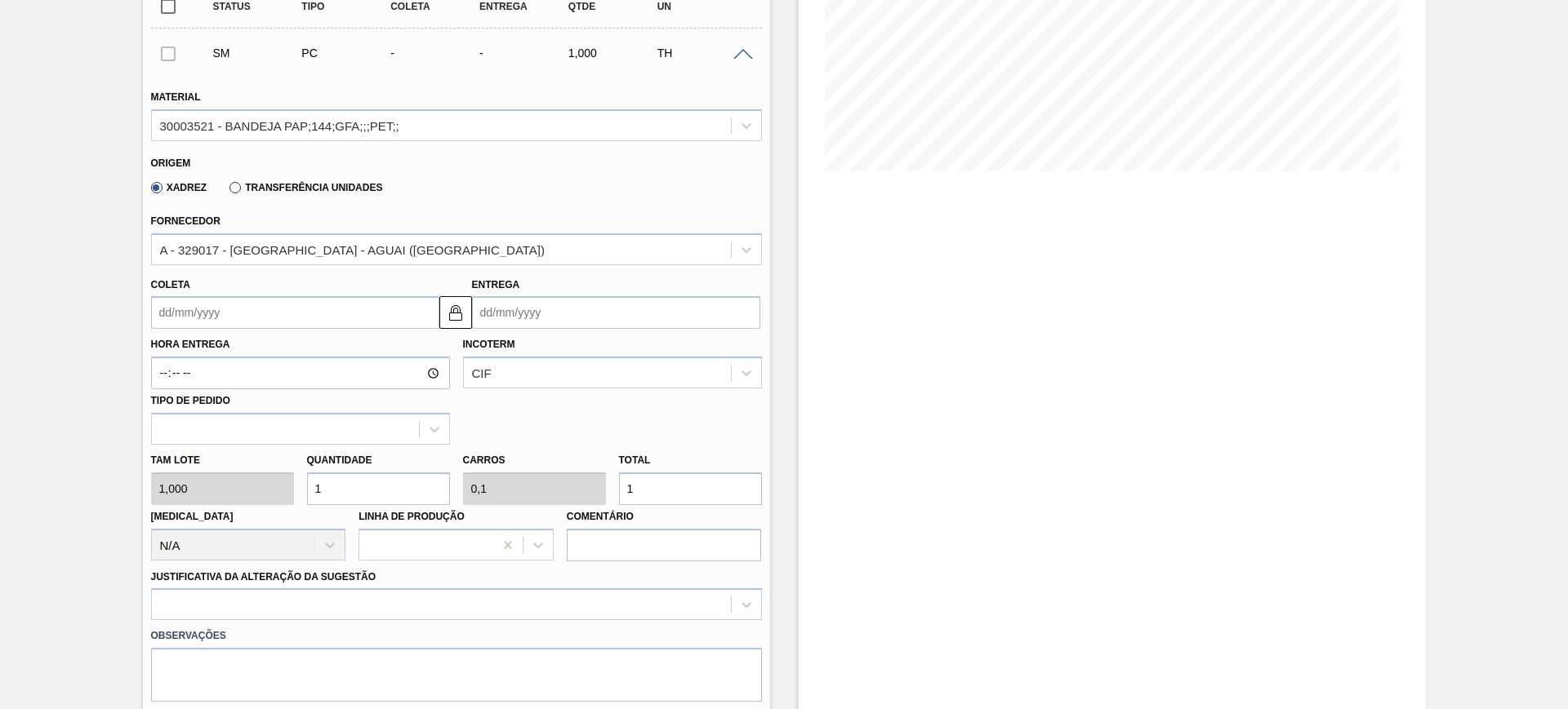
click at [669, 489] on input "1" at bounding box center [689, 488] width 143 height 32
type input "10"
type input "1"
type input "10"
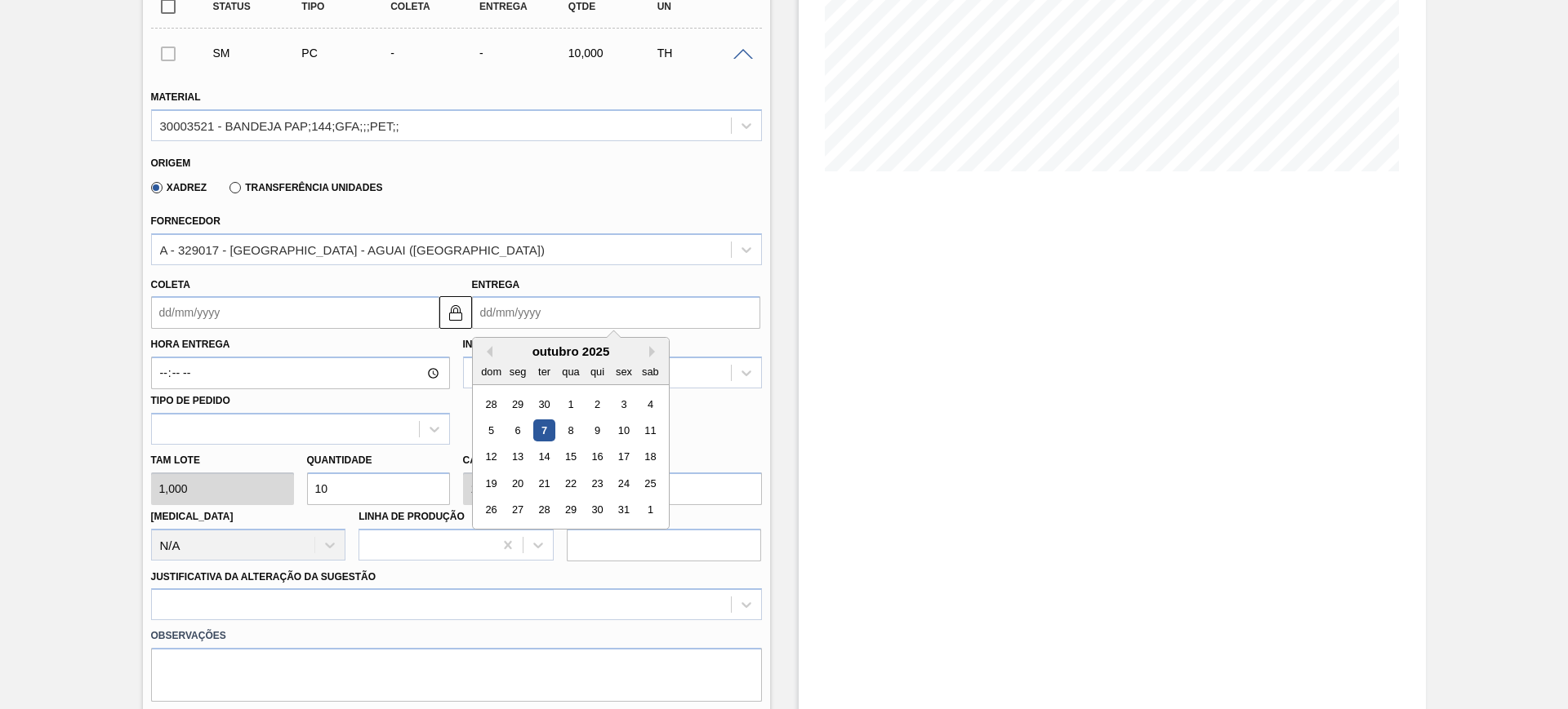
click at [615, 315] on input "Entrega" at bounding box center [616, 312] width 288 height 32
click at [646, 454] on div "18" at bounding box center [649, 457] width 22 height 22
type input "[DATE]"
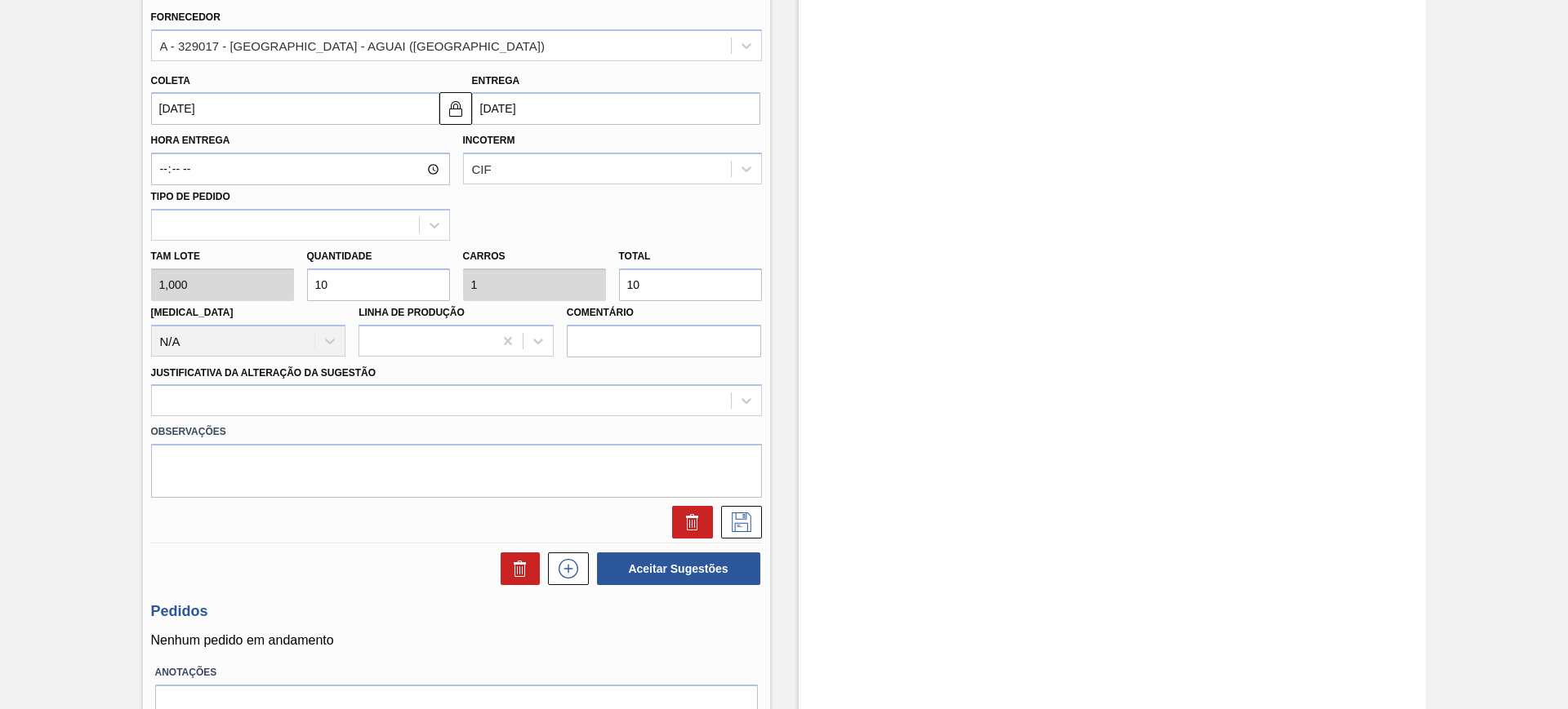
click at [425, 418] on div "Observações" at bounding box center [456, 457] width 624 height 82
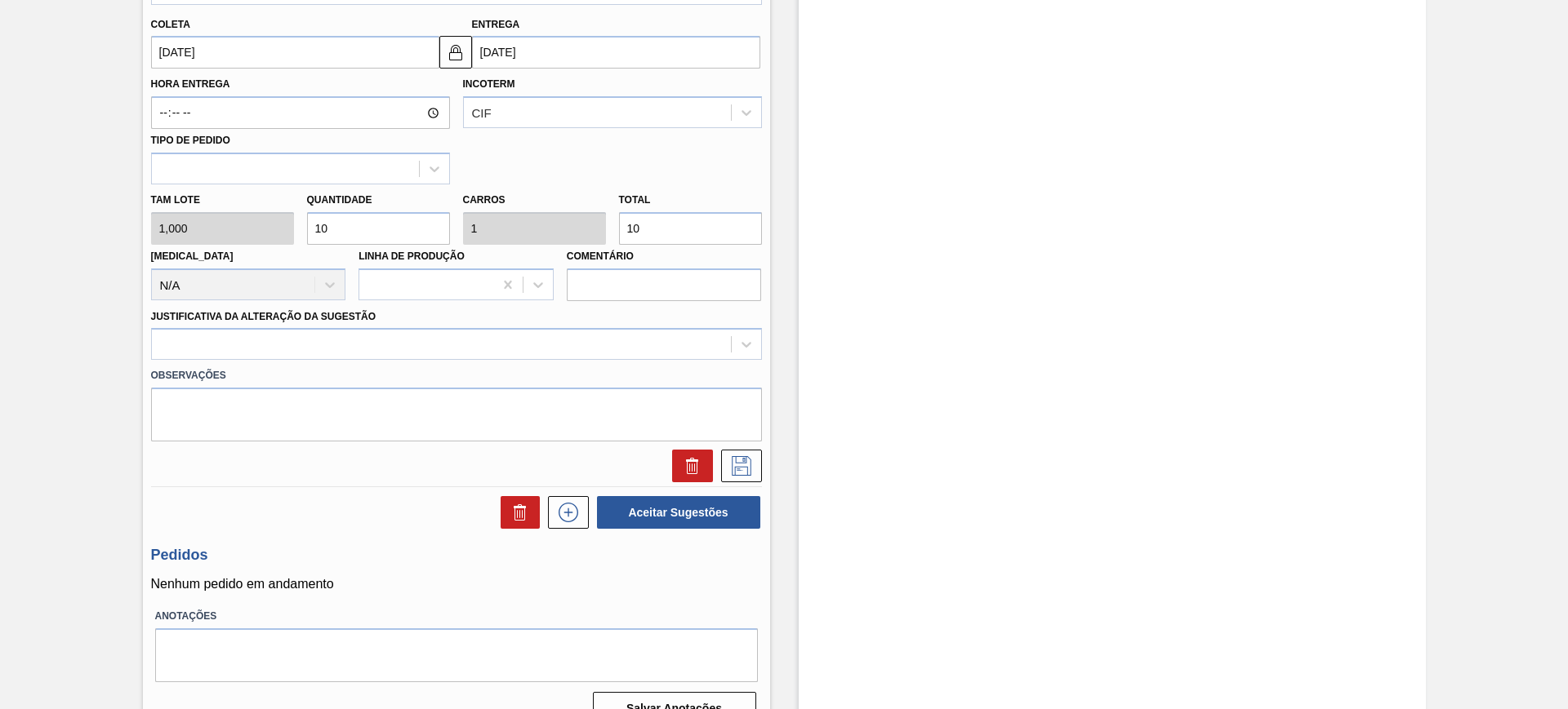
scroll to position [596, 0]
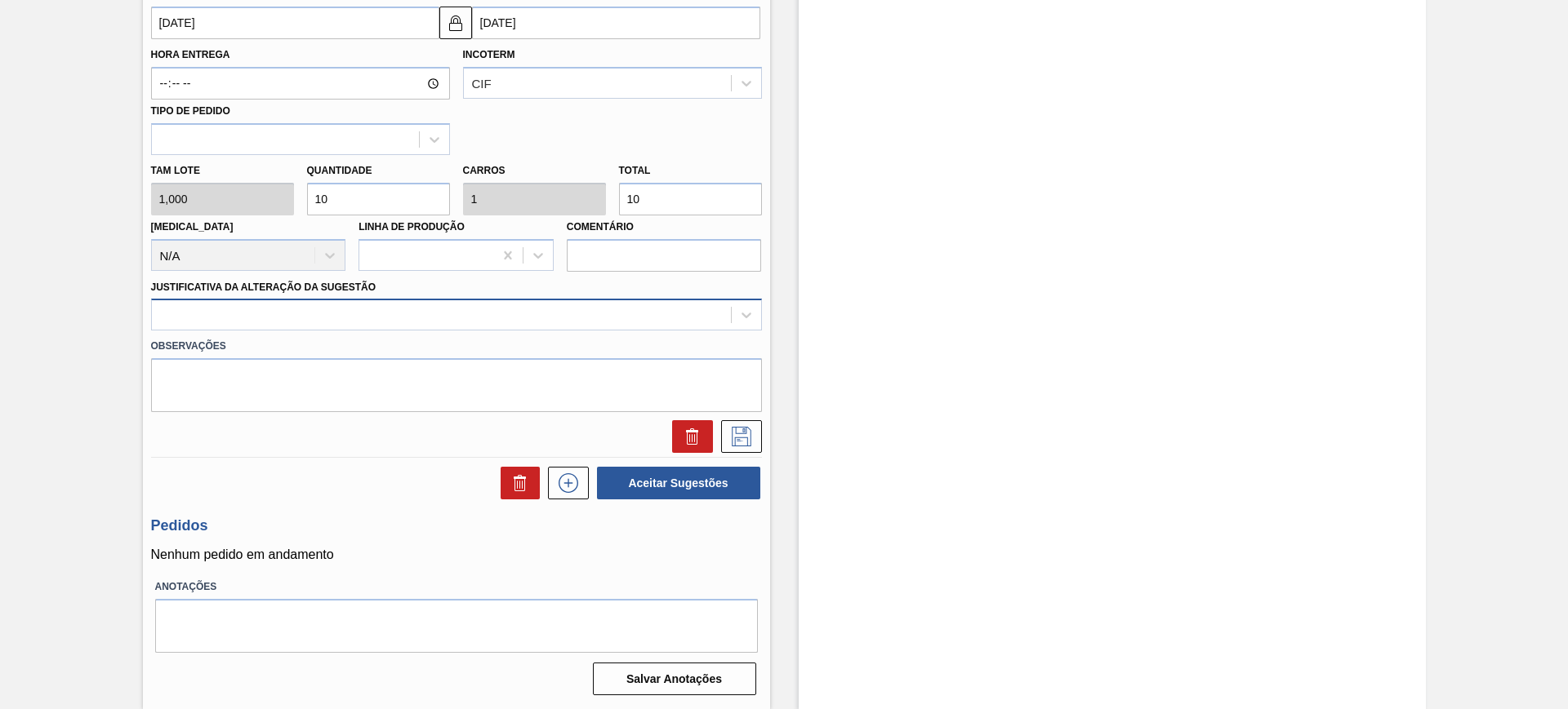
click at [391, 322] on div at bounding box center [441, 315] width 579 height 23
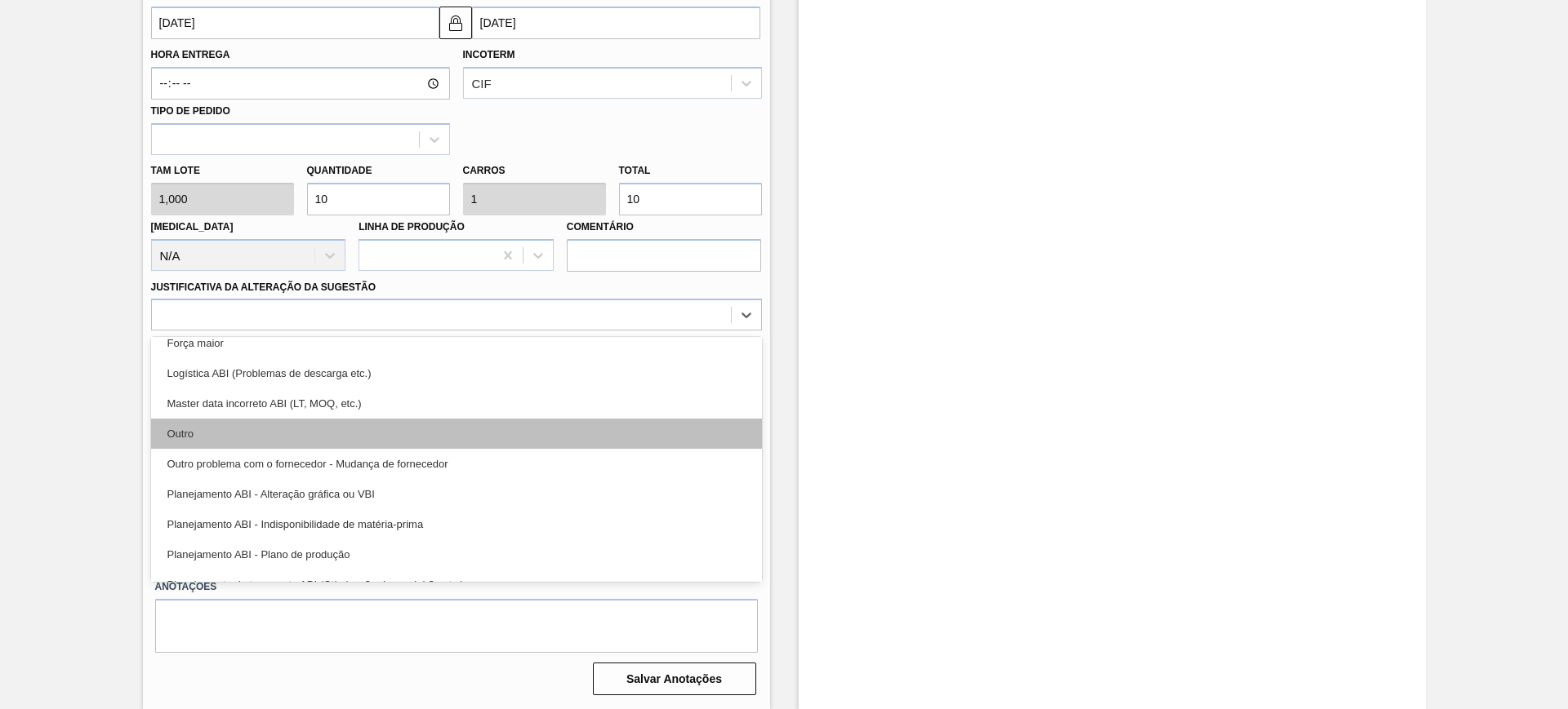
scroll to position [102, 0]
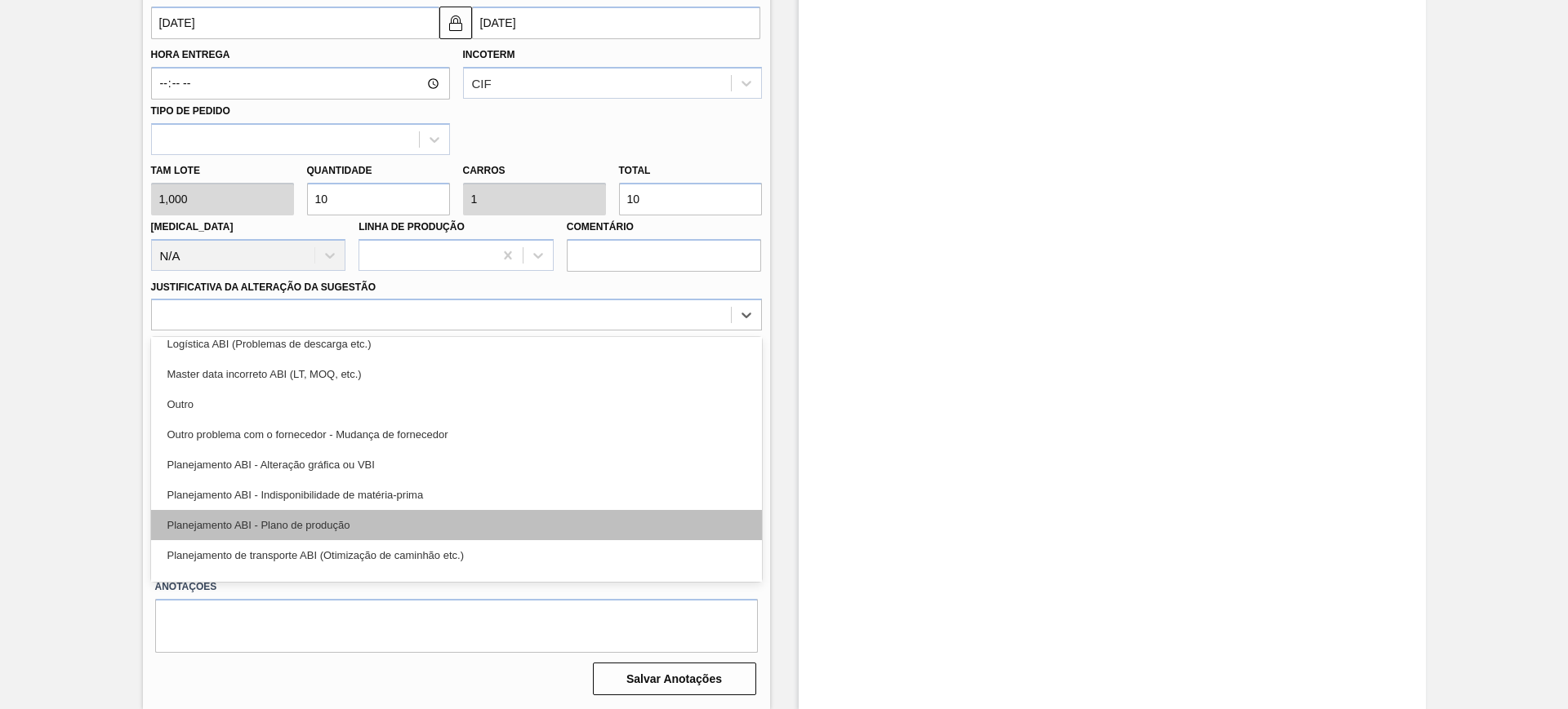
click at [440, 526] on div "Planejamento ABI - Plano de produção" at bounding box center [456, 525] width 611 height 30
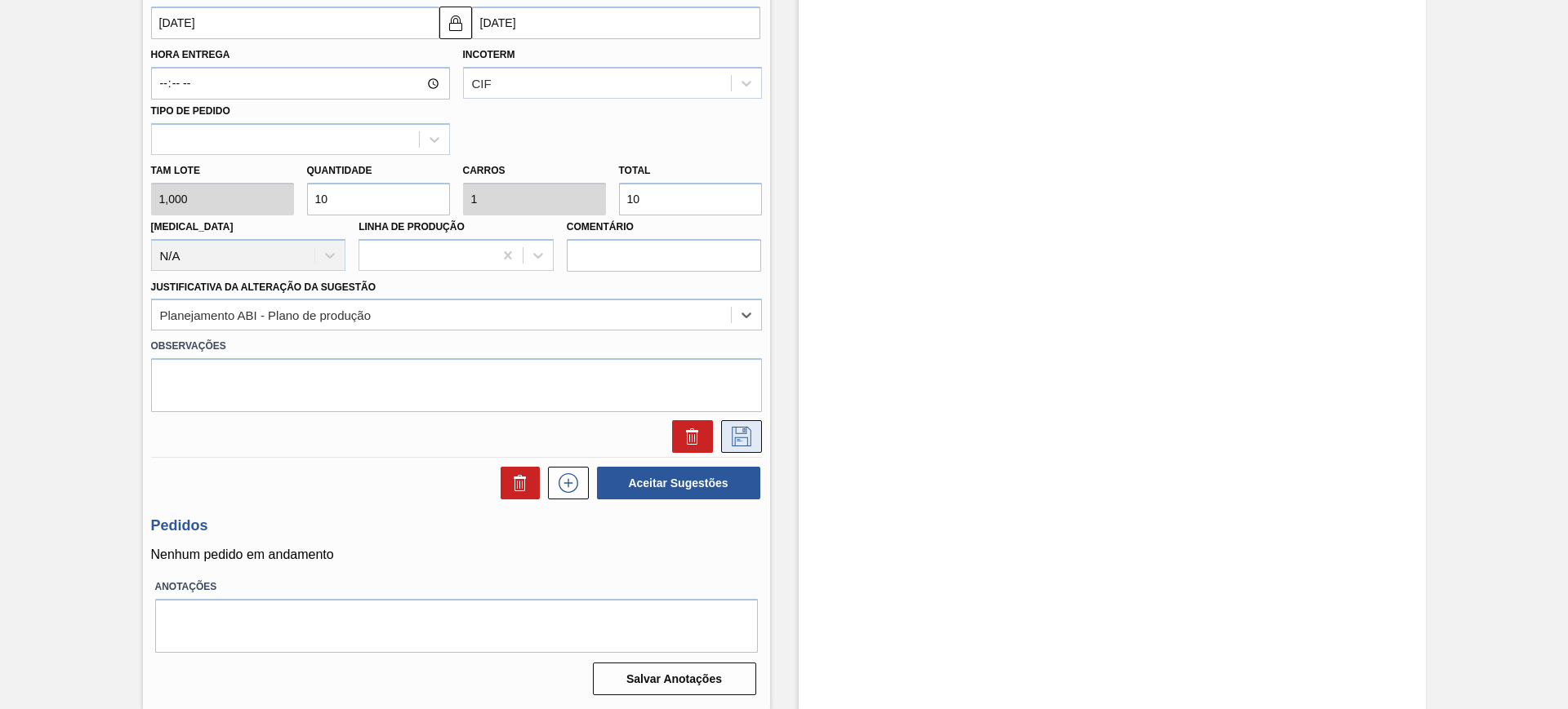
click at [733, 435] on icon at bounding box center [741, 437] width 26 height 20
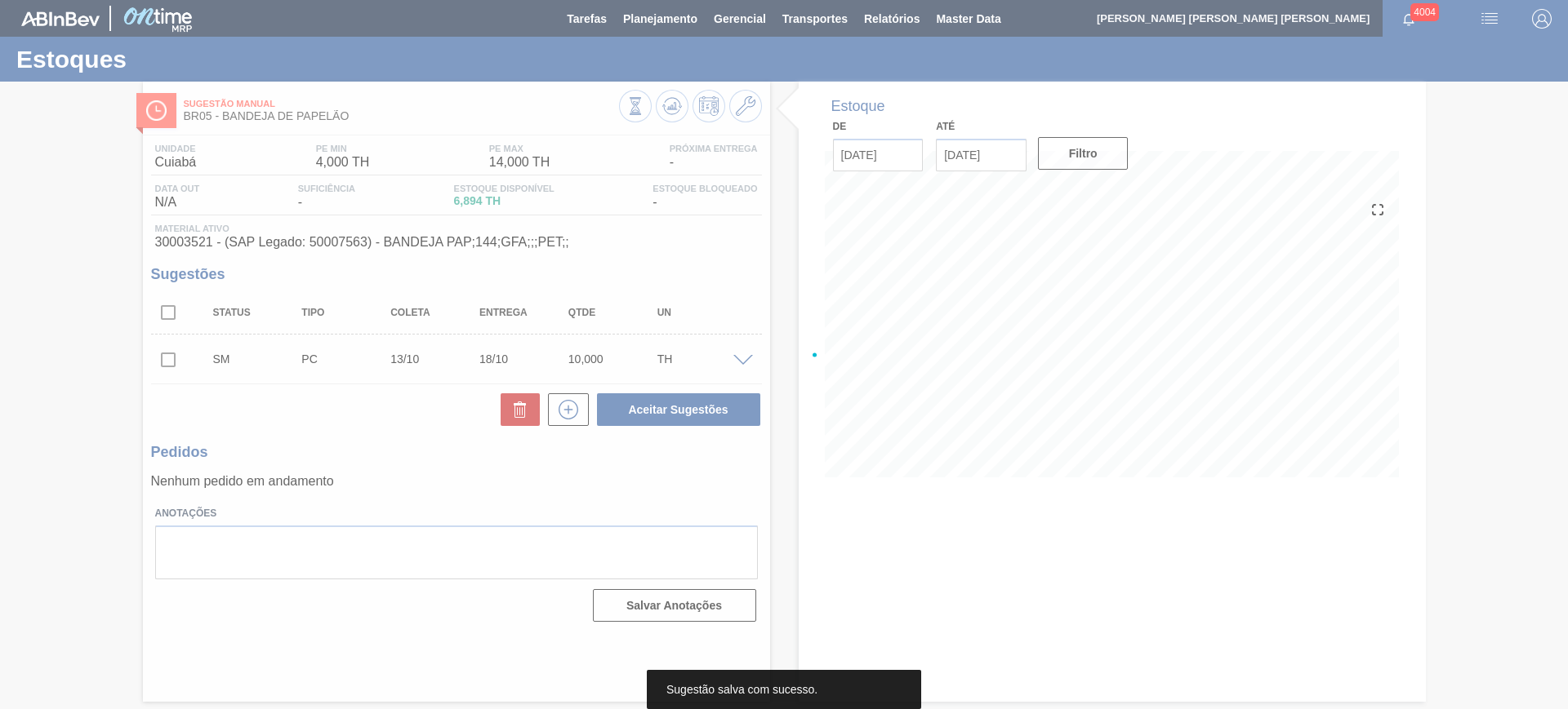
scroll to position [0, 0]
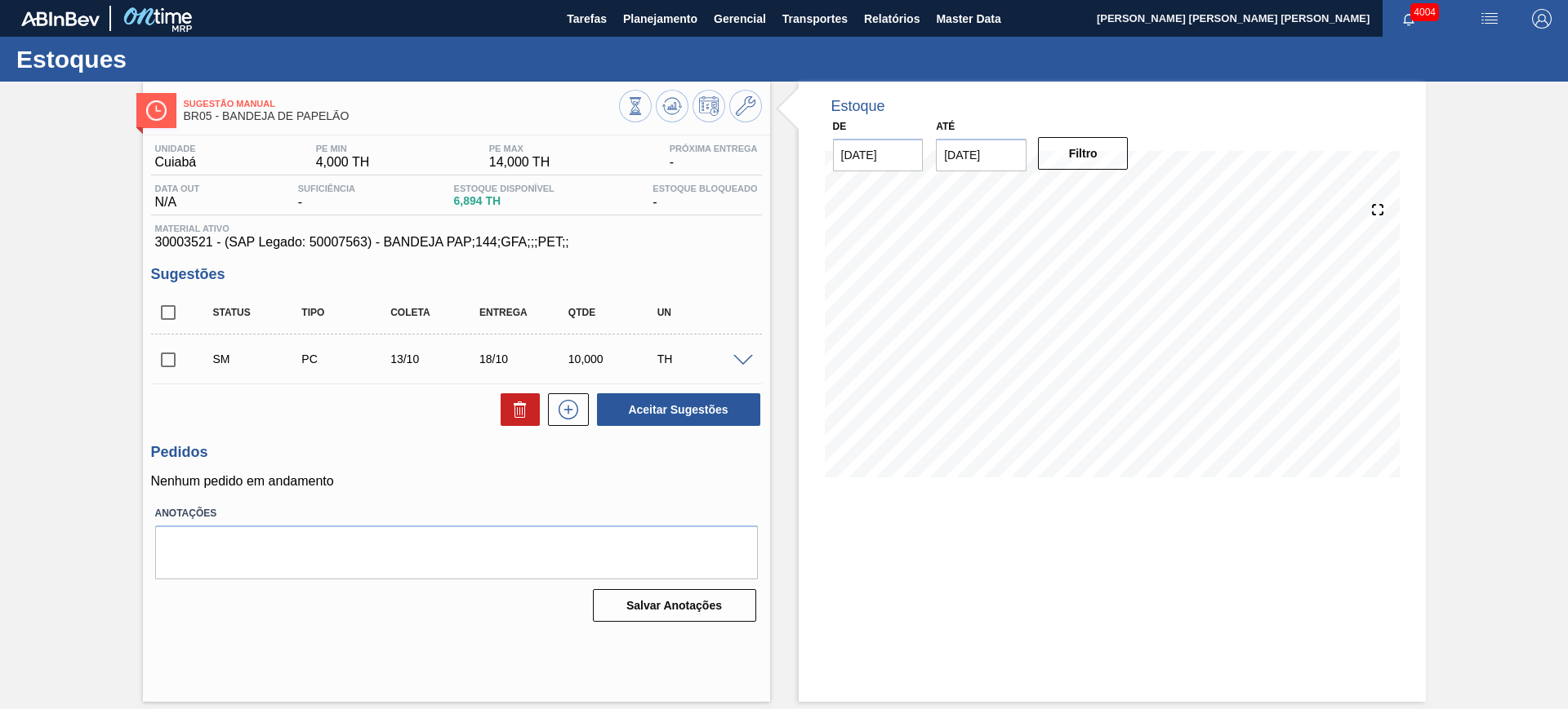
click at [745, 357] on span at bounding box center [744, 361] width 20 height 12
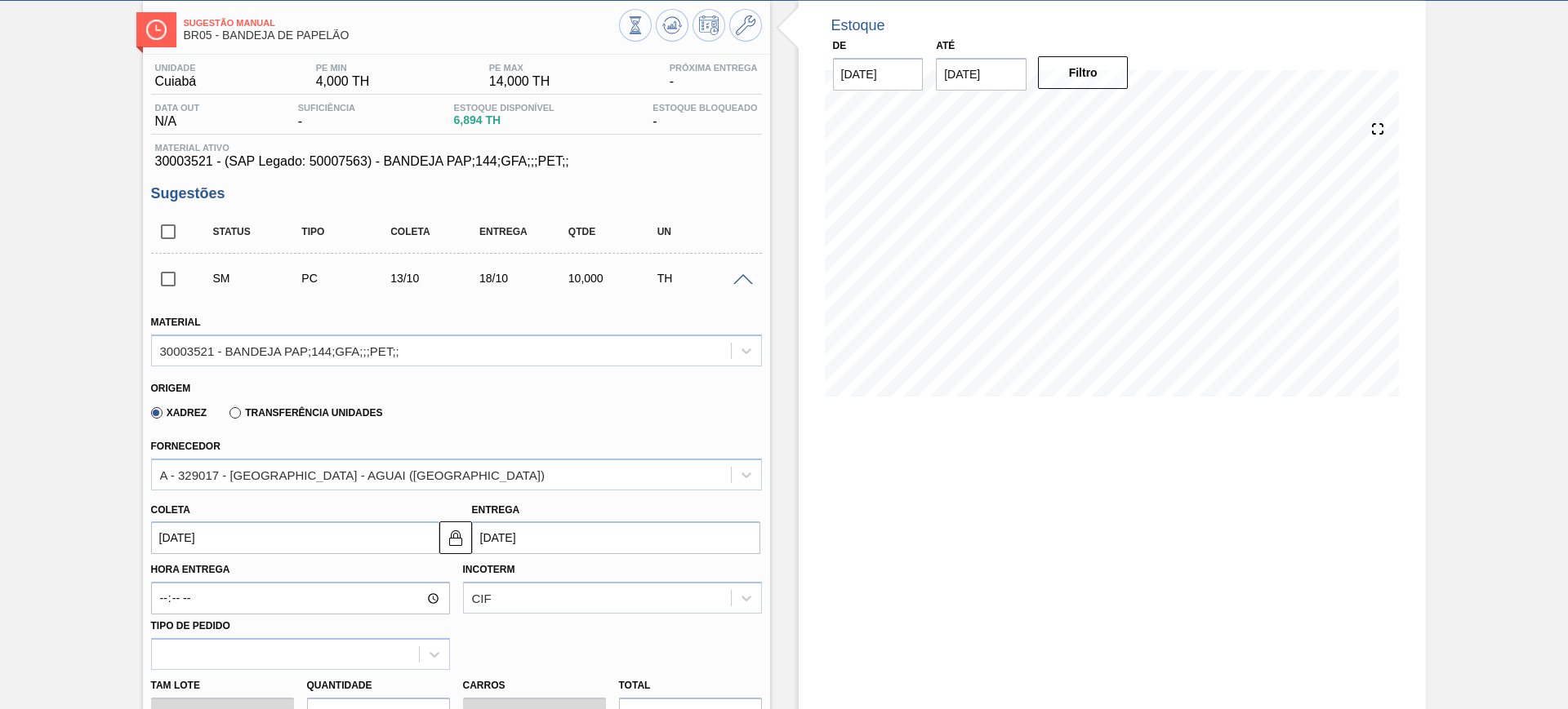
scroll to position [204, 0]
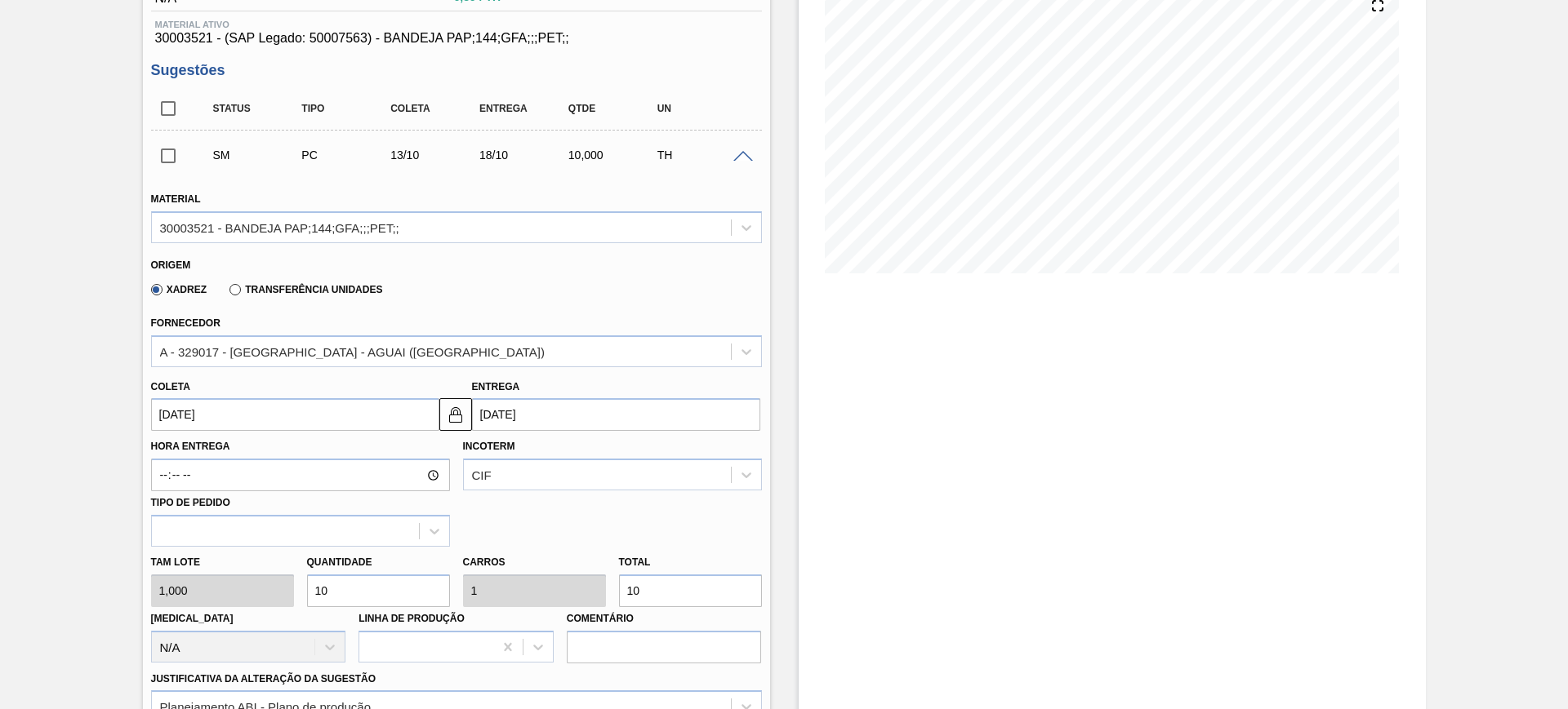
click at [614, 411] on input "[DATE]" at bounding box center [616, 414] width 288 height 32
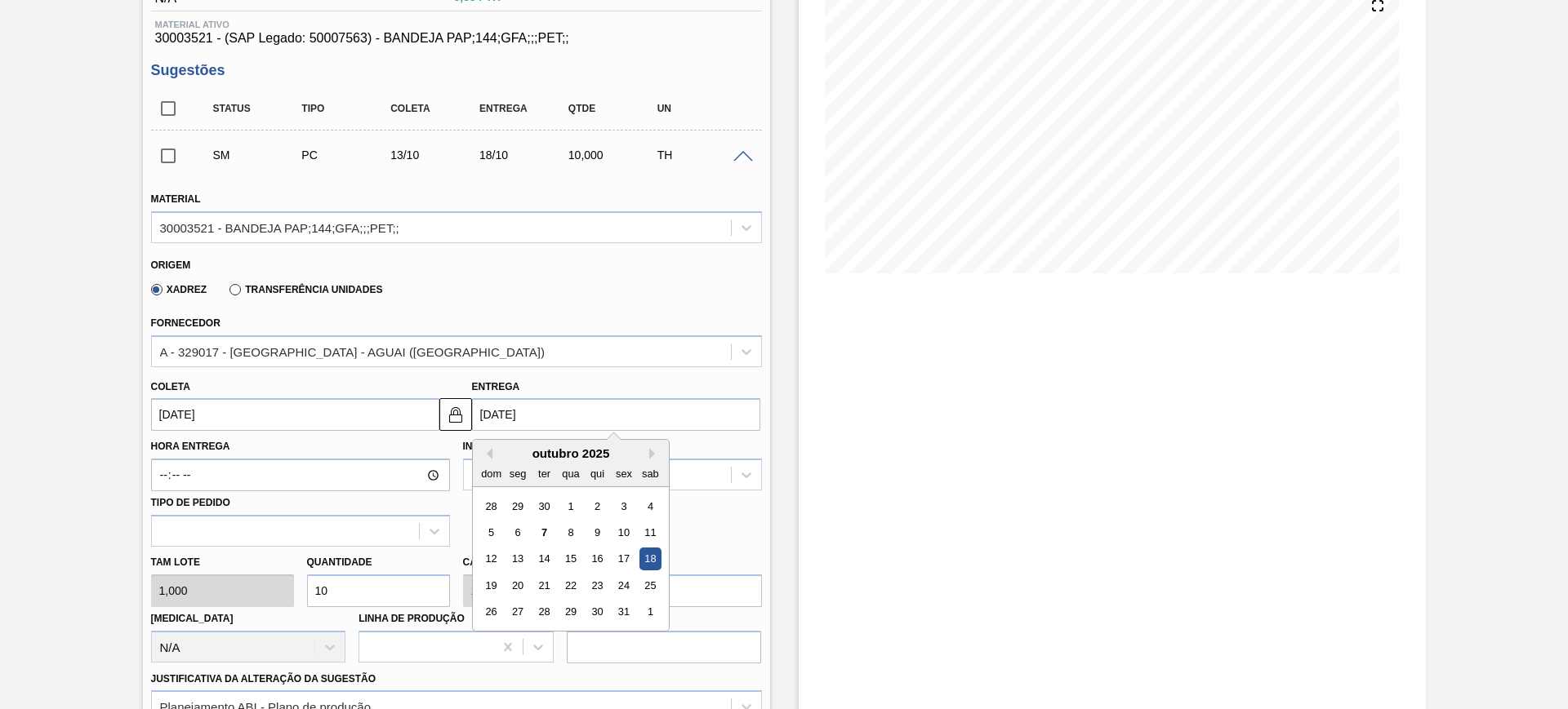
click at [649, 308] on div "Fornecedor A - 329017 - [GEOGRAPHIC_DATA] - AGUAI ([GEOGRAPHIC_DATA])" at bounding box center [456, 337] width 624 height 60
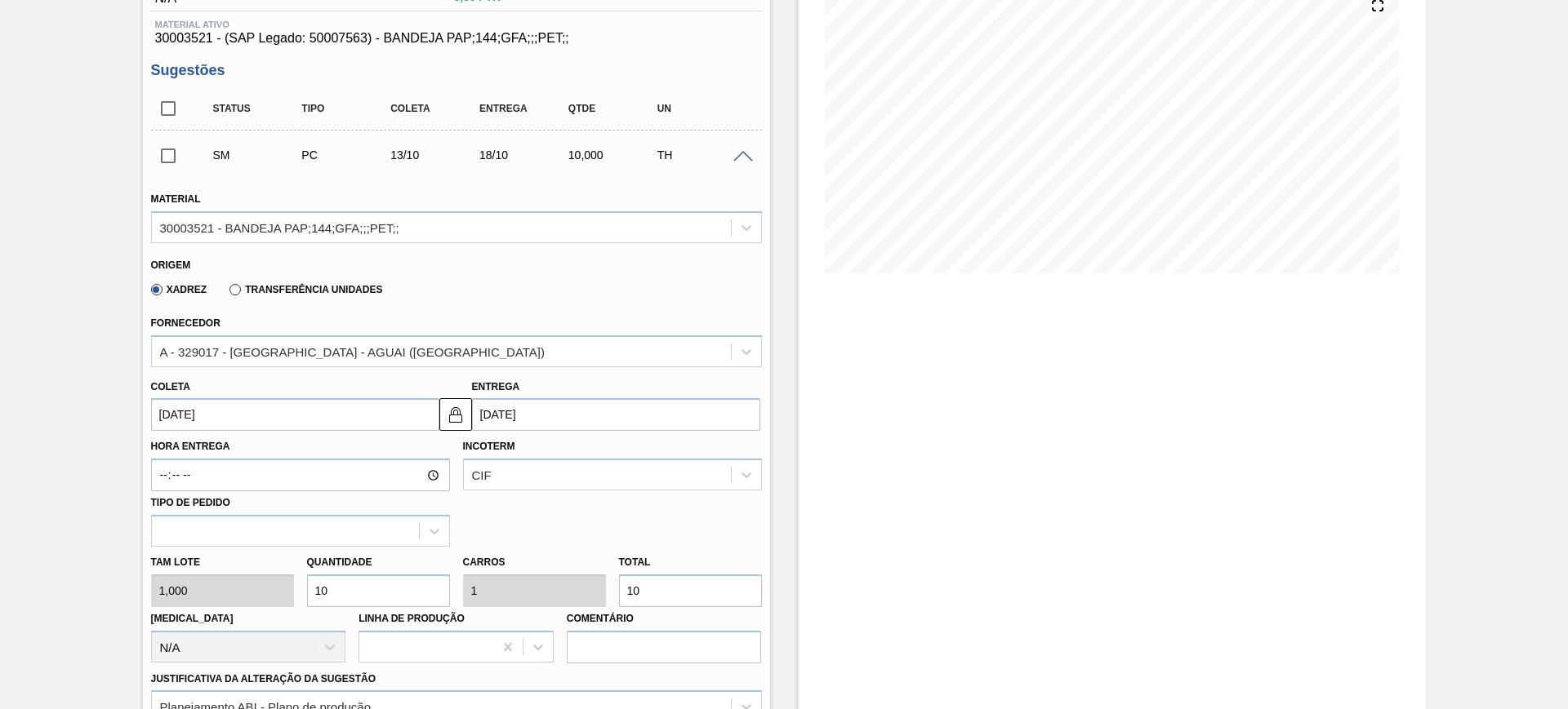
scroll to position [306, 0]
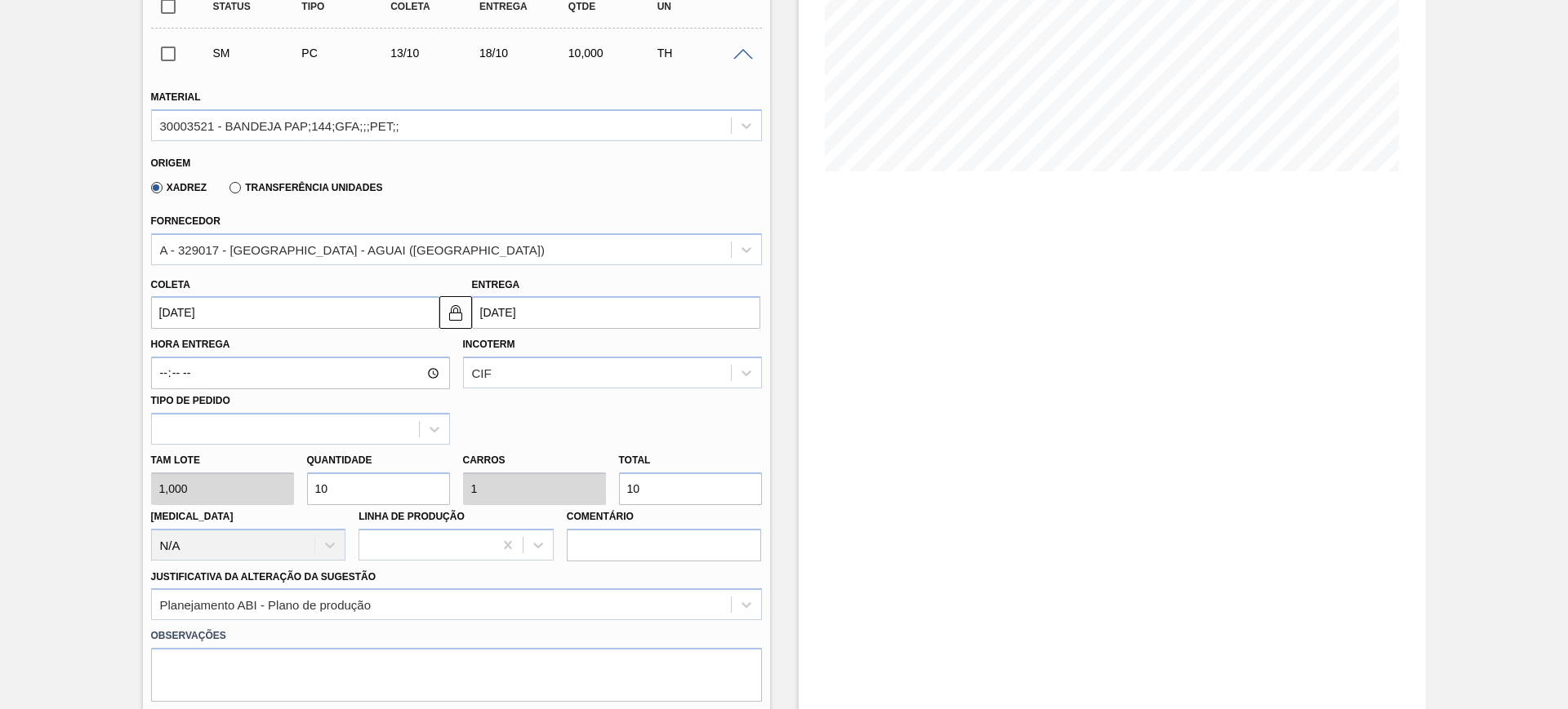
click at [652, 497] on input "10" at bounding box center [689, 488] width 143 height 32
type input "7"
type input "0,7"
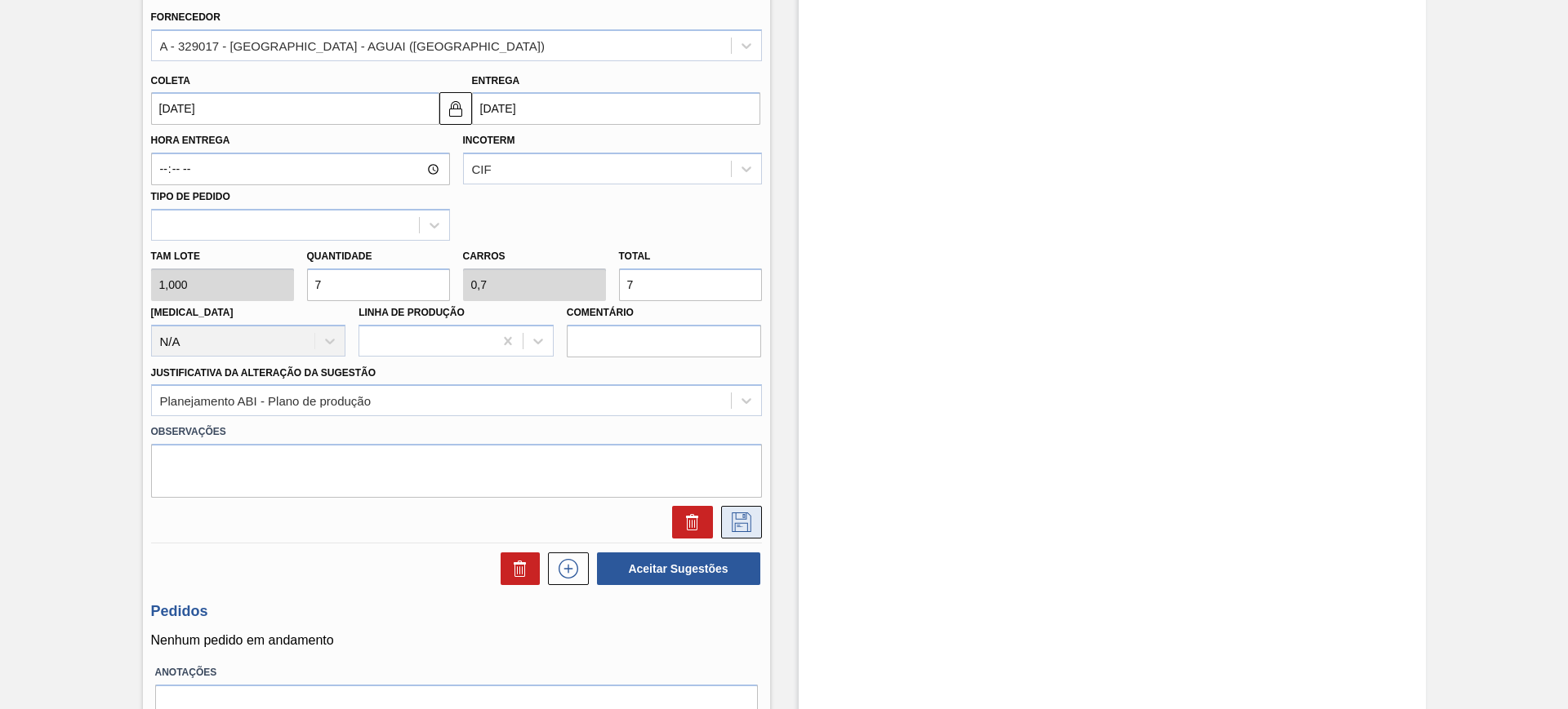
type input "7"
click at [729, 527] on icon at bounding box center [741, 522] width 26 height 20
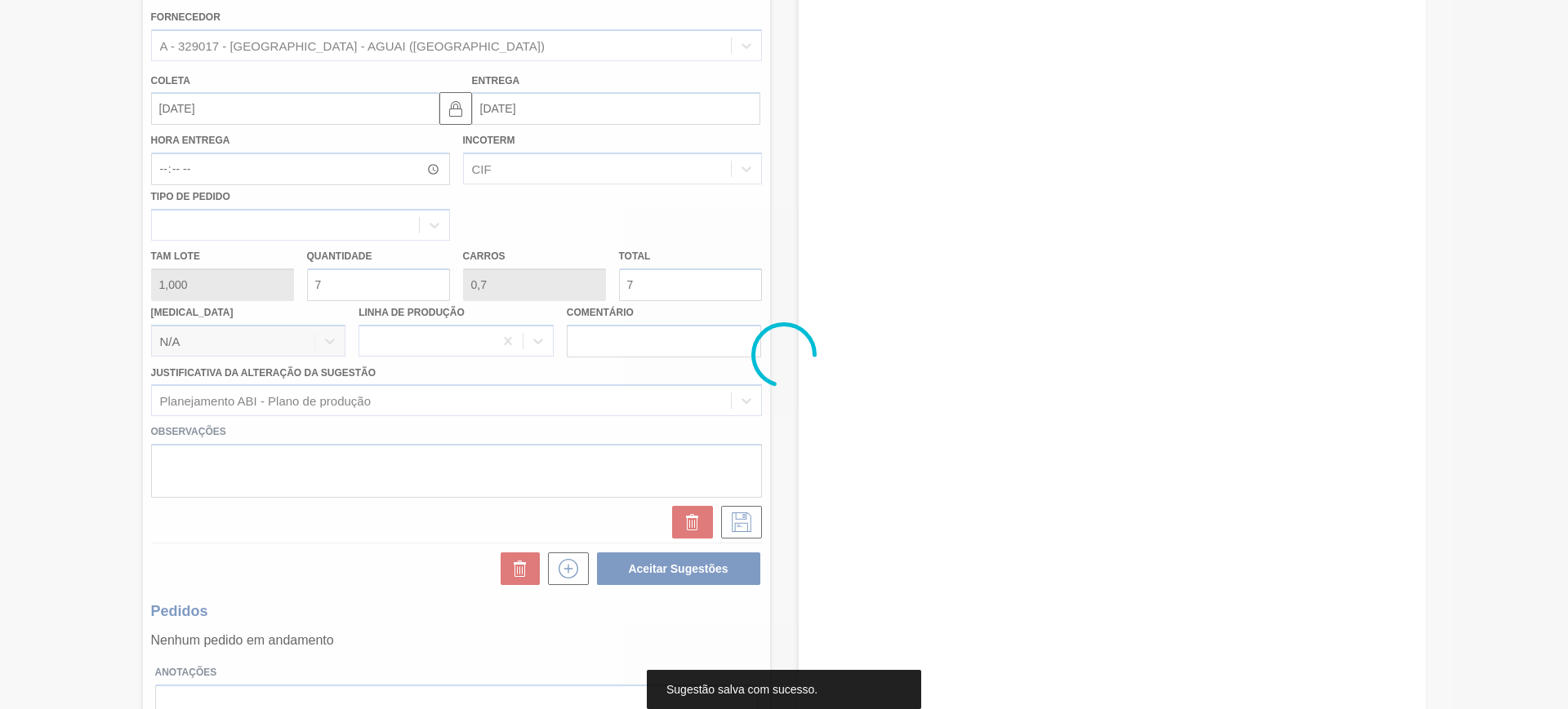
scroll to position [0, 0]
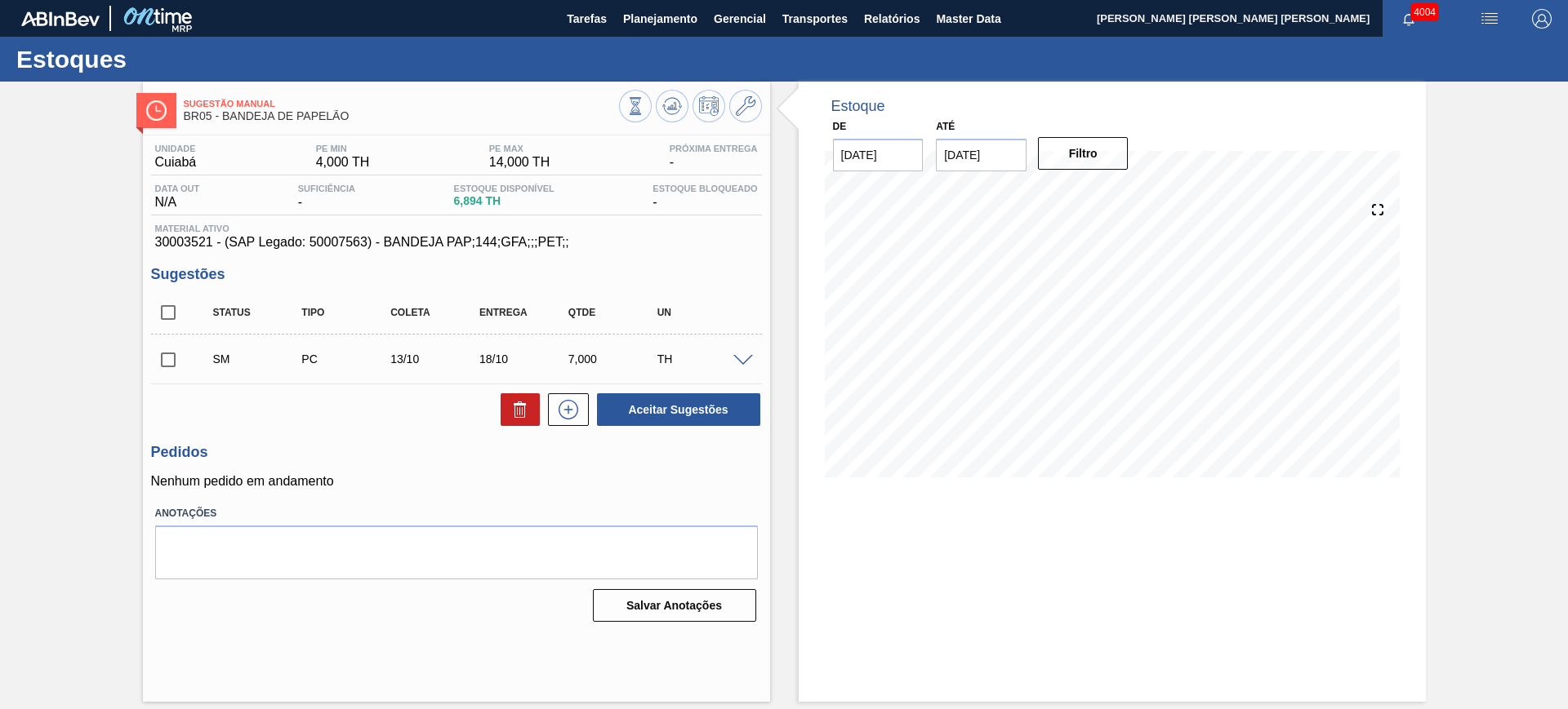
click at [173, 313] on input "checkbox" at bounding box center [168, 312] width 34 height 34
checkbox input "true"
click at [727, 403] on button "Aceitar Sugestões" at bounding box center [679, 409] width 163 height 32
checkbox input "false"
